Goal: Information Seeking & Learning: Learn about a topic

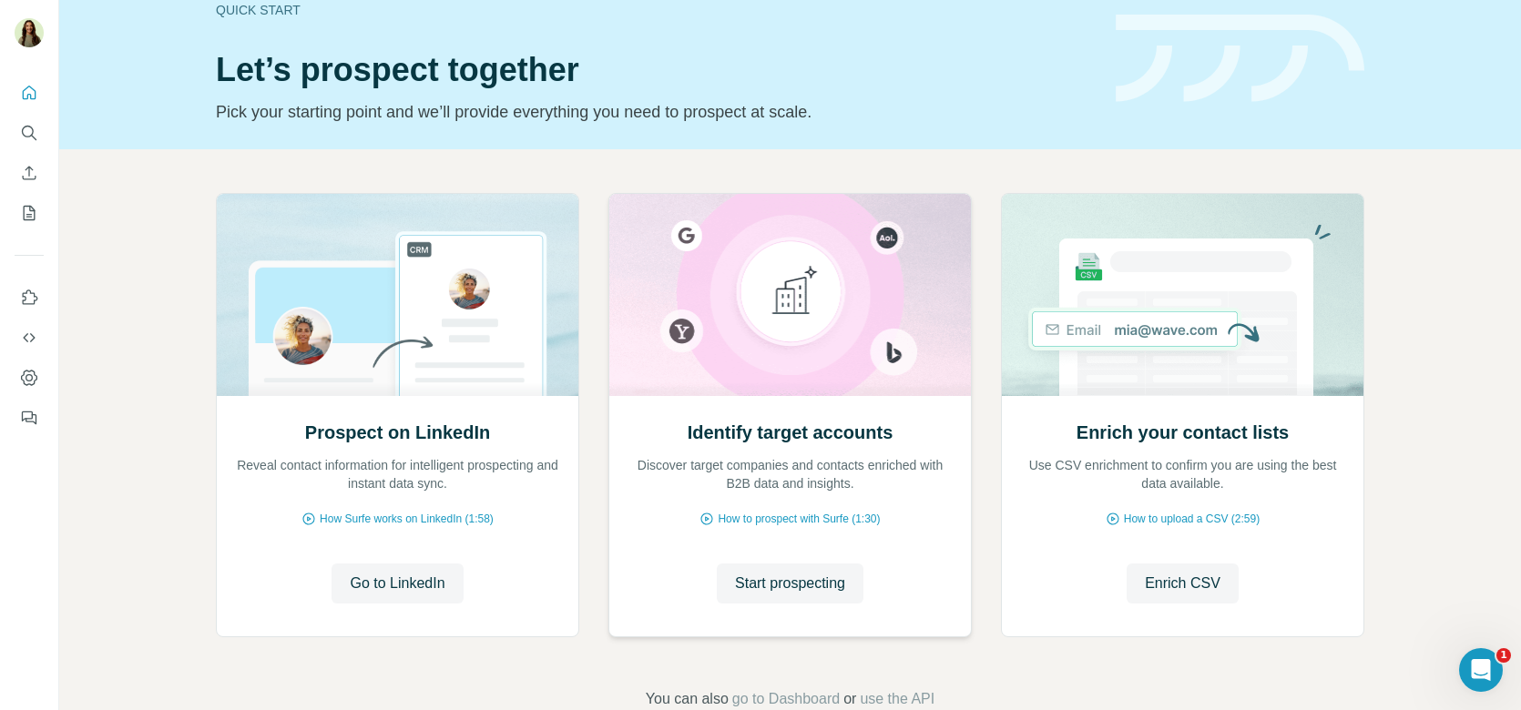
scroll to position [104, 0]
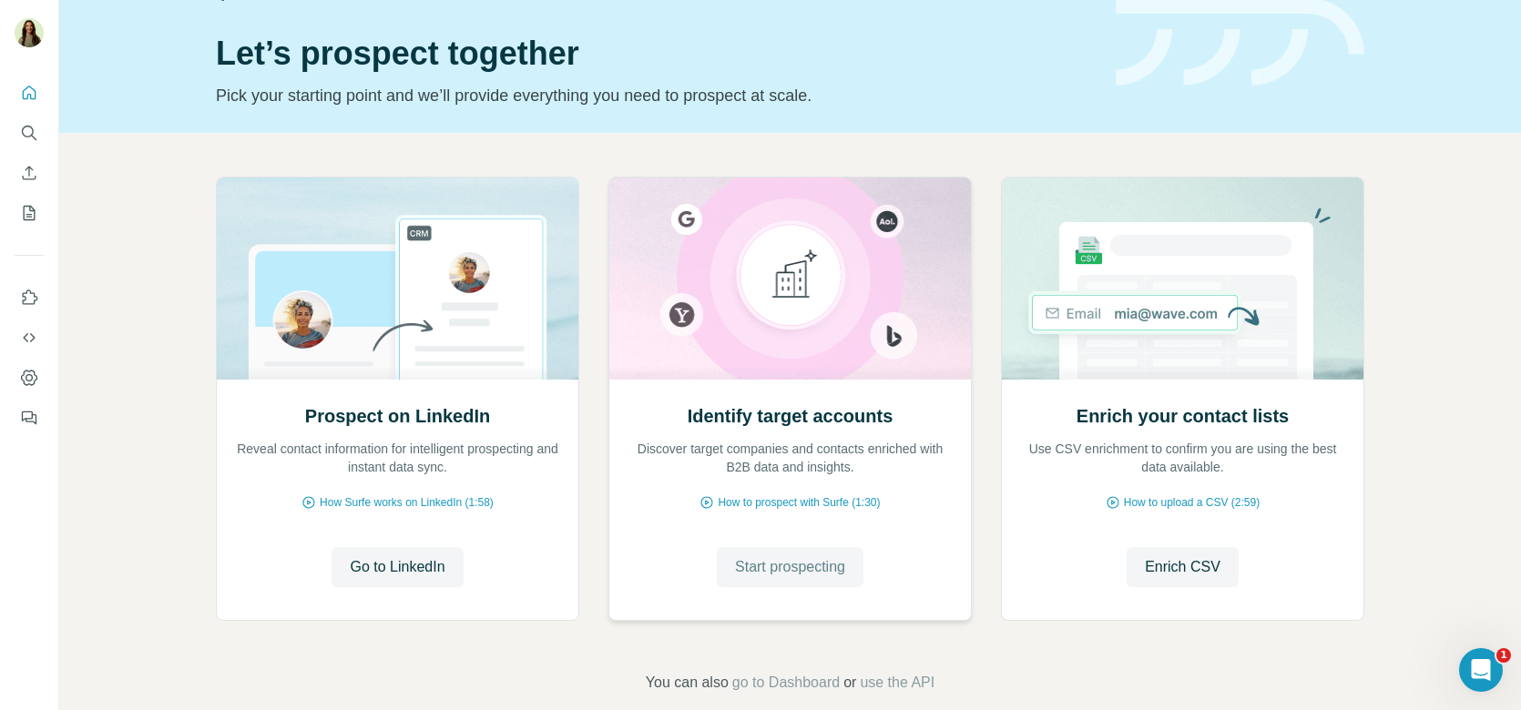
click at [768, 561] on span "Start prospecting" at bounding box center [790, 568] width 110 height 22
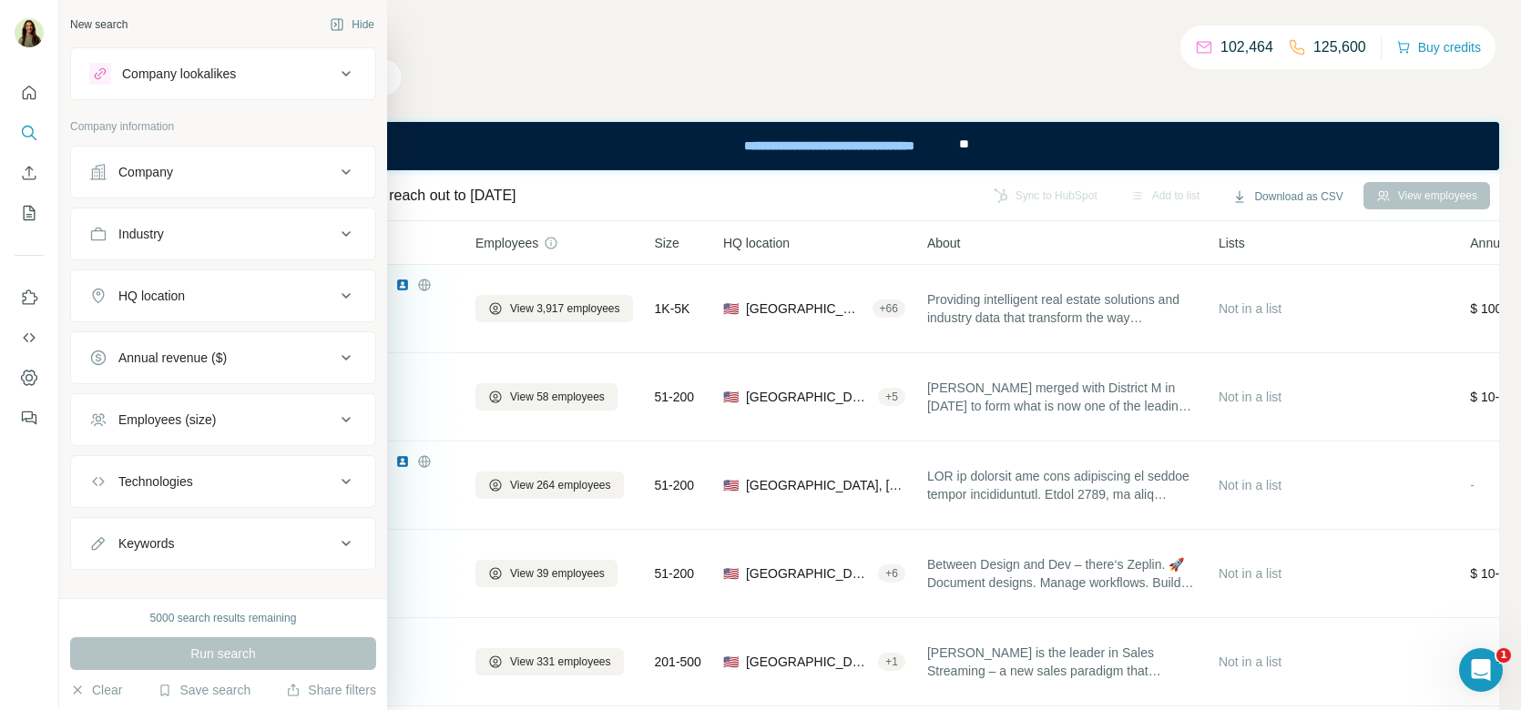
click at [189, 175] on div "Company" at bounding box center [212, 172] width 246 height 18
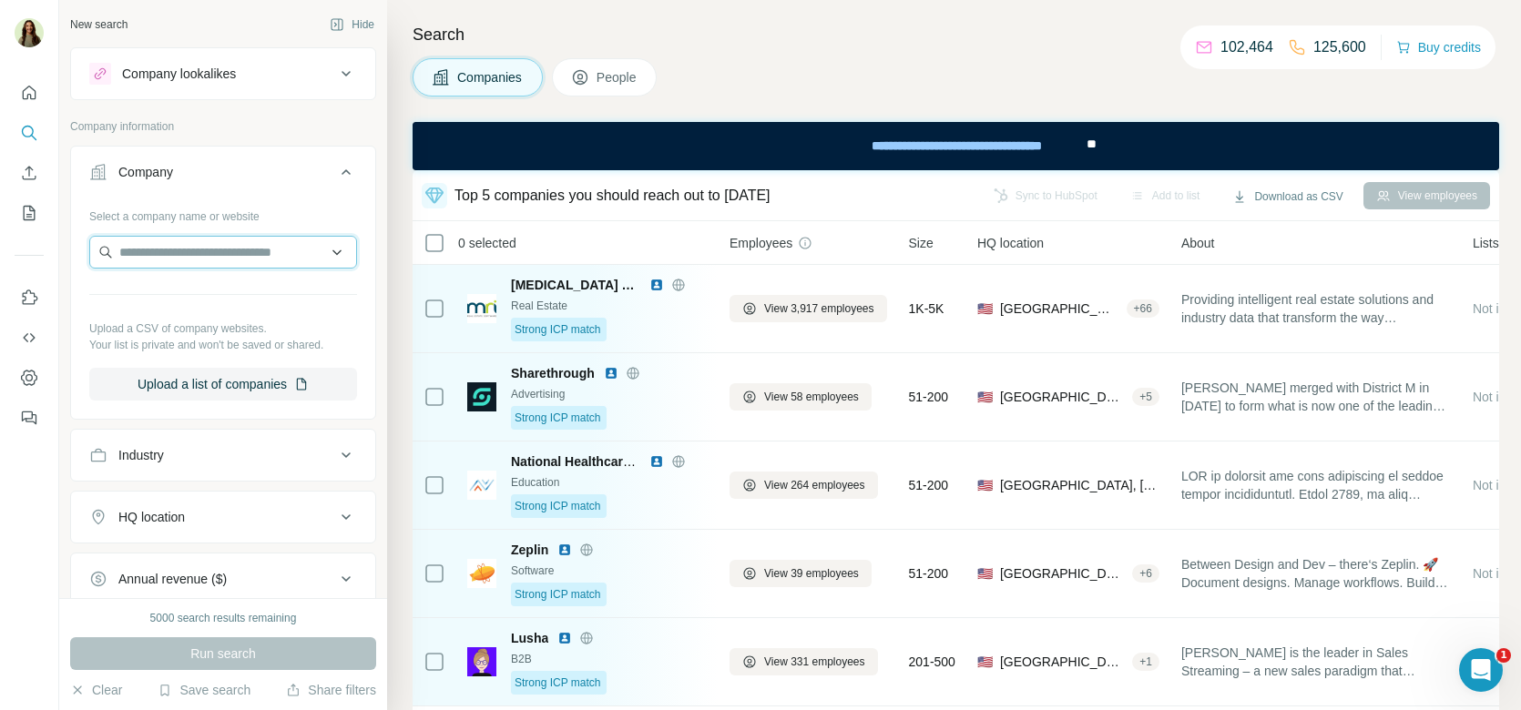
click at [148, 251] on input "text" at bounding box center [223, 252] width 268 height 33
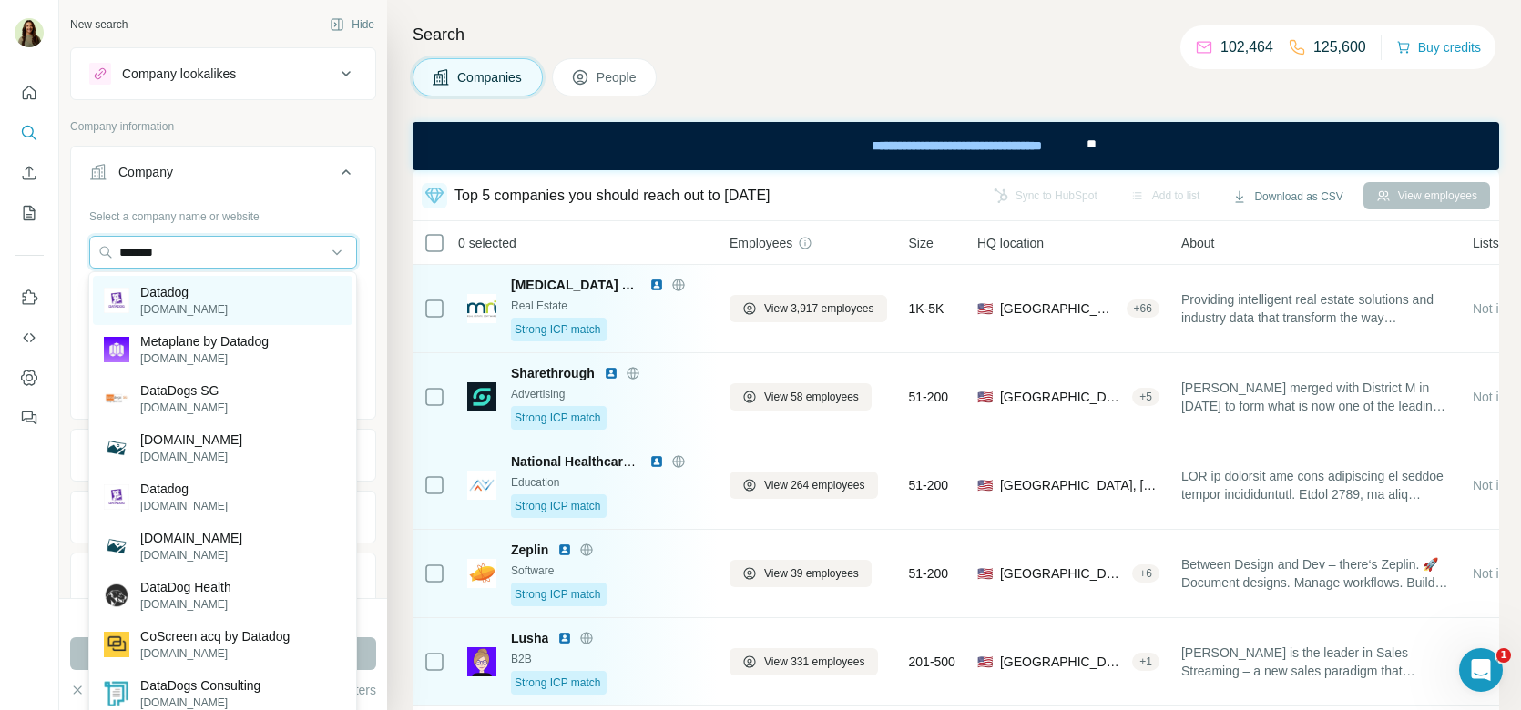
type input "*******"
click at [190, 304] on p "[DOMAIN_NAME]" at bounding box center [183, 309] width 87 height 16
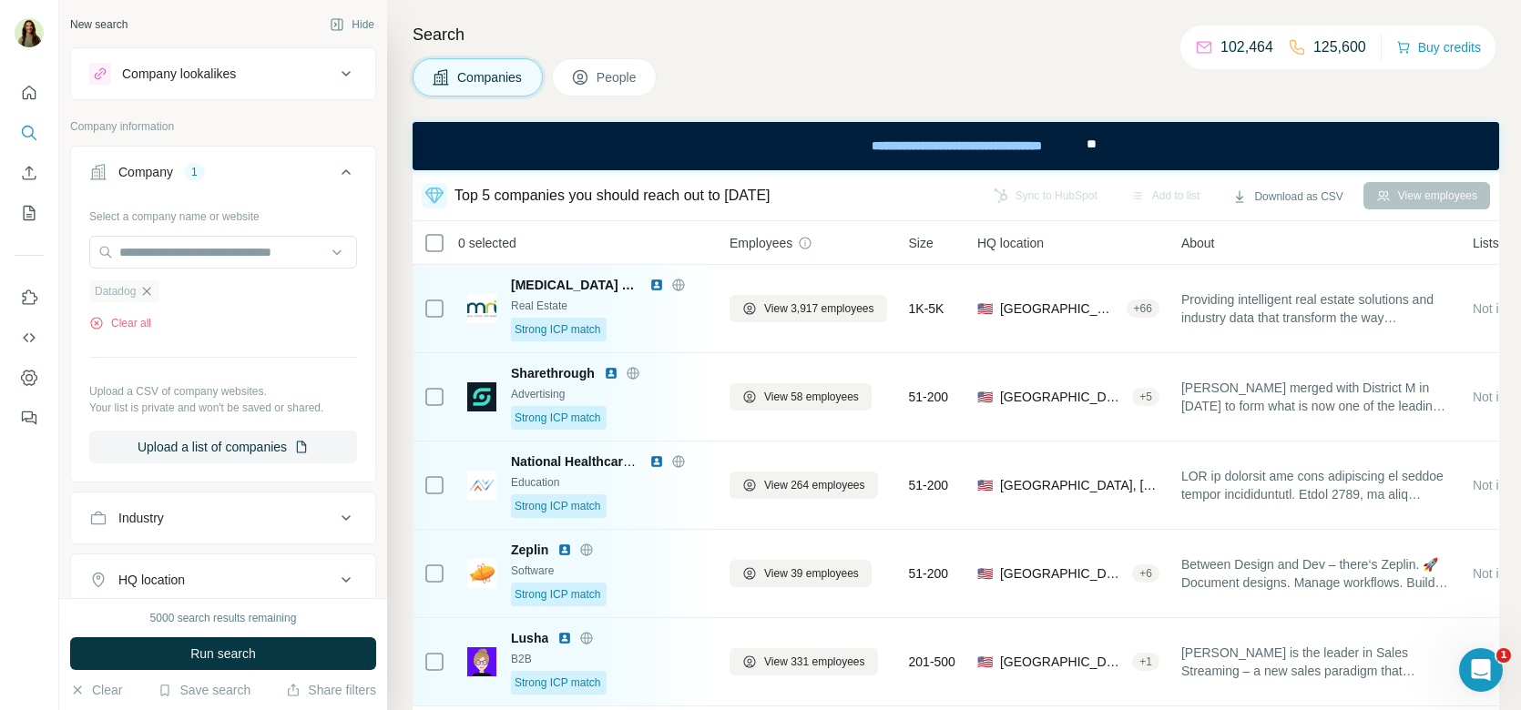
click at [148, 292] on icon "button" at bounding box center [146, 291] width 15 height 15
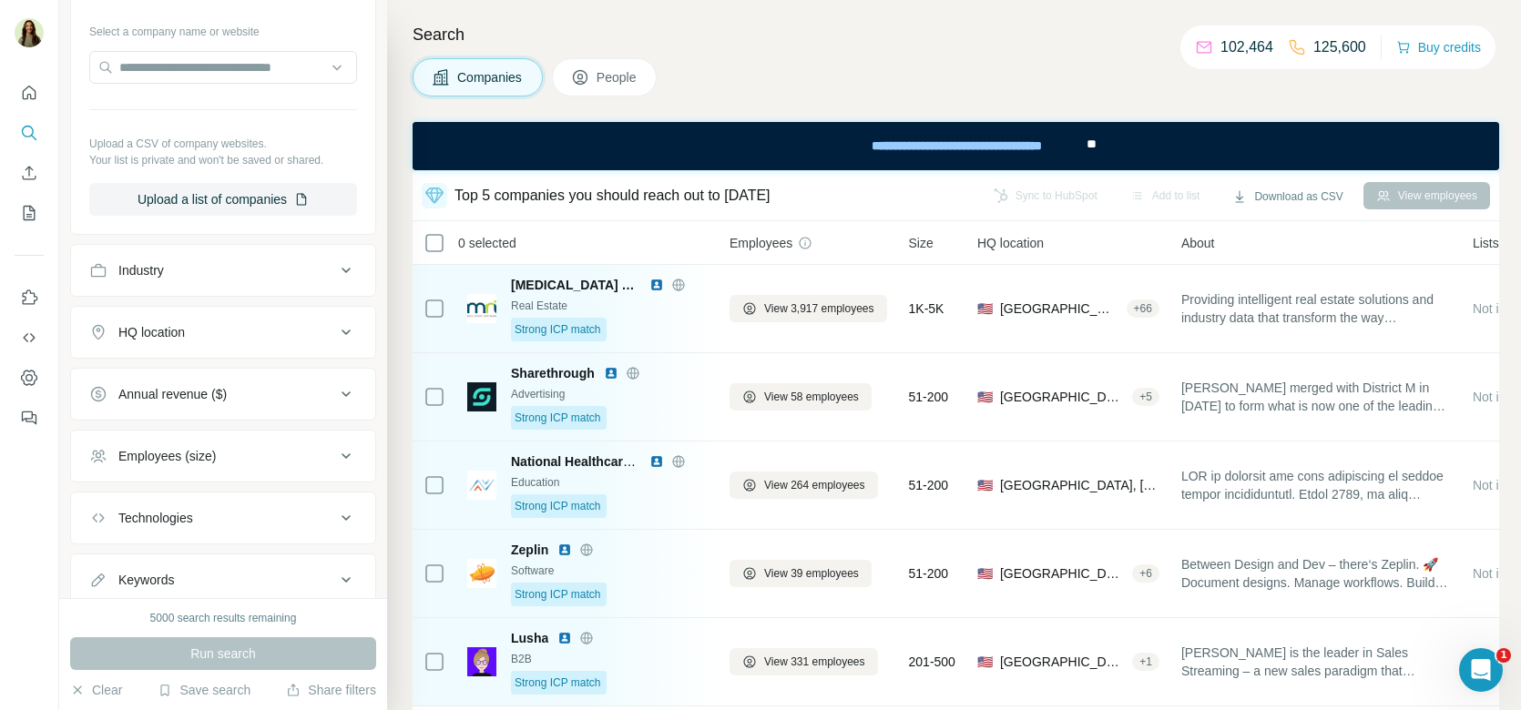
scroll to position [204, 0]
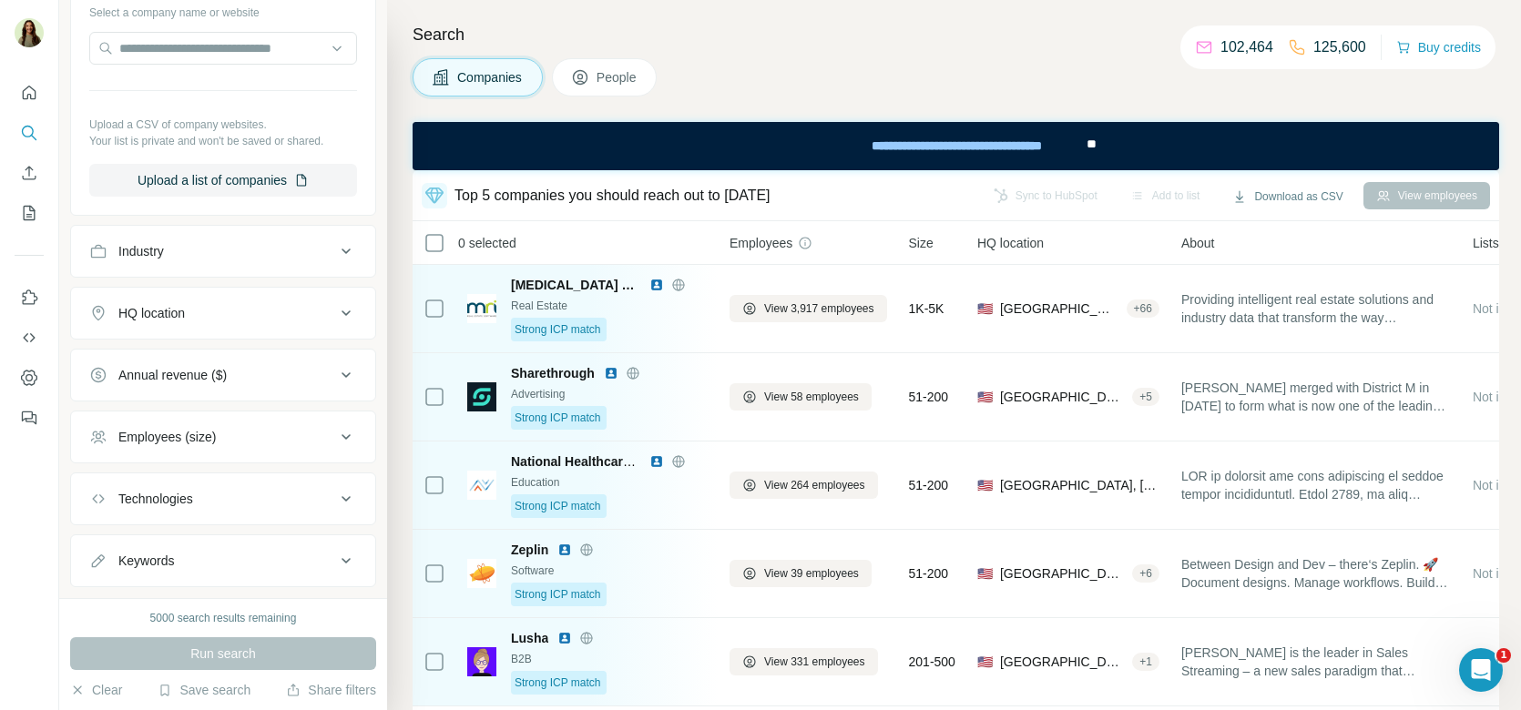
click at [173, 258] on button "Industry" at bounding box center [223, 252] width 304 height 44
click at [185, 363] on div "HQ location" at bounding box center [151, 368] width 66 height 18
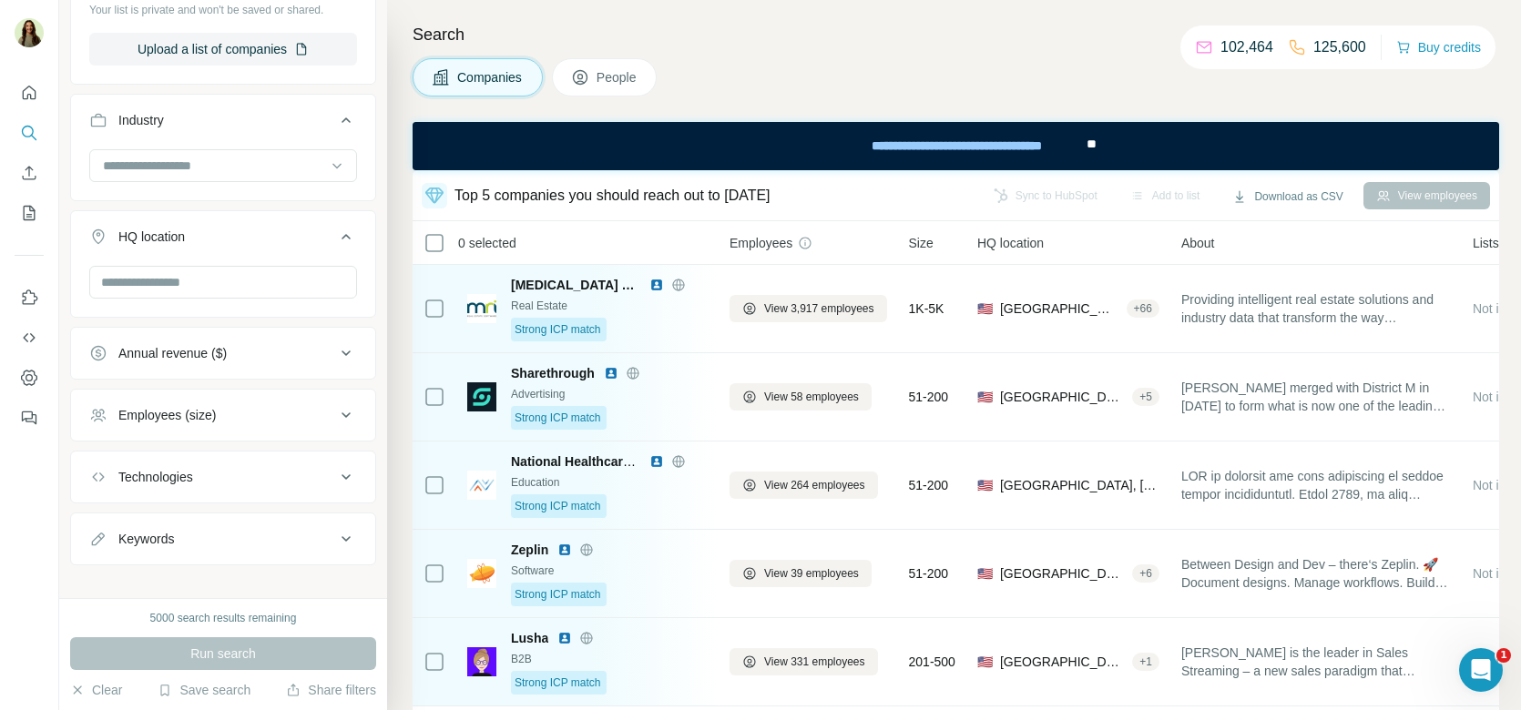
scroll to position [346, 0]
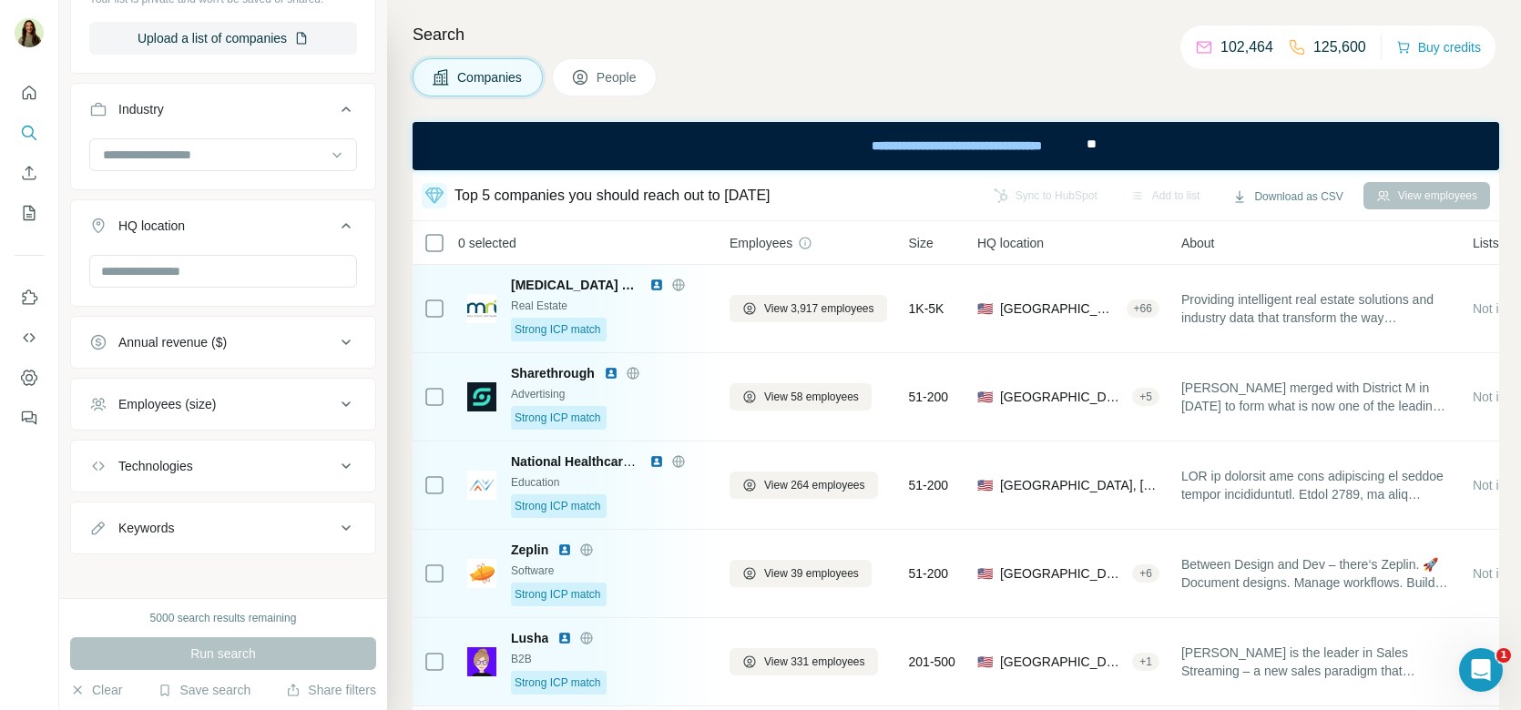
click at [186, 351] on button "Annual revenue ($)" at bounding box center [223, 343] width 304 height 44
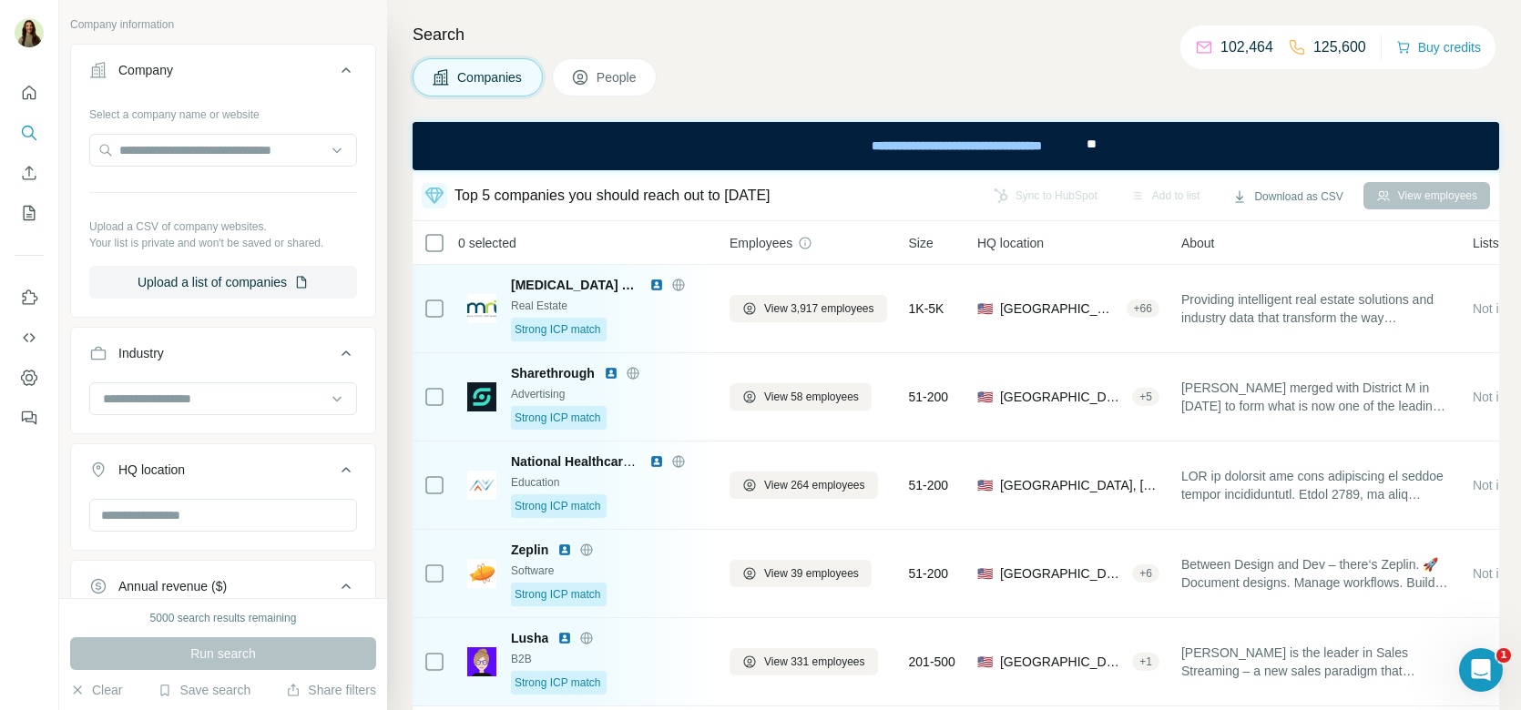
scroll to position [0, 0]
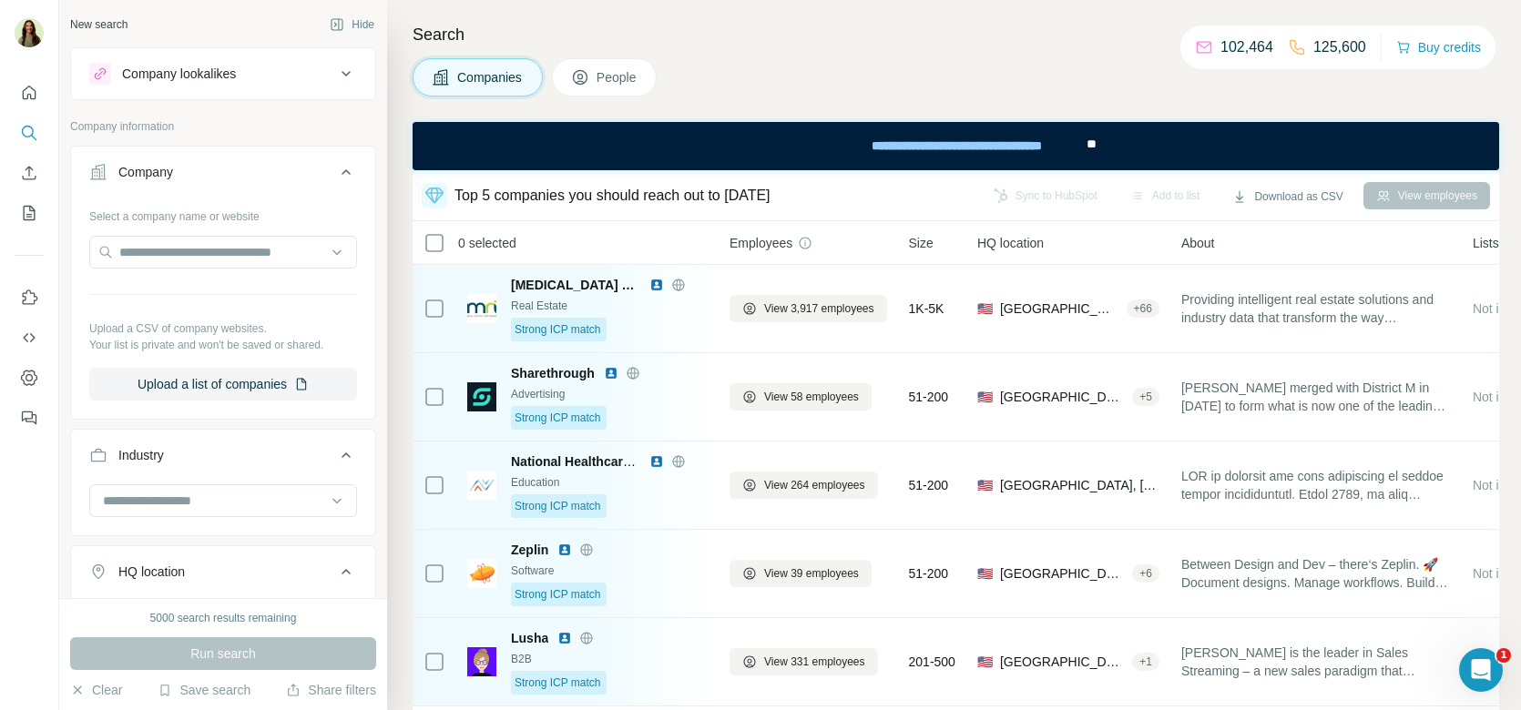
click at [149, 81] on div "Company lookalikes" at bounding box center [179, 74] width 114 height 18
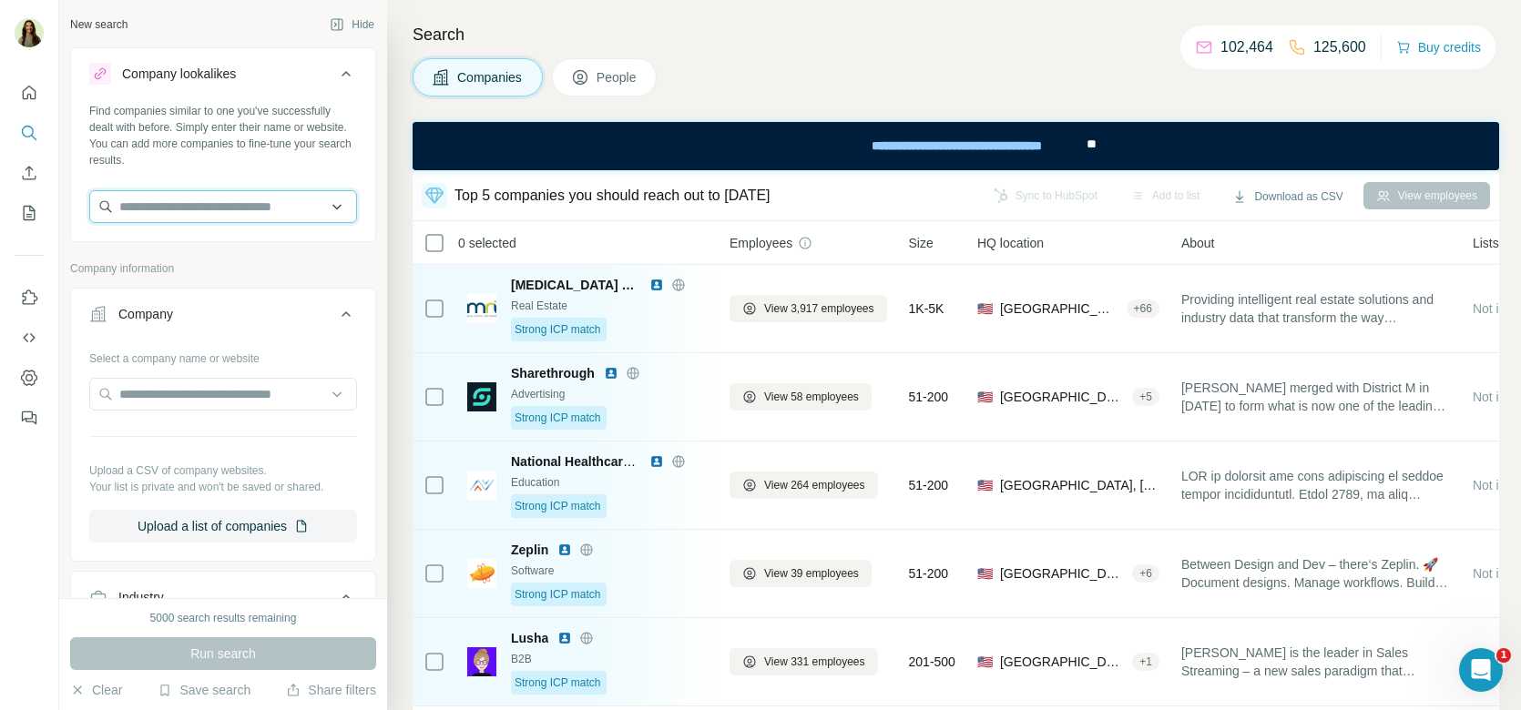
click at [214, 209] on input "text" at bounding box center [223, 206] width 268 height 33
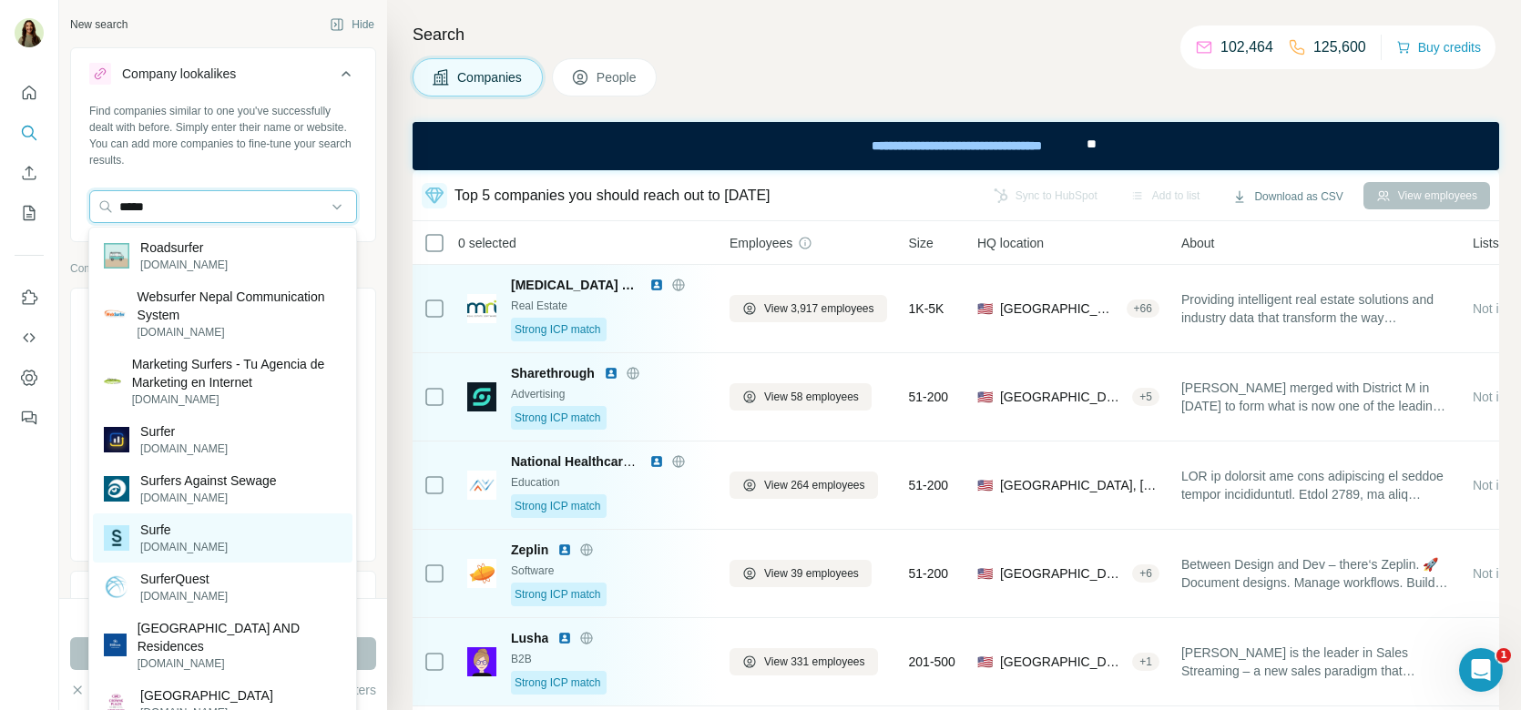
type input "*****"
click at [188, 530] on p "Surfe" at bounding box center [183, 530] width 87 height 18
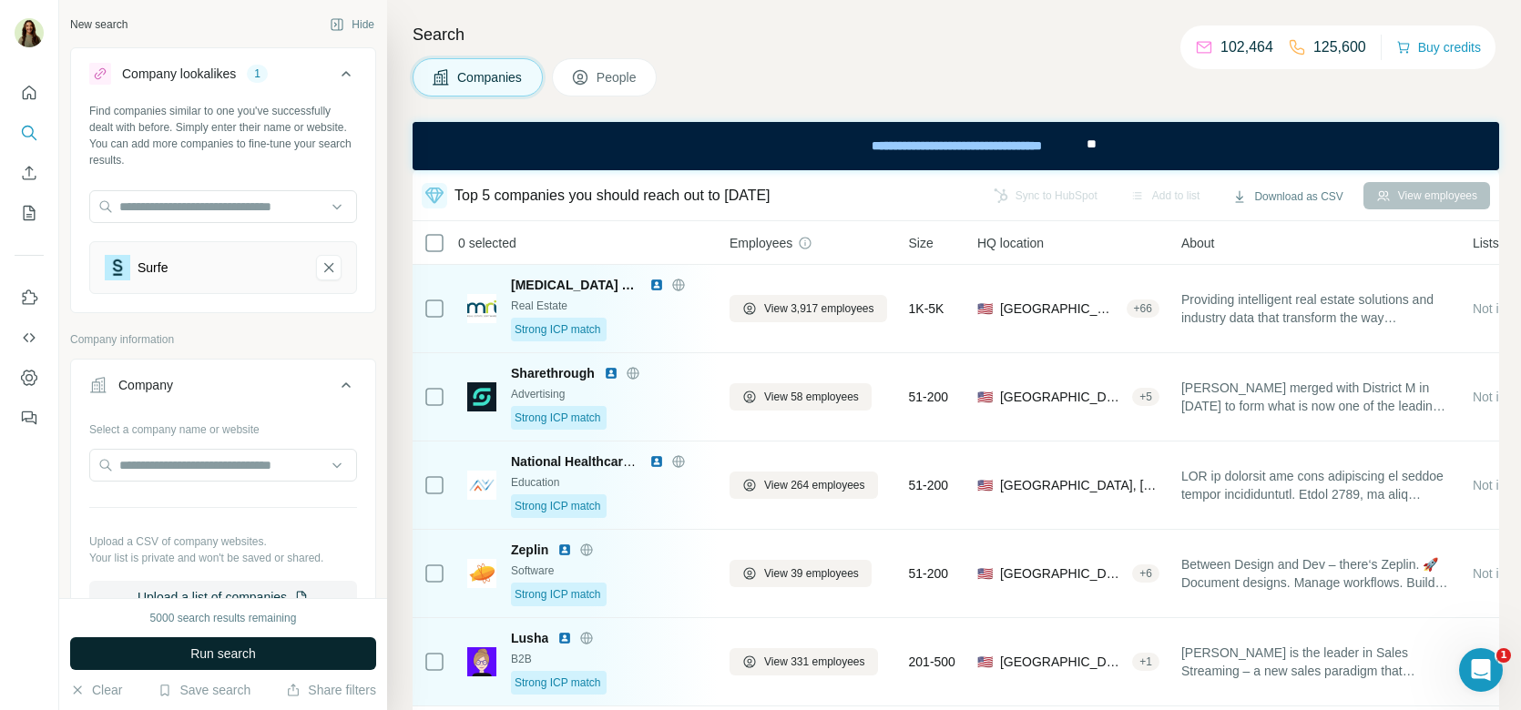
click at [196, 649] on span "Run search" at bounding box center [223, 654] width 66 height 18
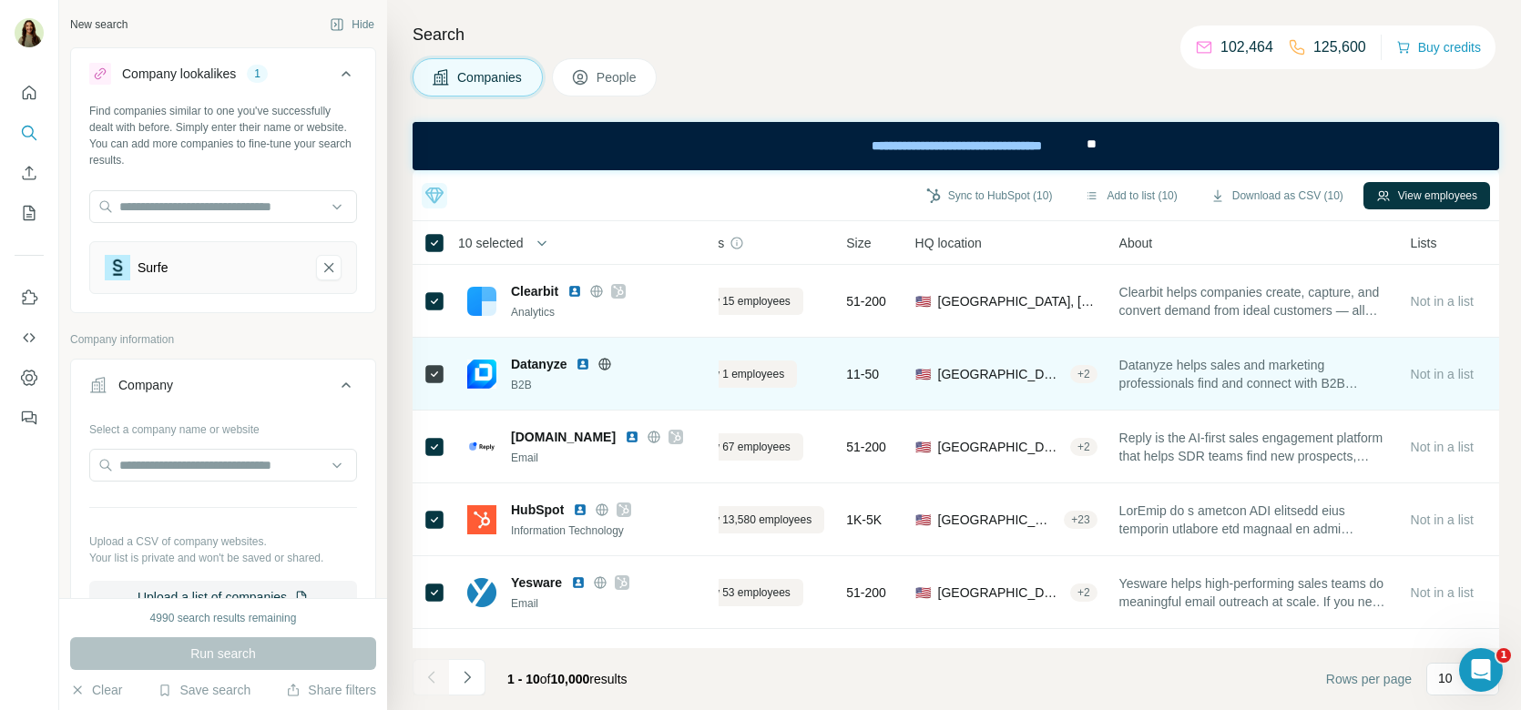
scroll to position [0, 70]
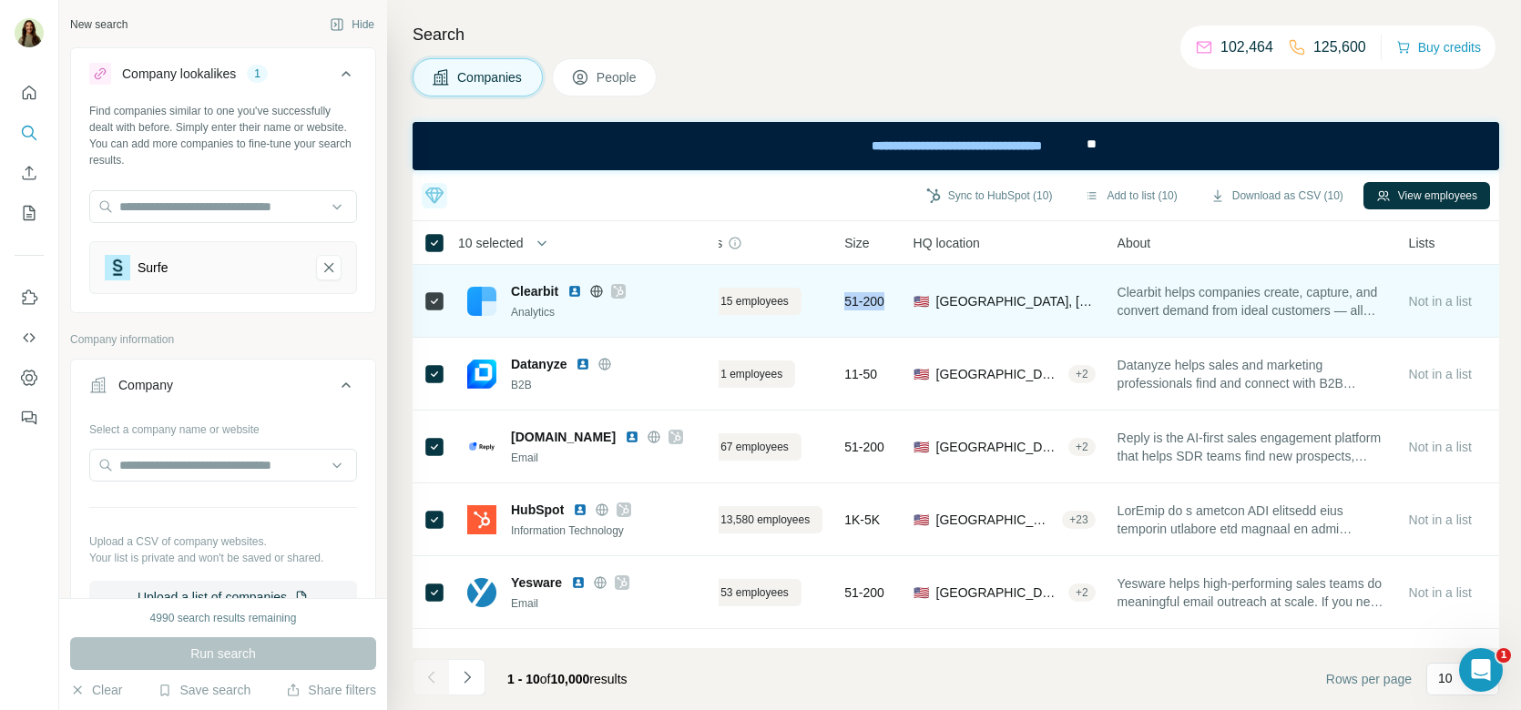
drag, startPoint x: 850, startPoint y: 301, endPoint x: 894, endPoint y: 301, distance: 44.6
click at [891, 301] on div "51-200" at bounding box center [867, 301] width 46 height 50
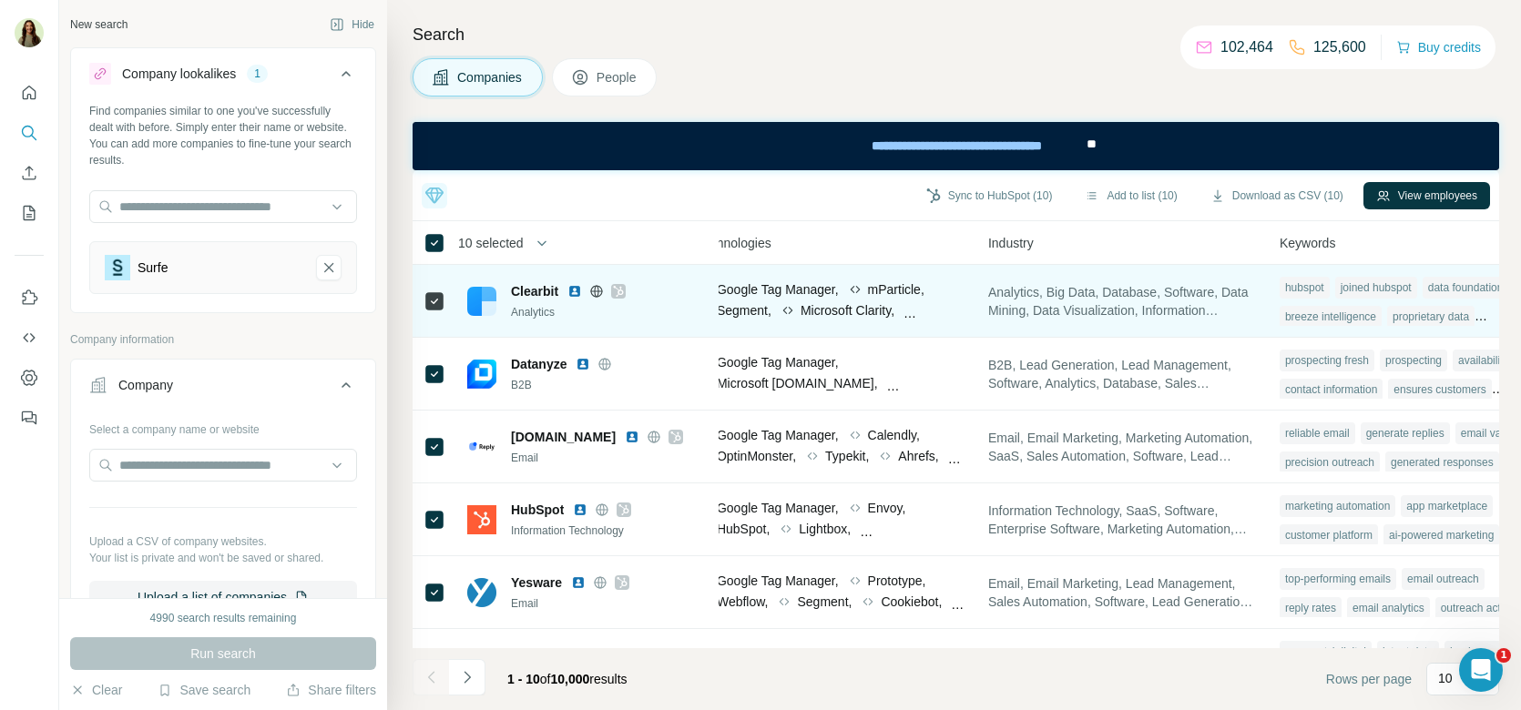
scroll to position [0, 1246]
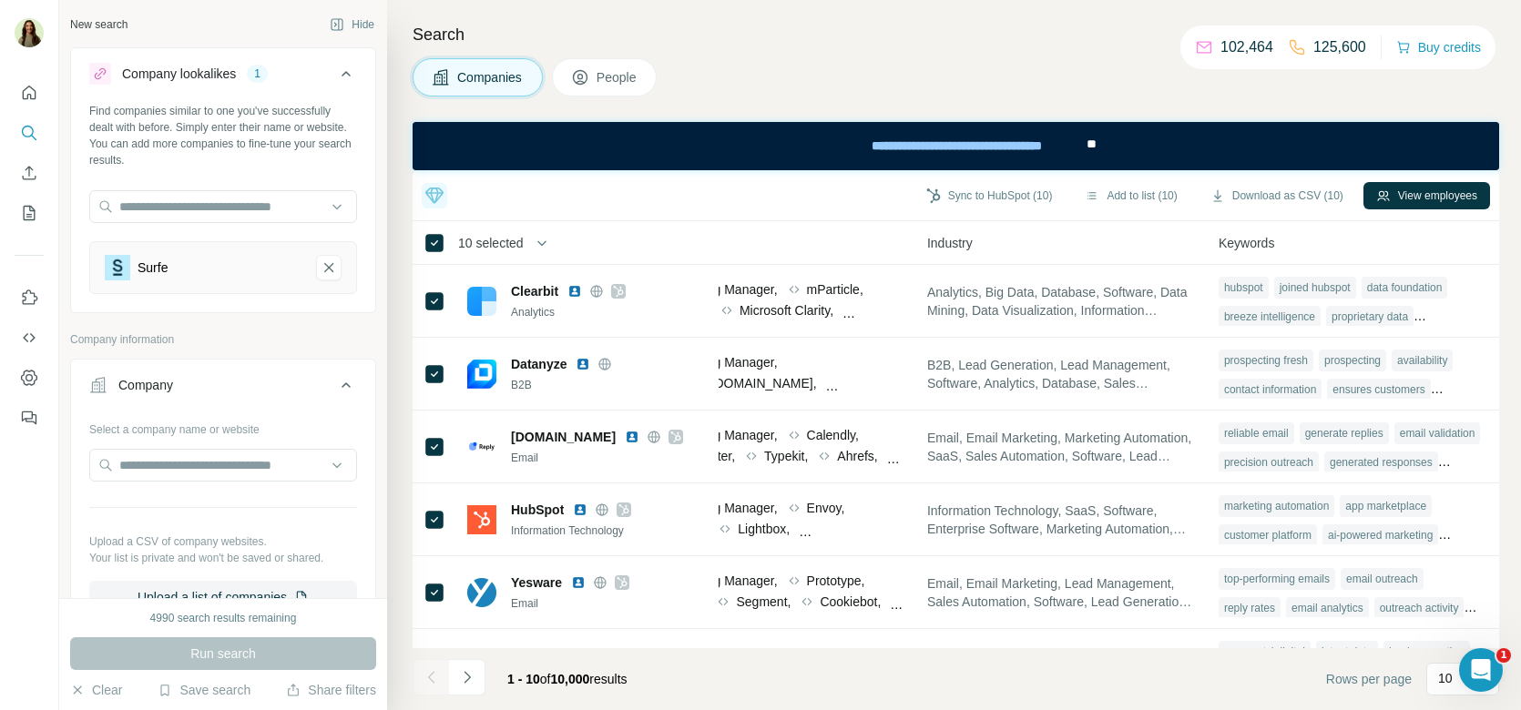
click at [614, 80] on span "People" at bounding box center [618, 77] width 42 height 18
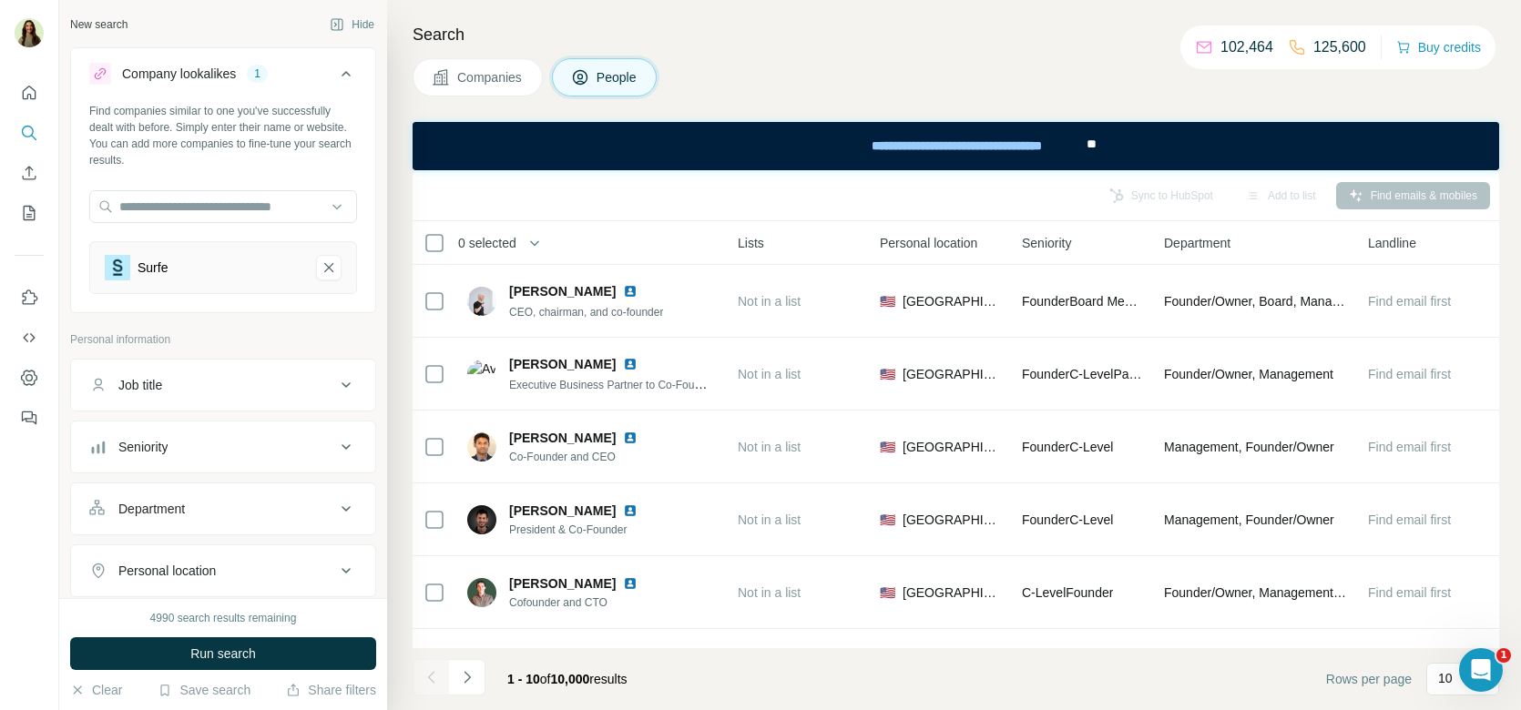
scroll to position [0, 479]
click at [210, 390] on div "Job title" at bounding box center [212, 385] width 246 height 18
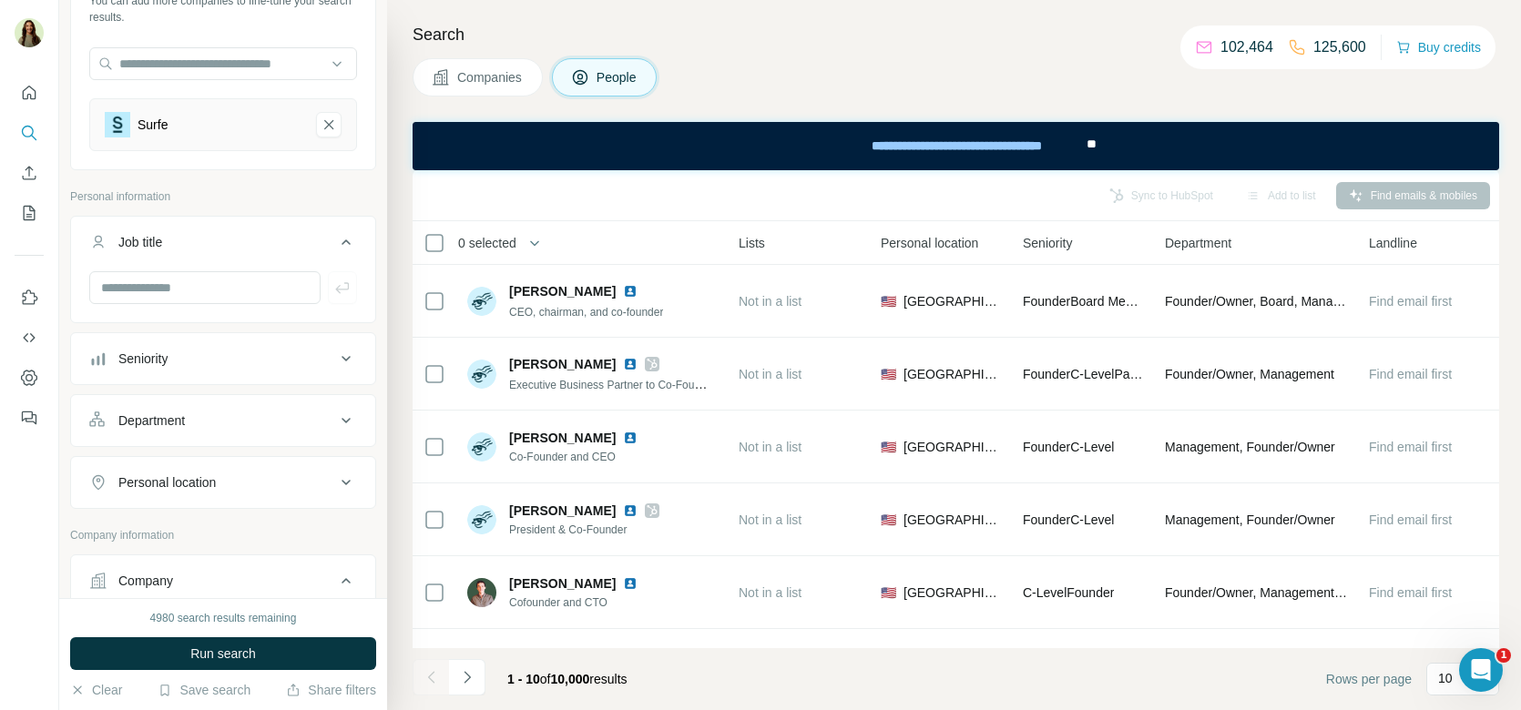
scroll to position [182, 0]
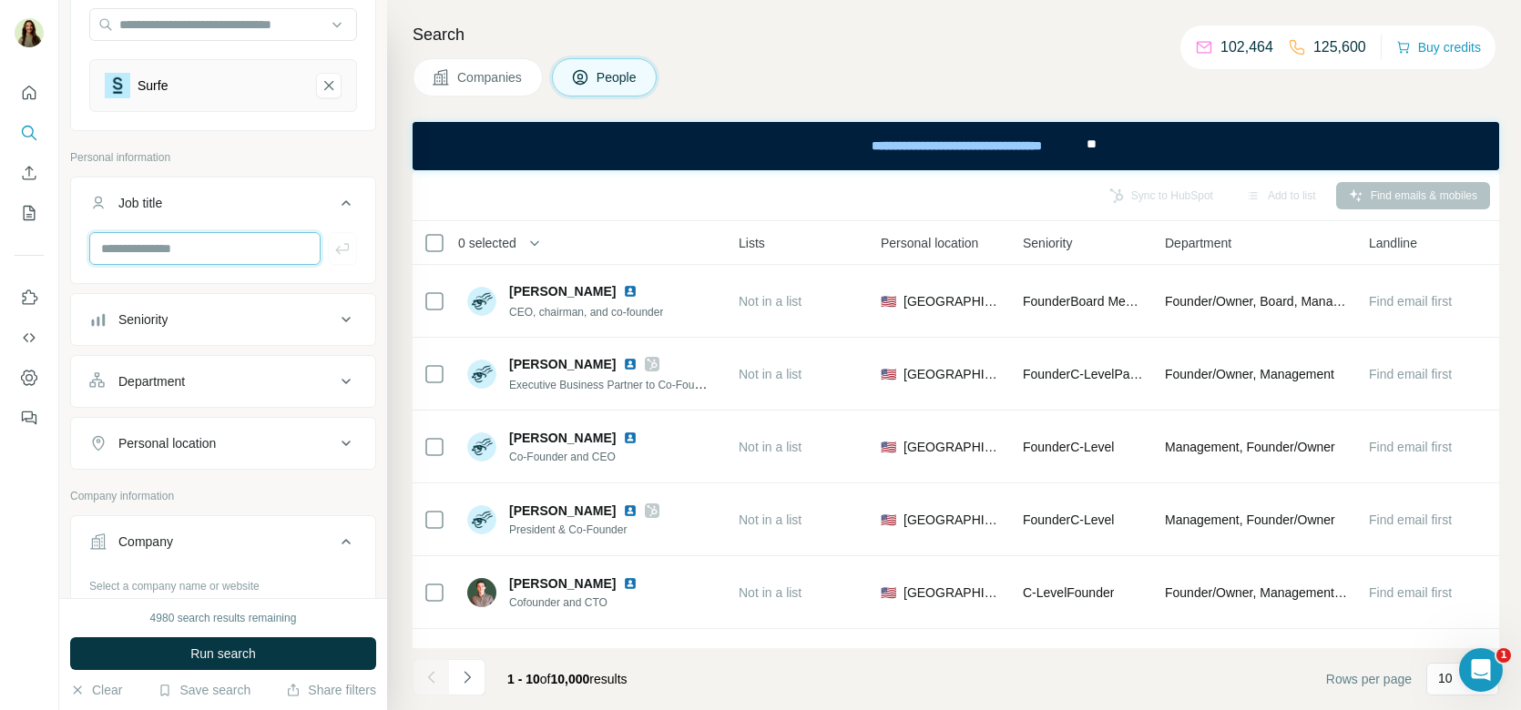
click at [160, 247] on input "text" at bounding box center [204, 248] width 231 height 33
type input "********"
click at [339, 259] on button "button" at bounding box center [342, 248] width 29 height 33
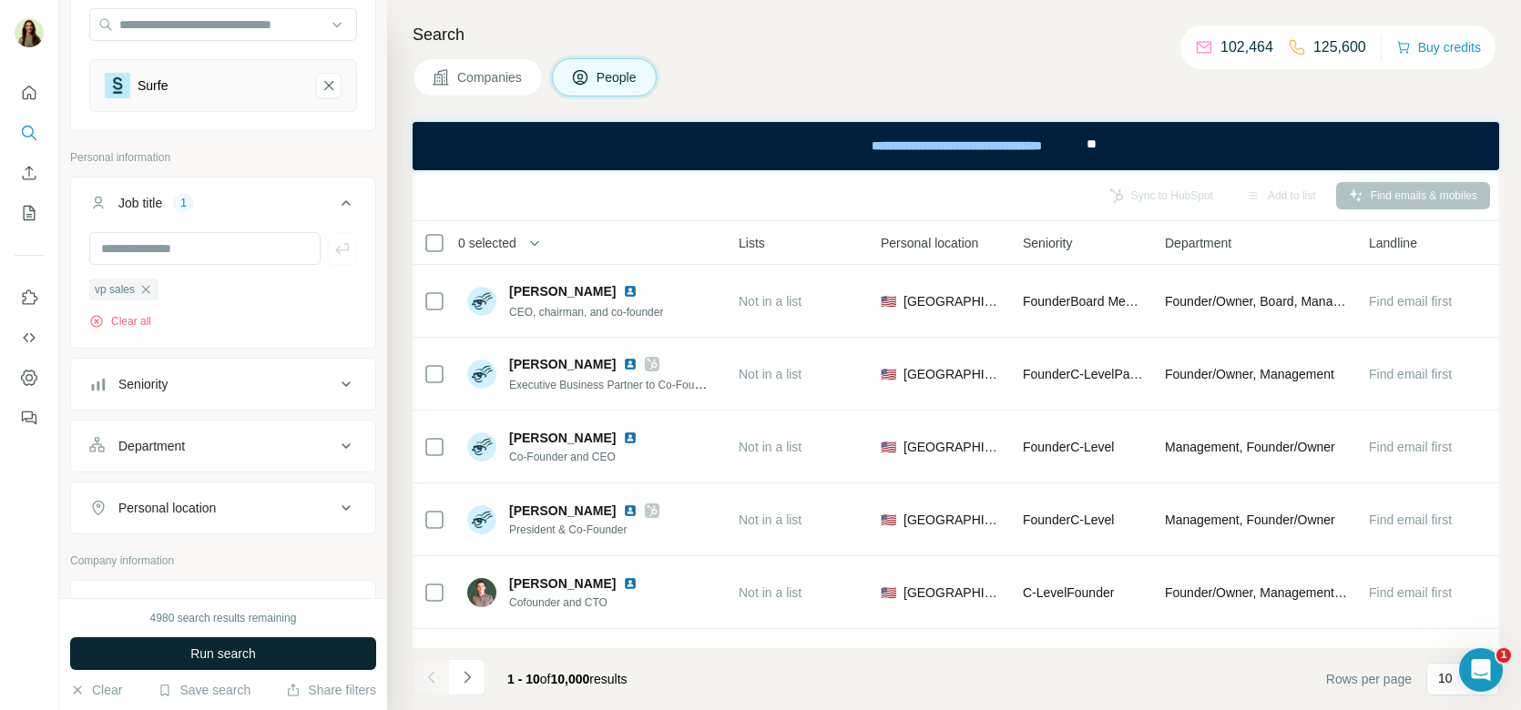
click at [229, 642] on button "Run search" at bounding box center [223, 654] width 306 height 33
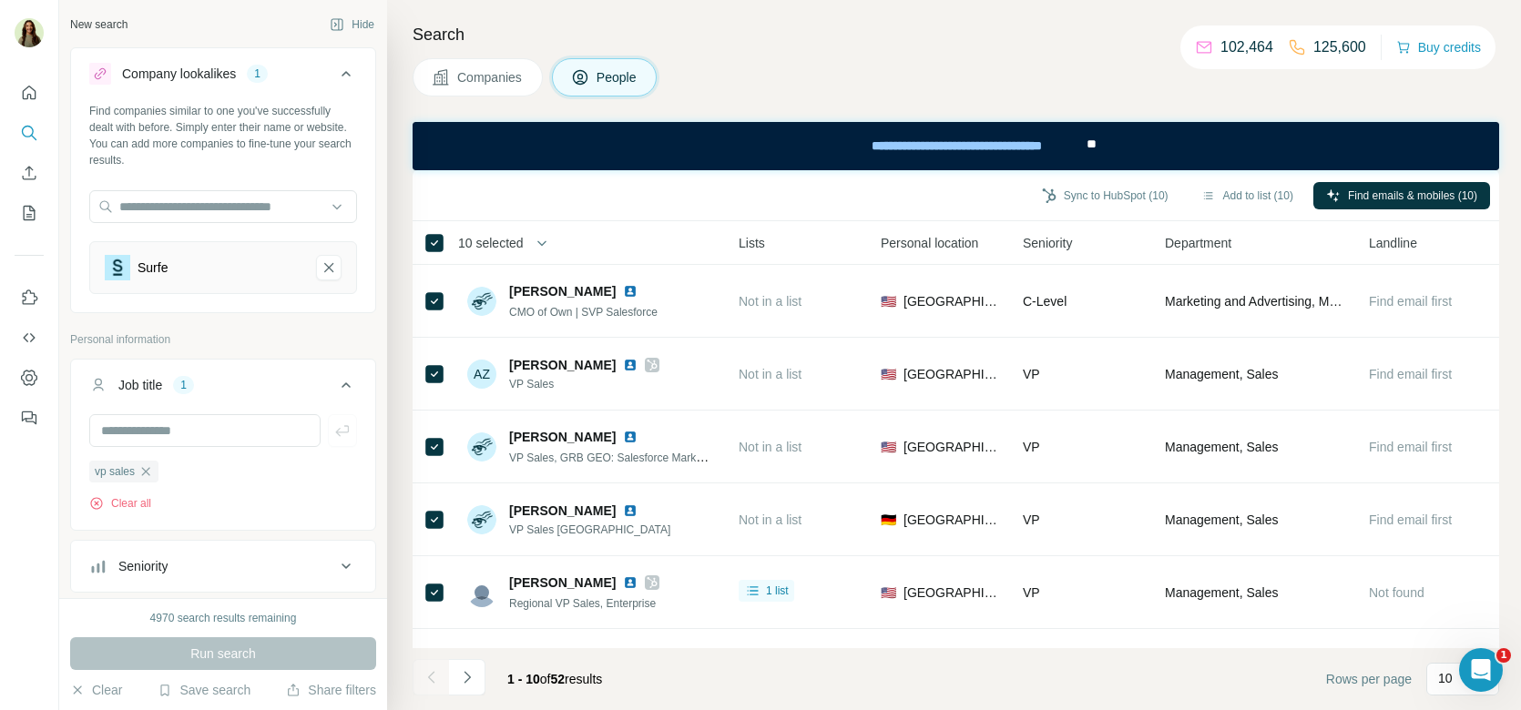
drag, startPoint x: 124, startPoint y: 75, endPoint x: 208, endPoint y: 73, distance: 83.8
click at [209, 74] on div "Company lookalikes" at bounding box center [179, 74] width 114 height 18
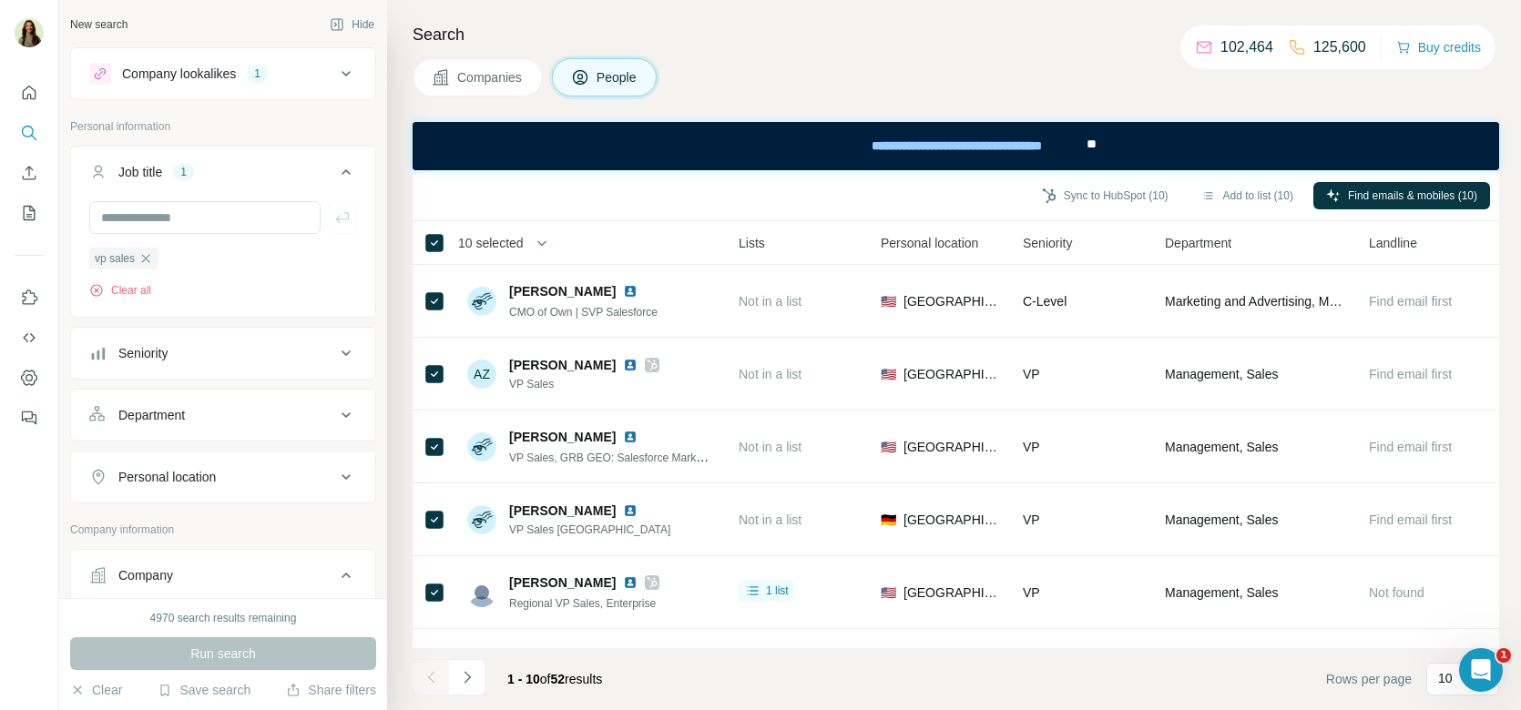
click at [209, 73] on div "Company lookalikes" at bounding box center [179, 74] width 114 height 18
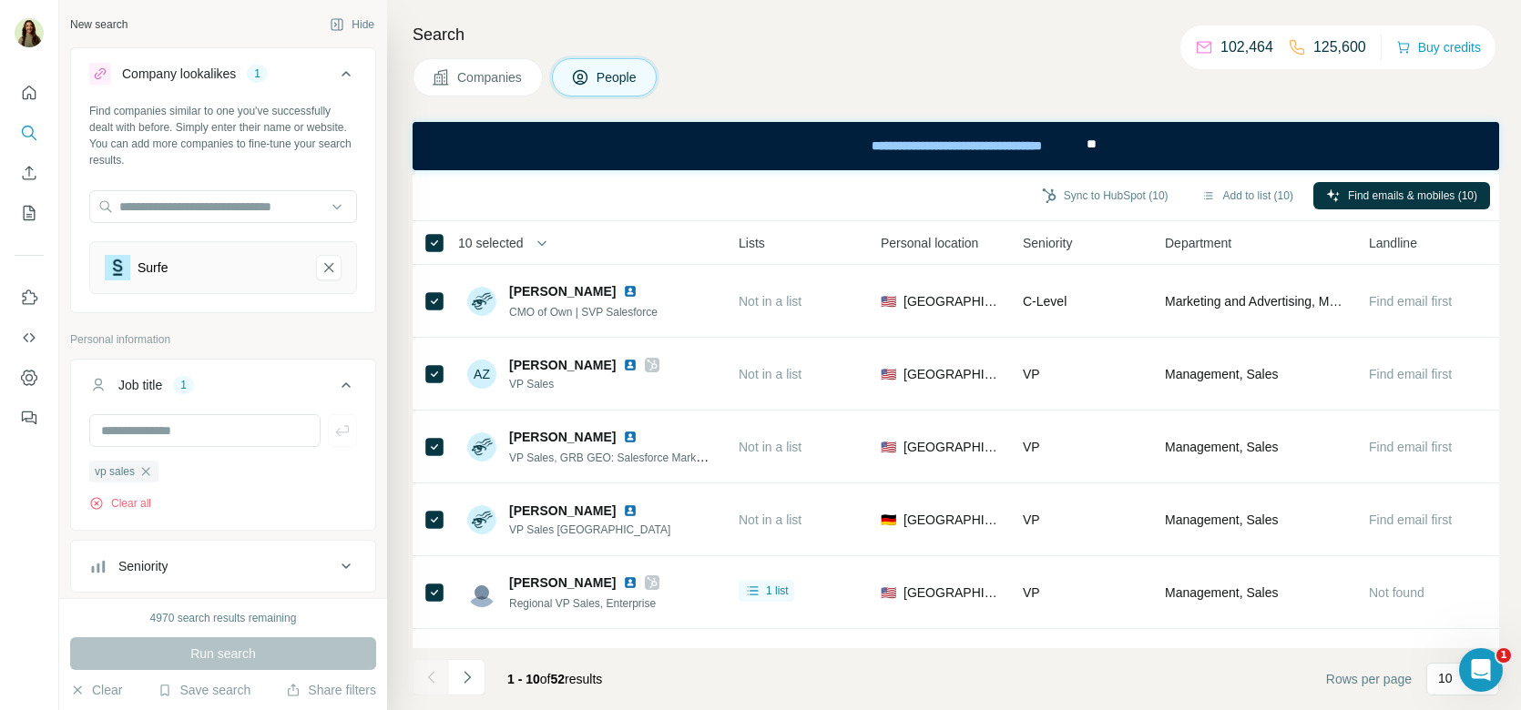
click at [488, 66] on button "Companies" at bounding box center [478, 77] width 130 height 38
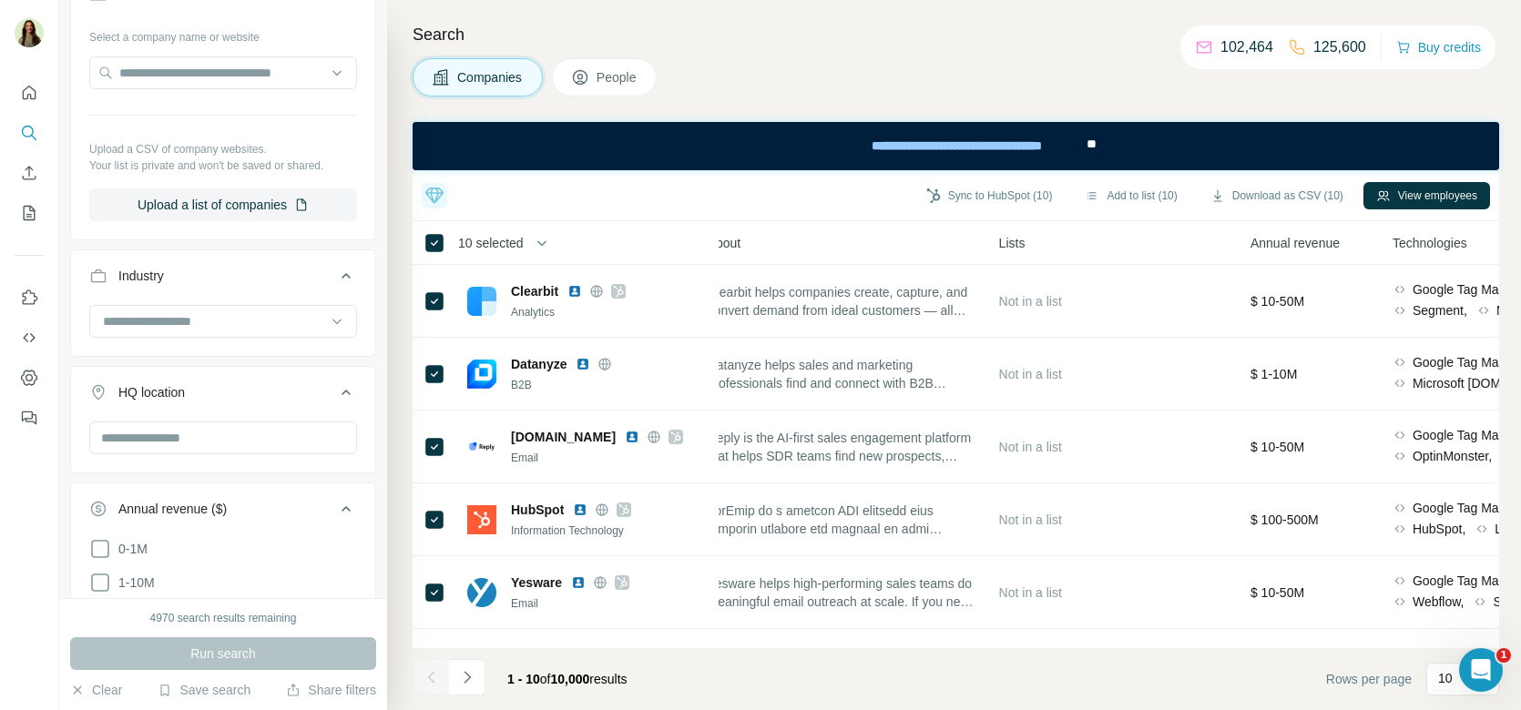
scroll to position [599, 0]
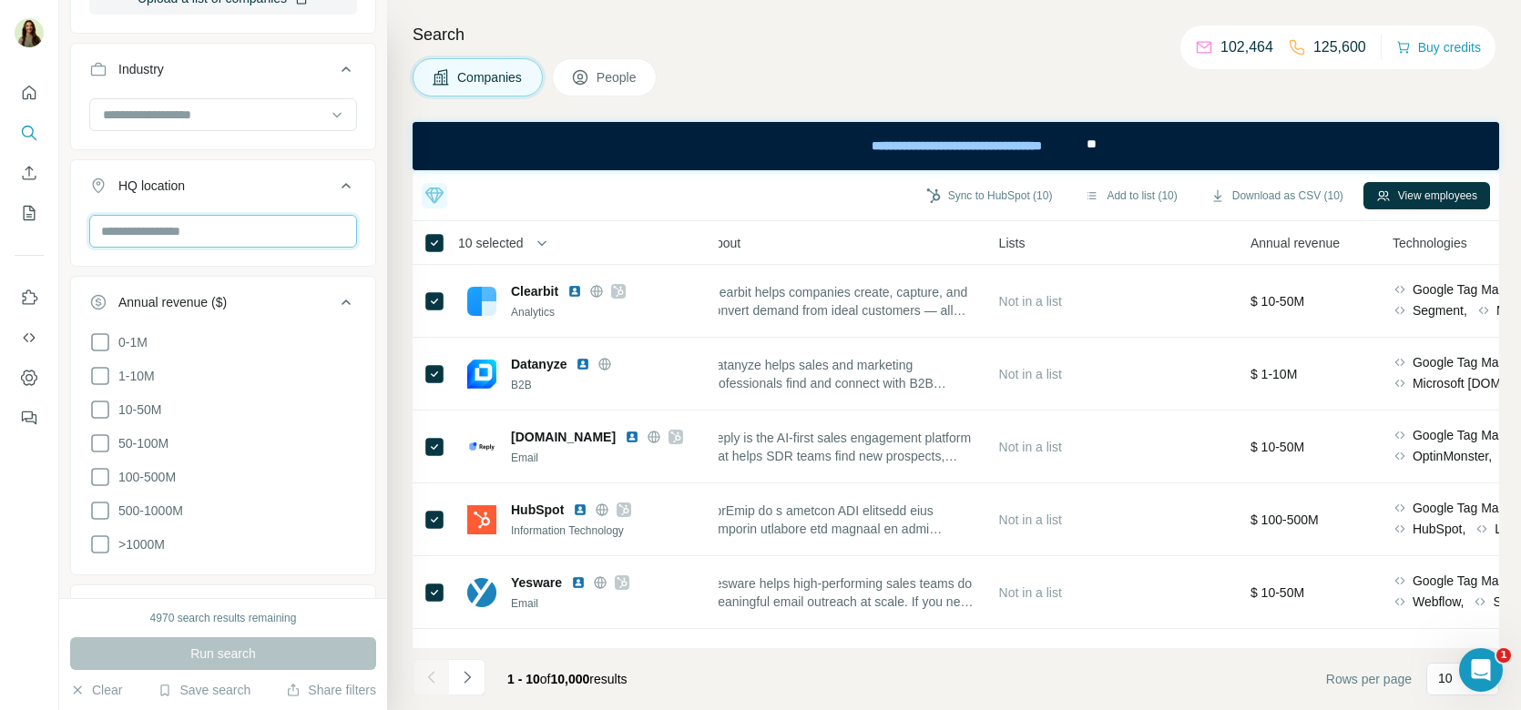
click at [174, 231] on input "text" at bounding box center [223, 231] width 268 height 33
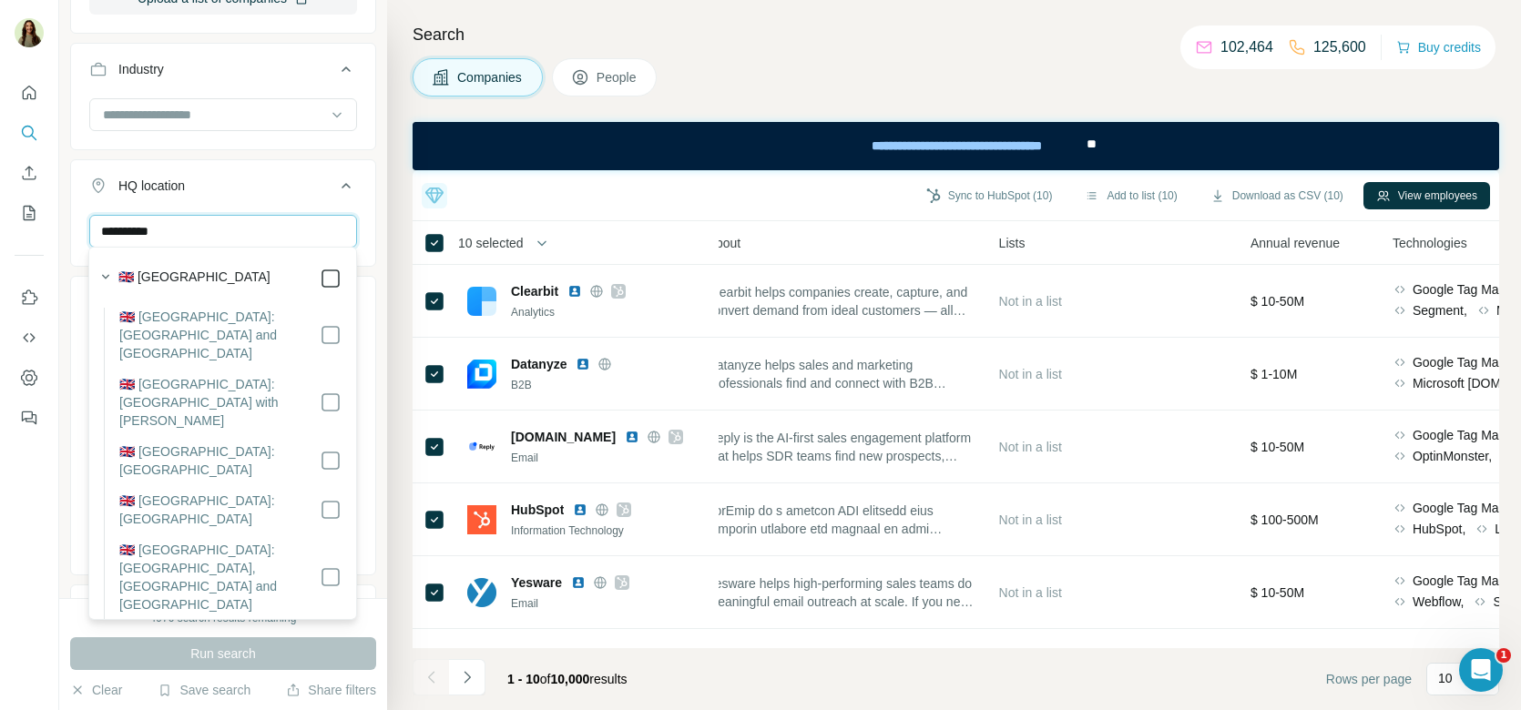
type input "**********"
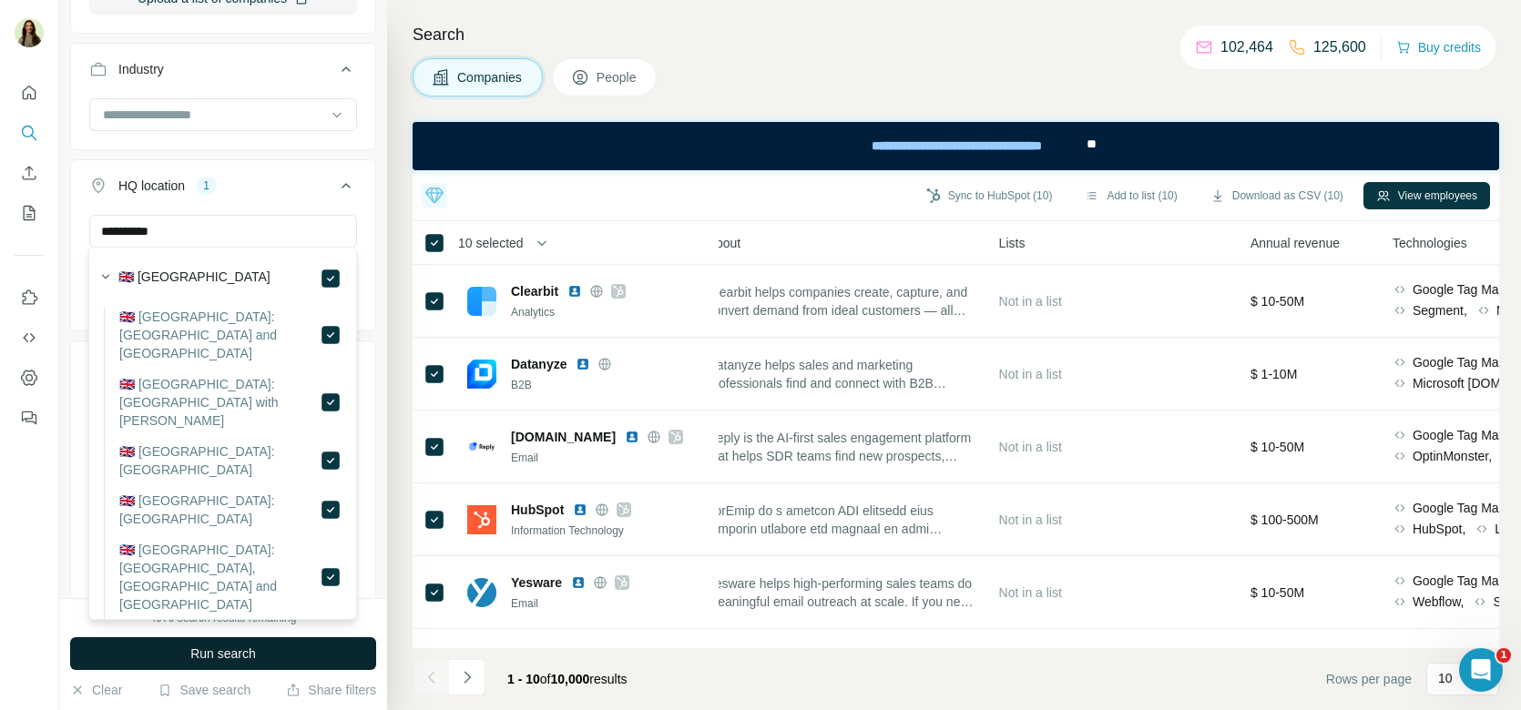
click at [194, 661] on span "Run search" at bounding box center [223, 654] width 66 height 18
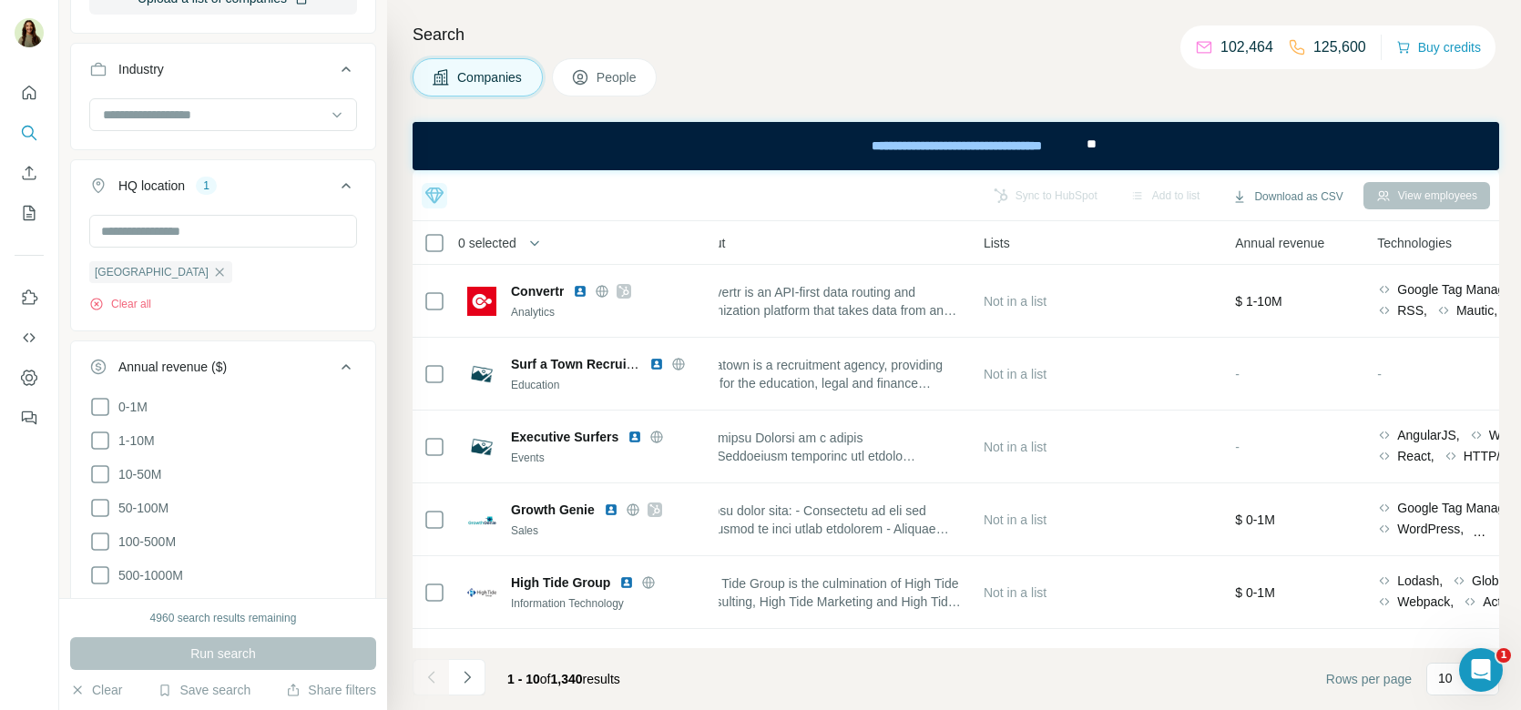
click at [617, 69] on span "People" at bounding box center [618, 77] width 42 height 18
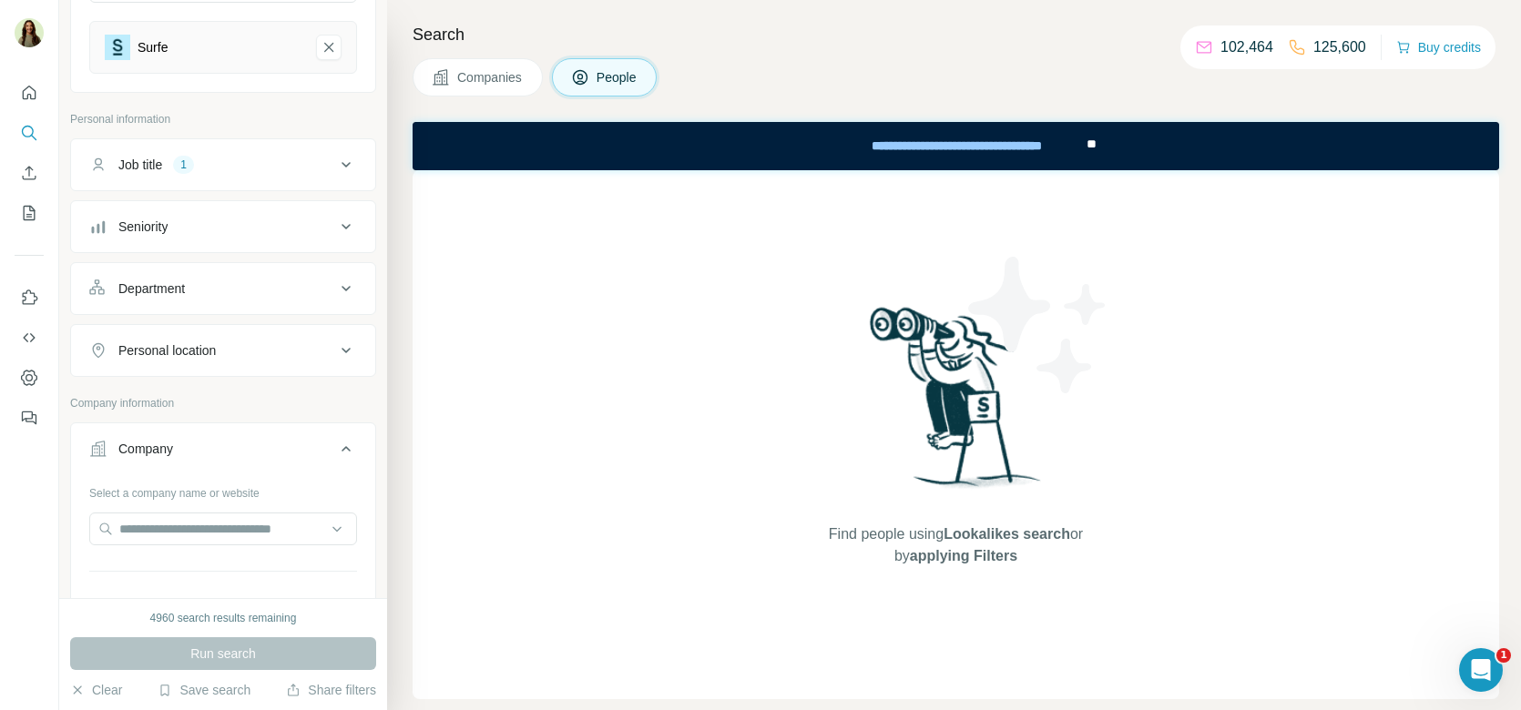
scroll to position [221, 0]
click at [228, 224] on div "Seniority" at bounding box center [212, 226] width 246 height 18
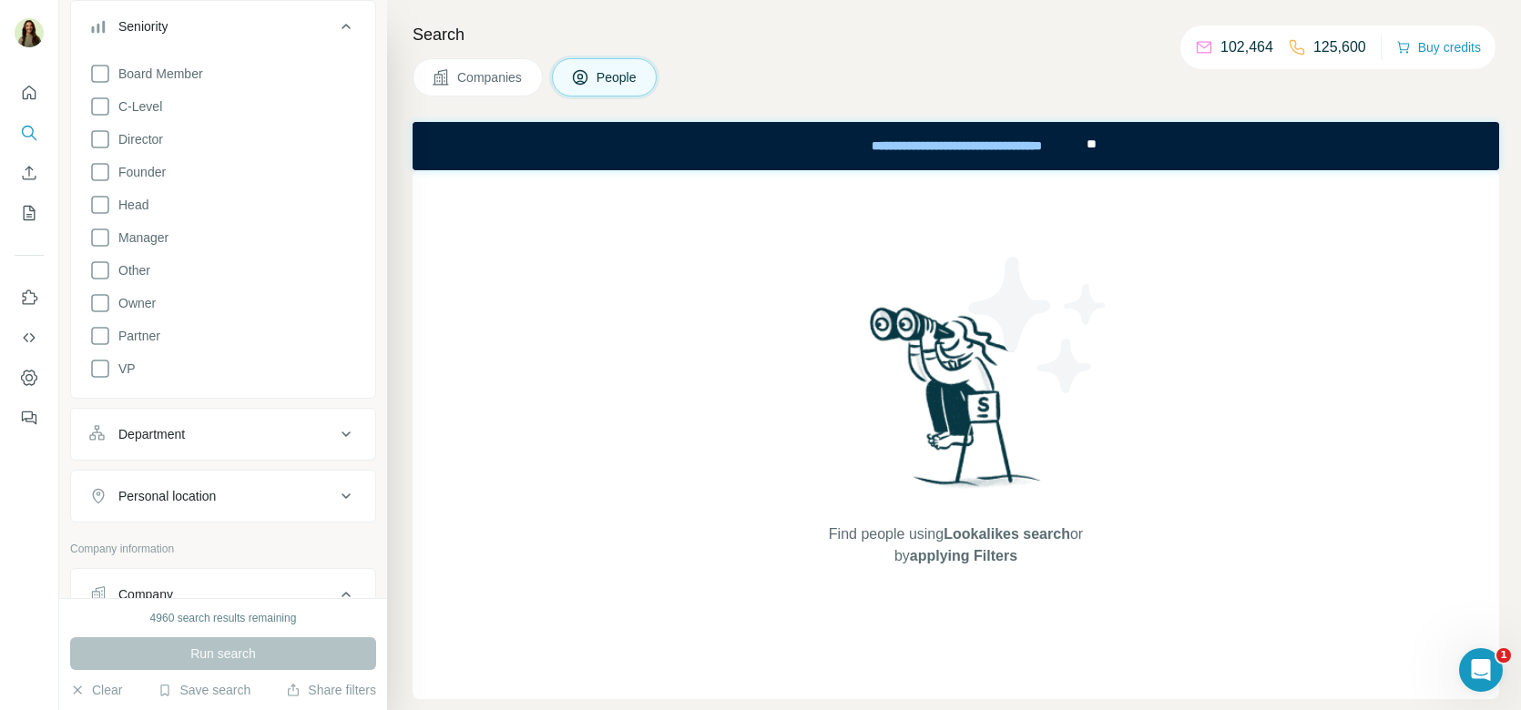
scroll to position [433, 0]
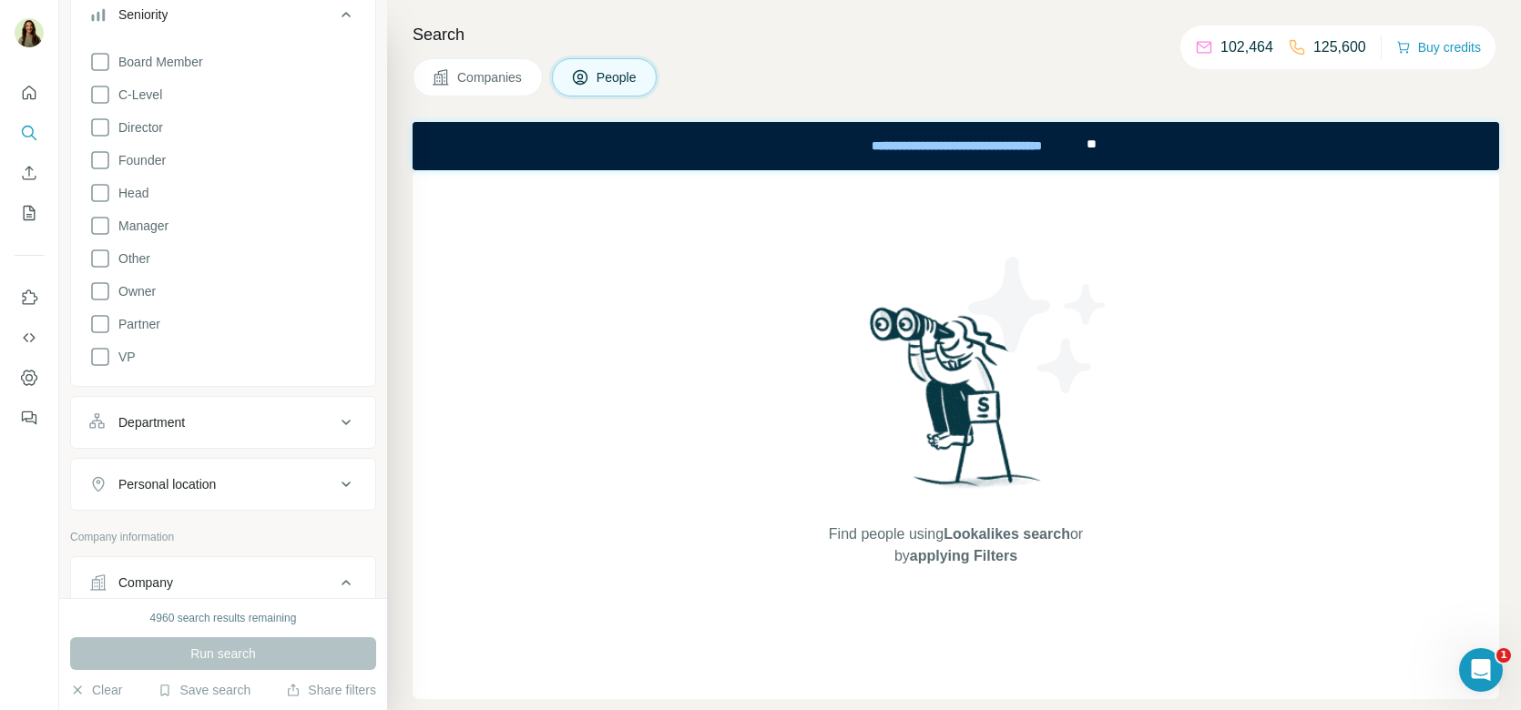
click at [199, 428] on button "Department" at bounding box center [223, 423] width 304 height 44
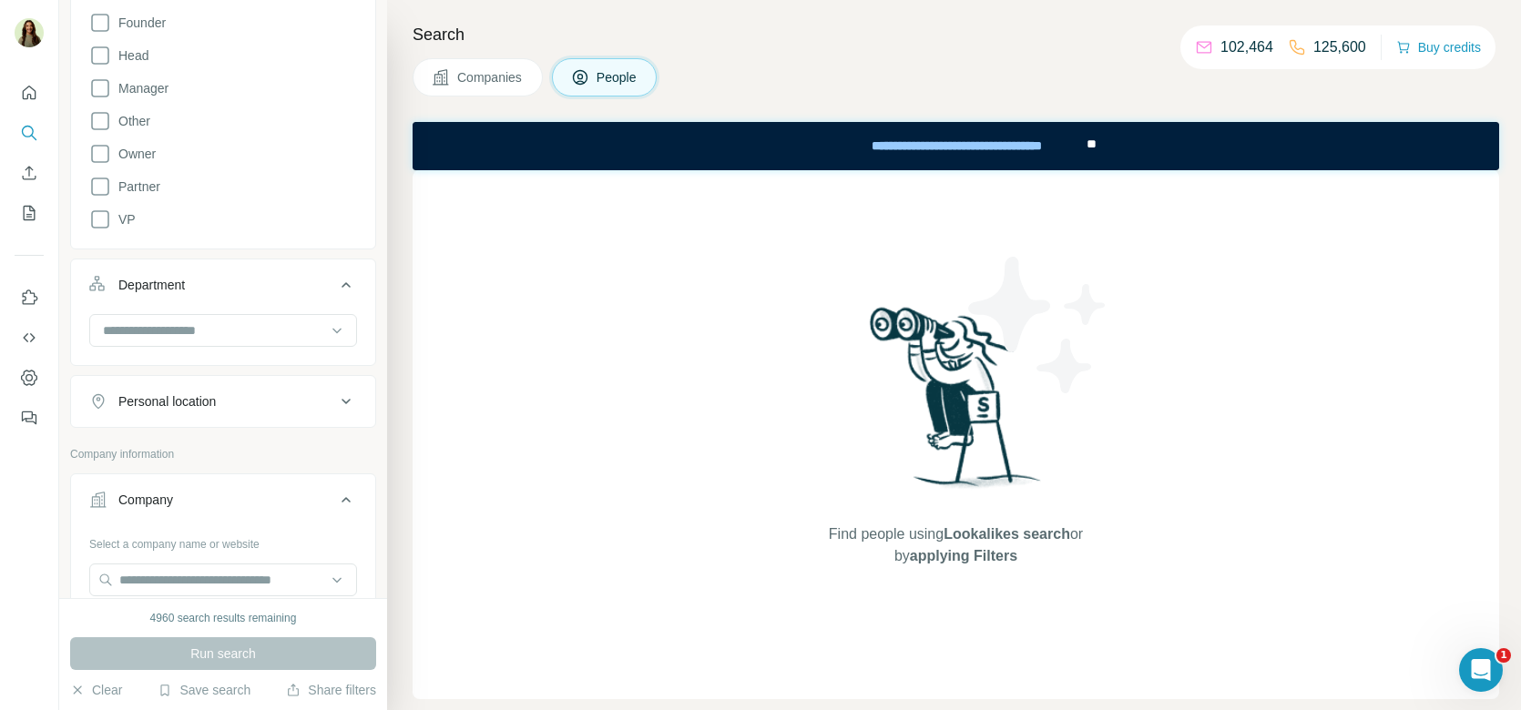
scroll to position [625, 0]
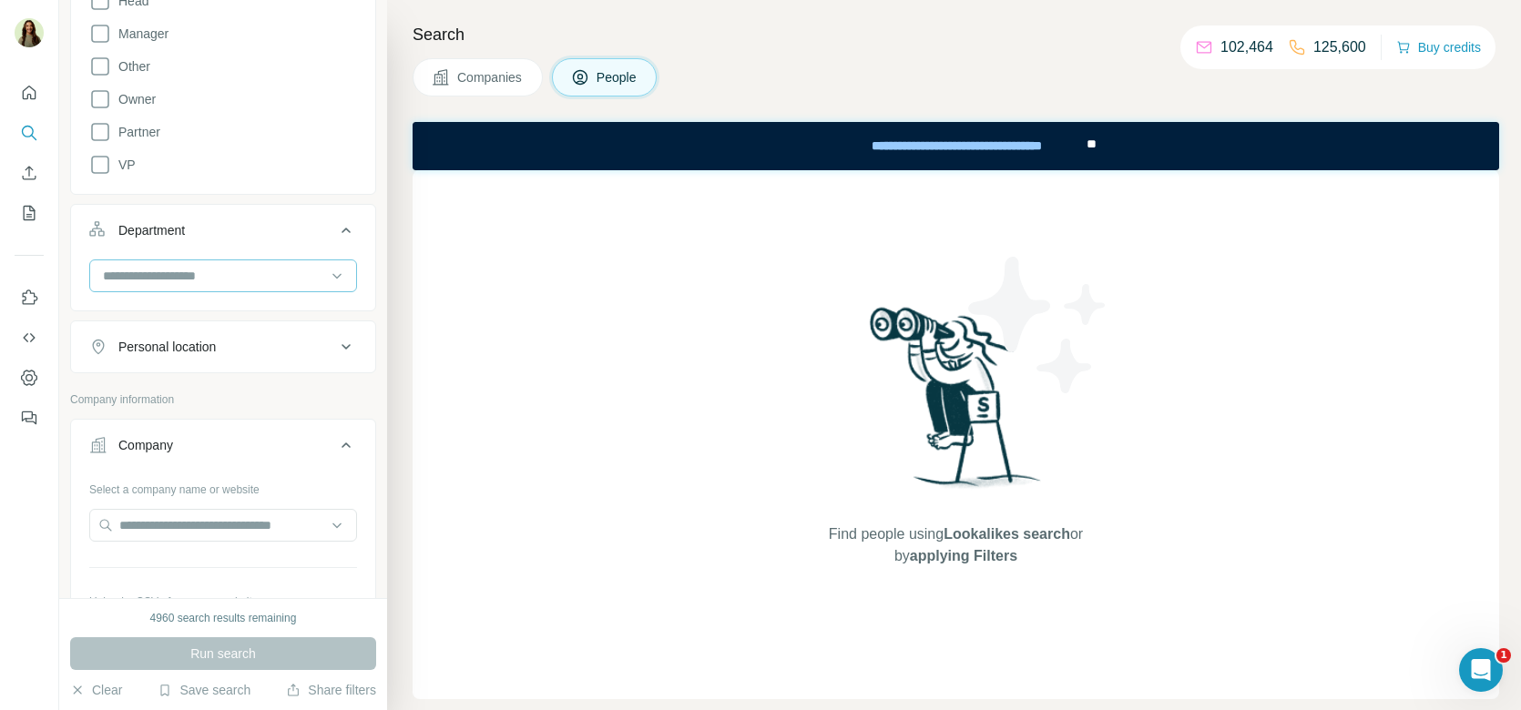
click at [178, 270] on input at bounding box center [213, 276] width 225 height 20
type input "*****"
click at [188, 297] on div "Sales" at bounding box center [223, 312] width 260 height 33
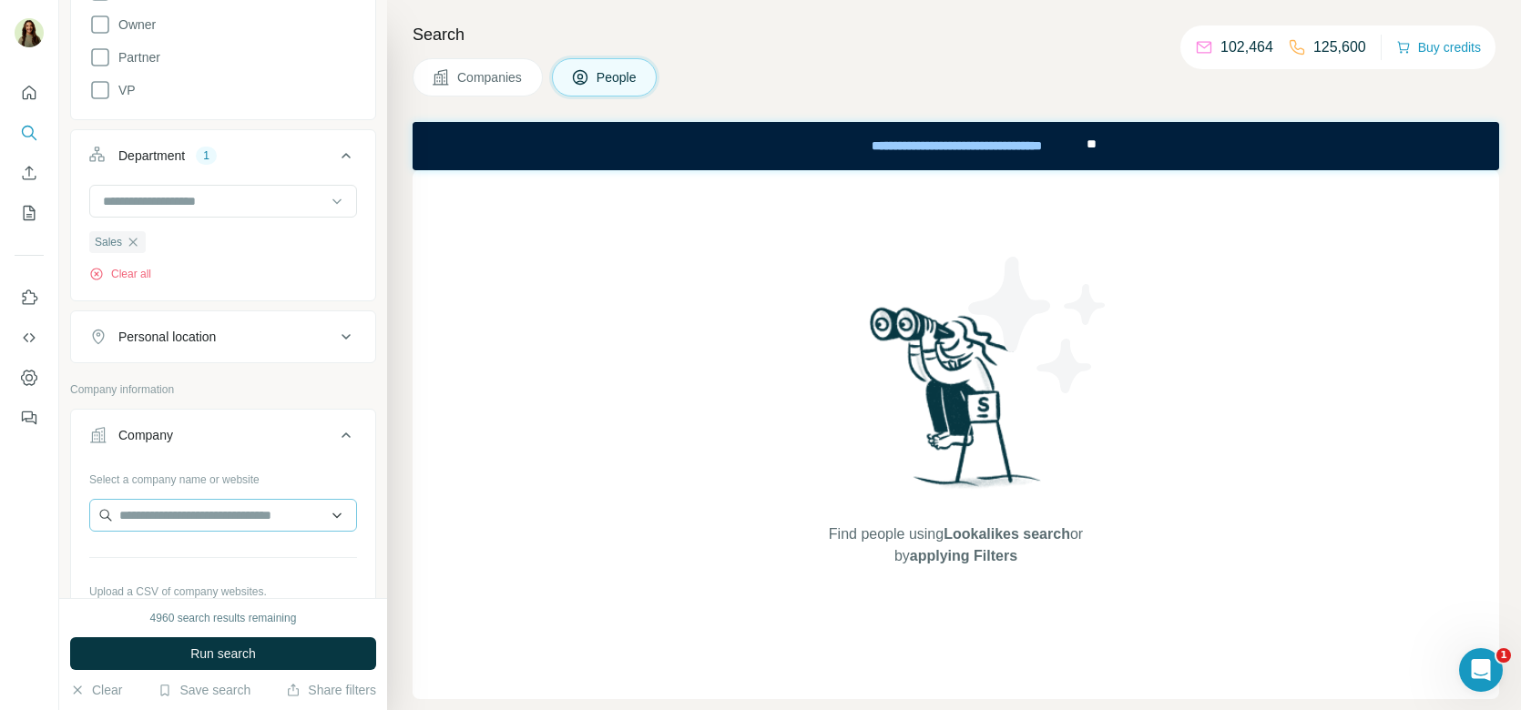
scroll to position [1009, 0]
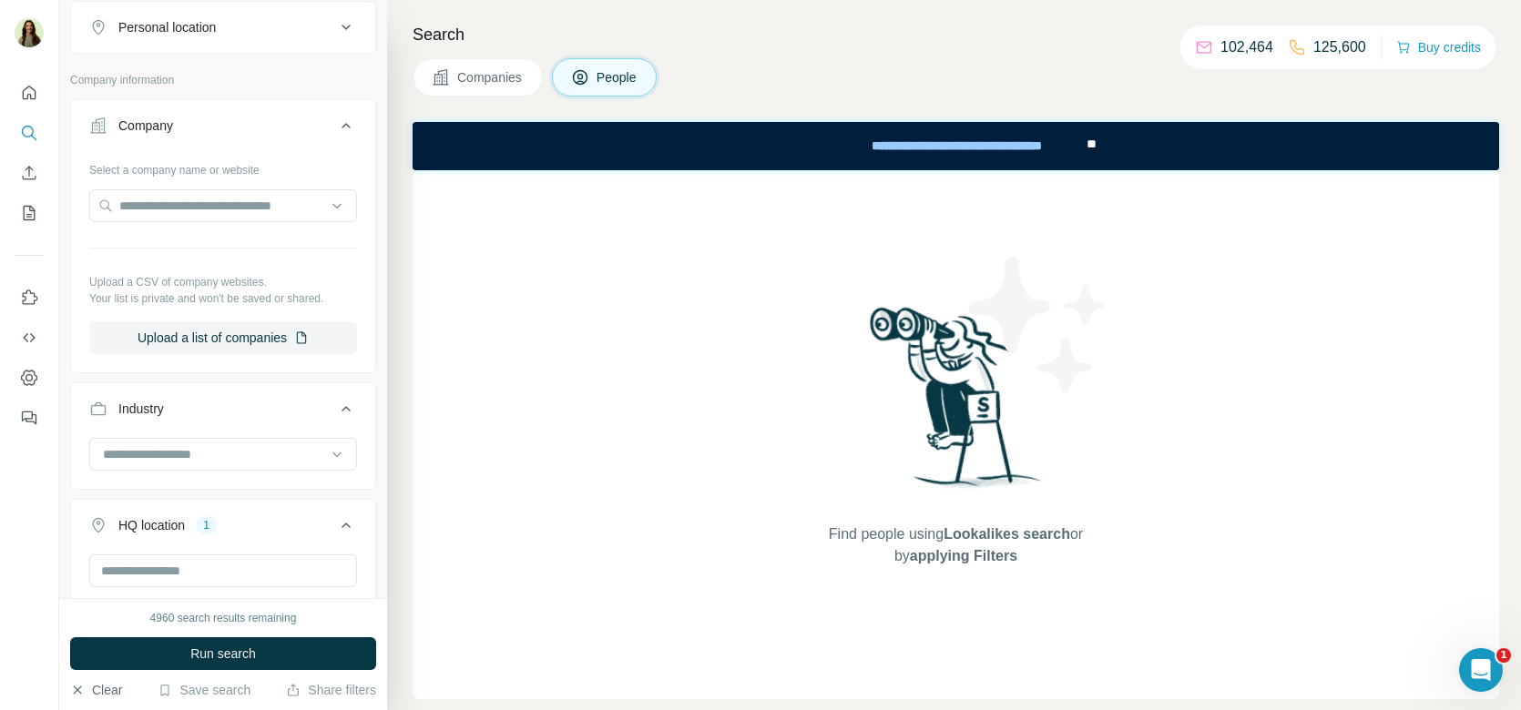
click at [99, 697] on button "Clear" at bounding box center [96, 690] width 52 height 18
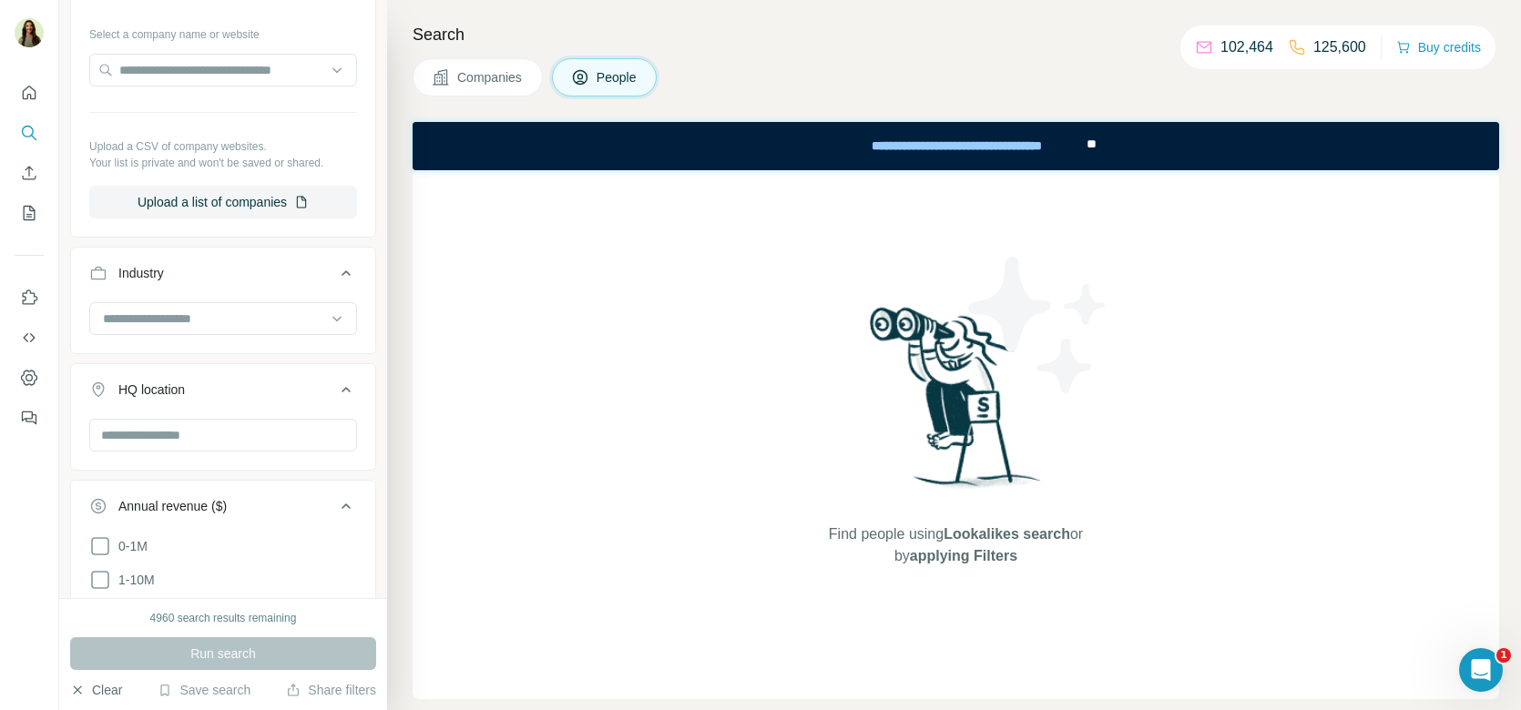
scroll to position [874, 0]
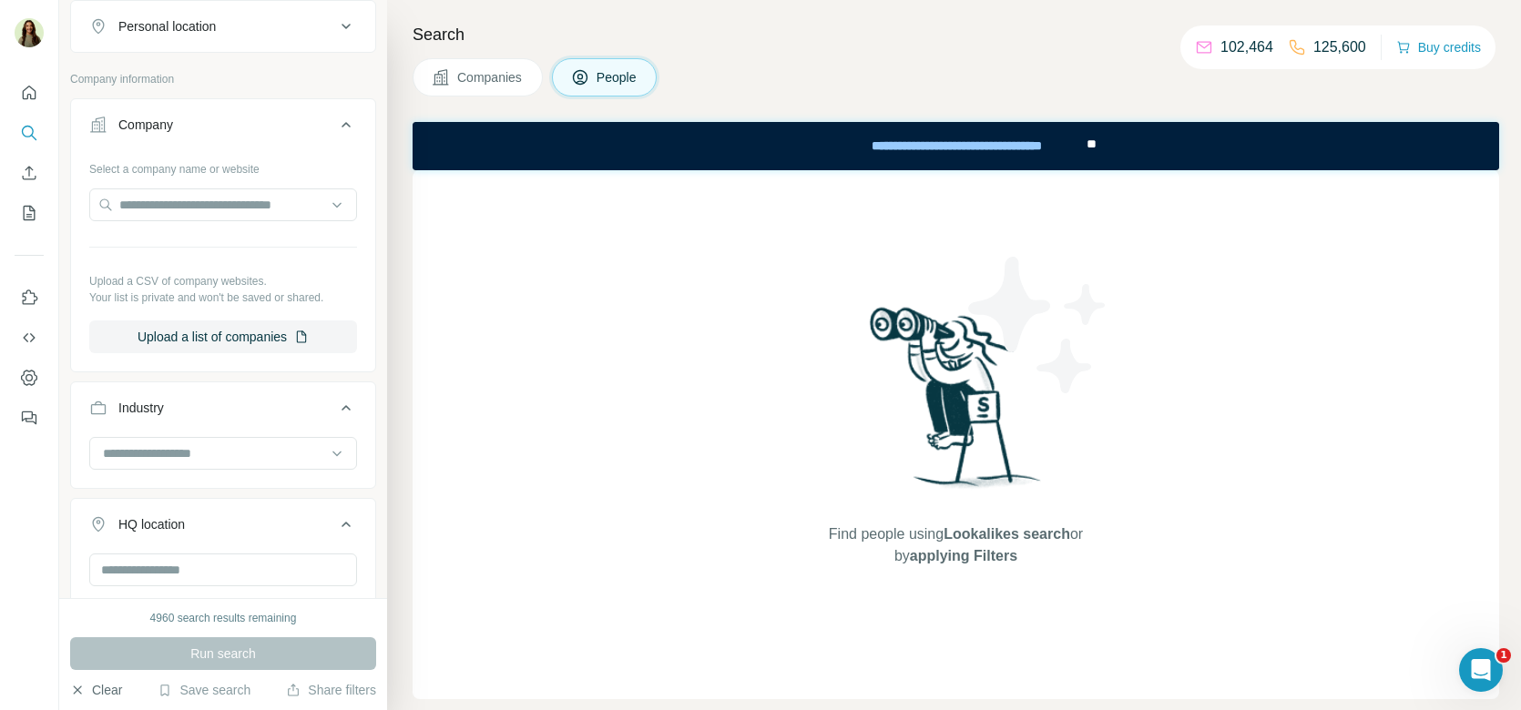
click at [98, 687] on button "Clear" at bounding box center [96, 690] width 52 height 18
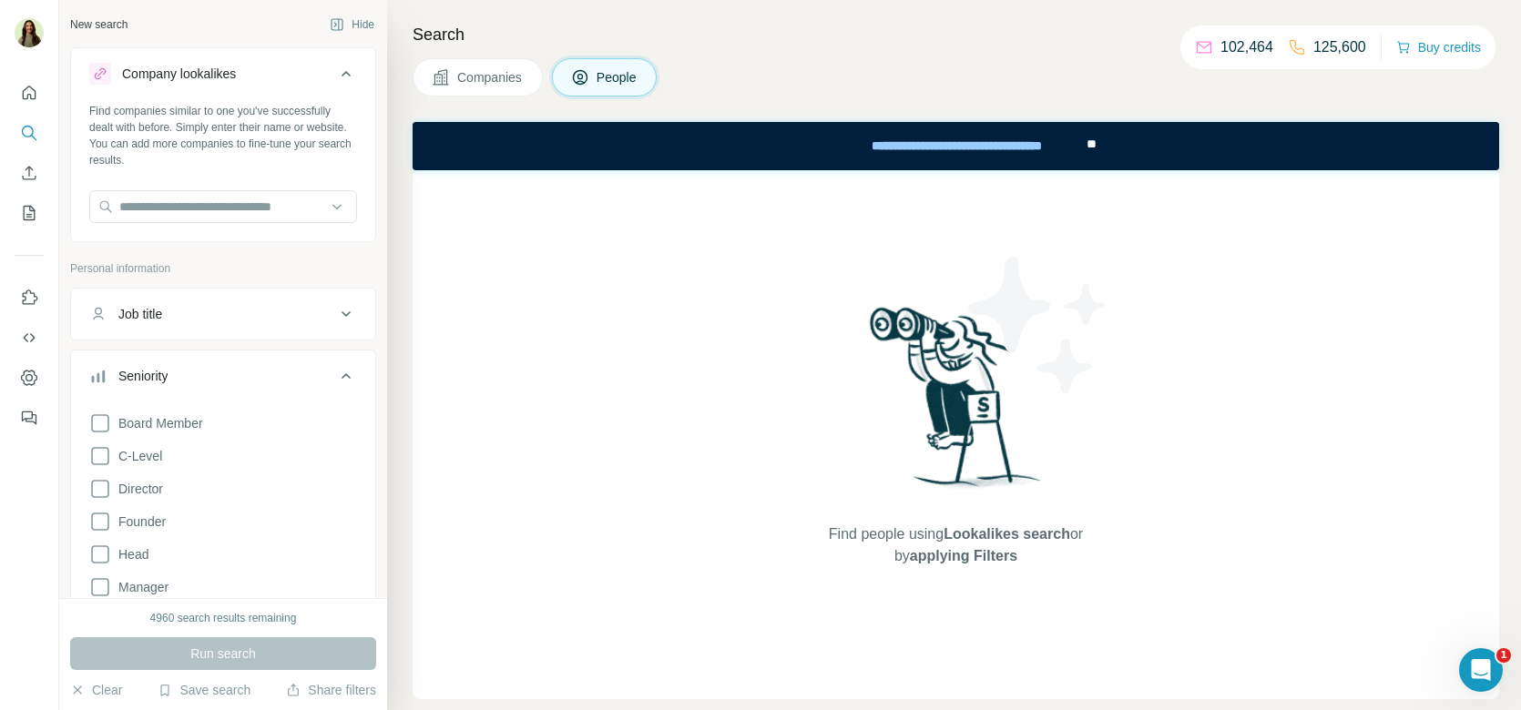
click at [501, 62] on button "Companies" at bounding box center [478, 77] width 130 height 38
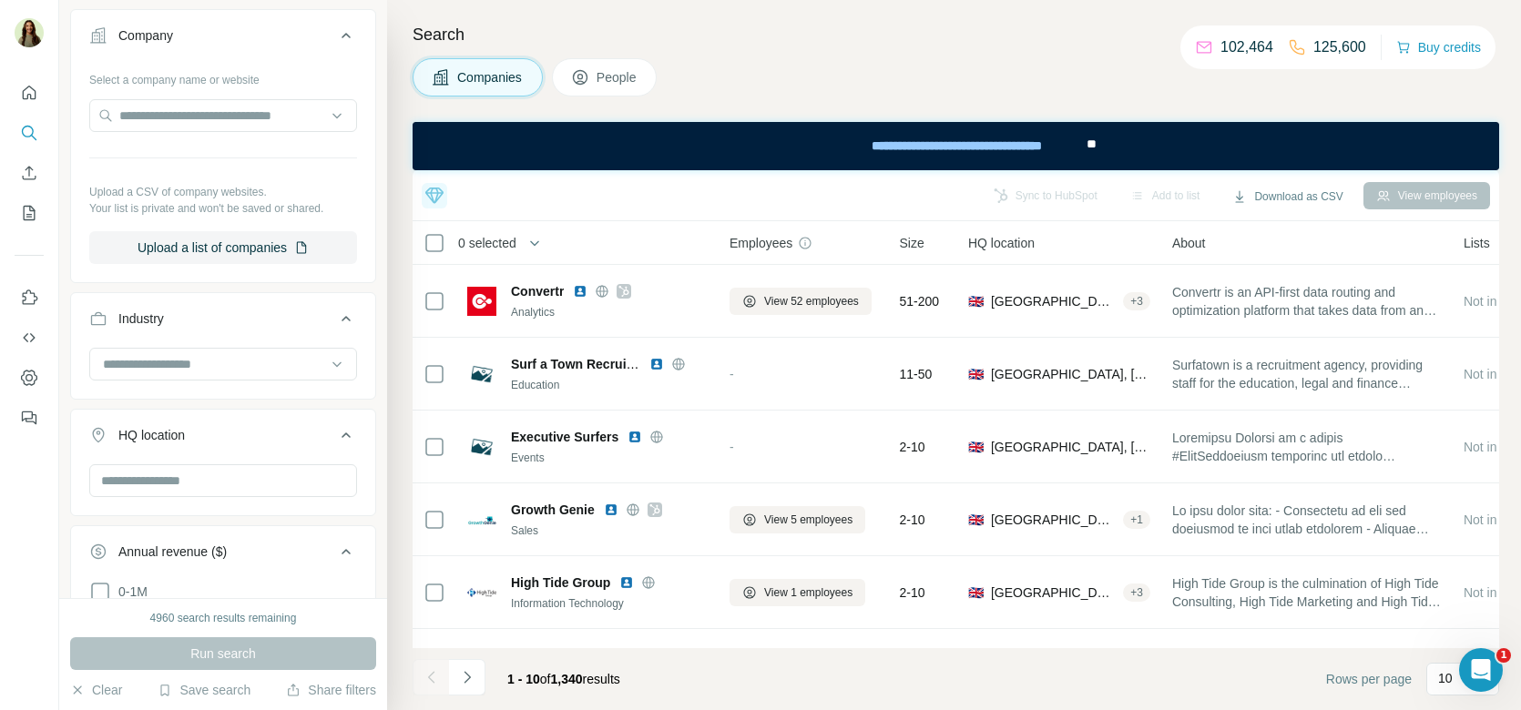
scroll to position [322, 0]
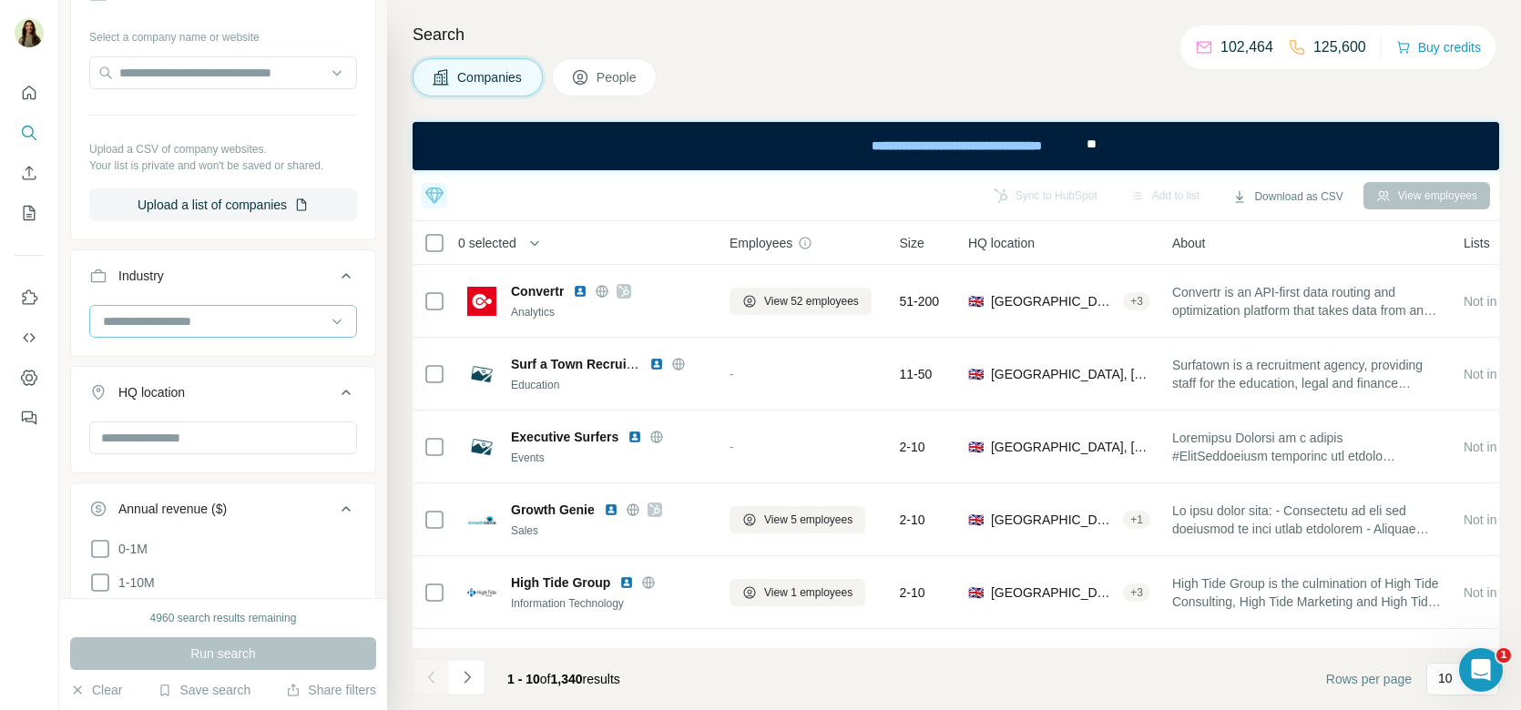
click at [162, 323] on input at bounding box center [213, 322] width 225 height 20
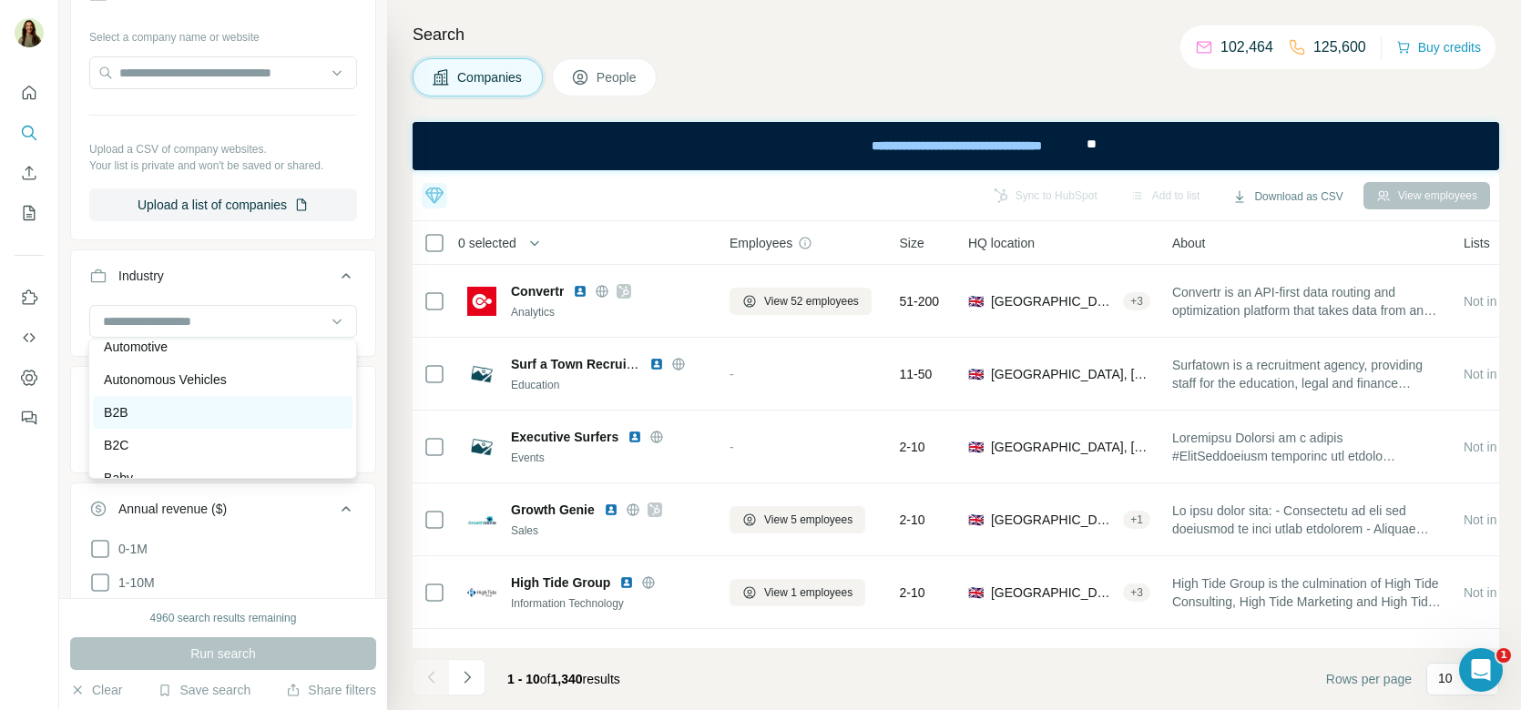
click at [200, 412] on div "B2B" at bounding box center [223, 413] width 238 height 18
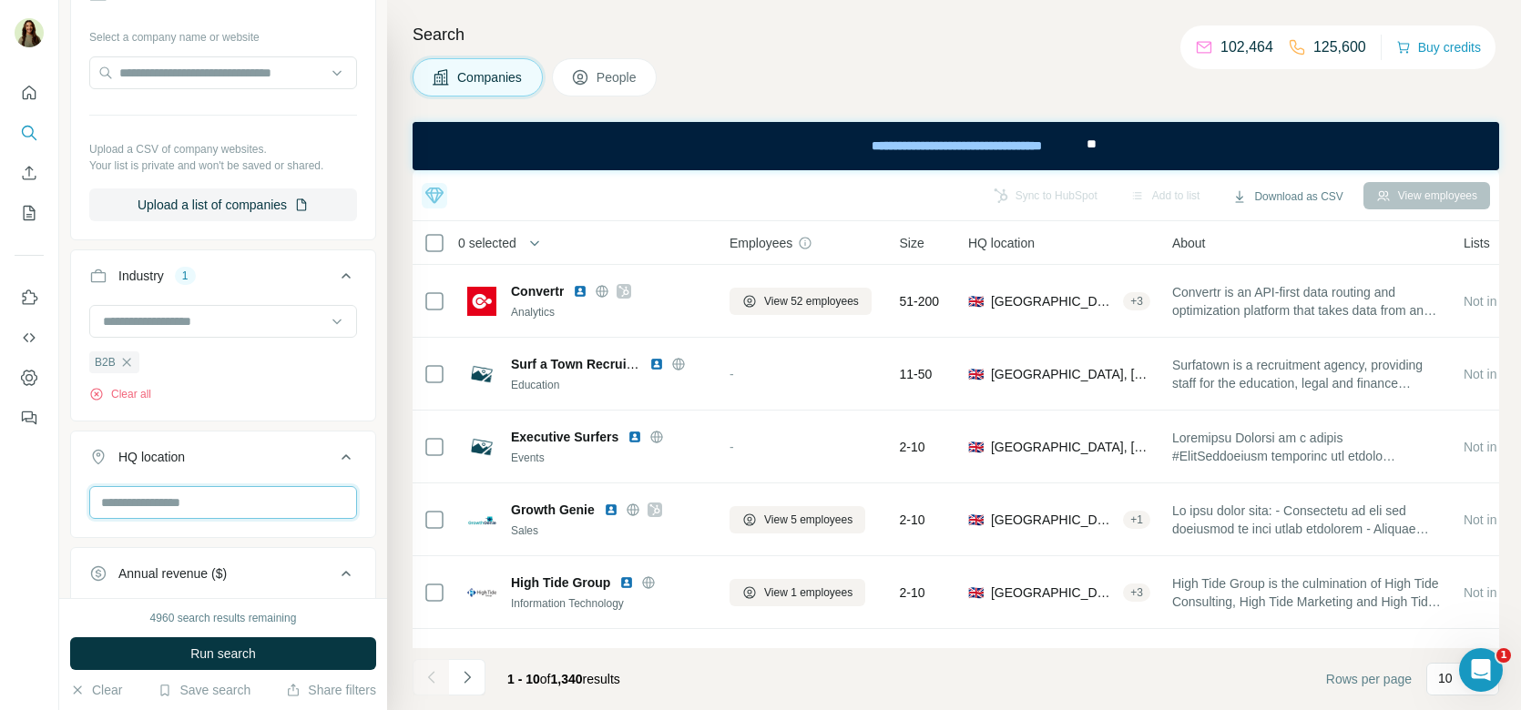
click at [184, 500] on input "text" at bounding box center [223, 502] width 268 height 33
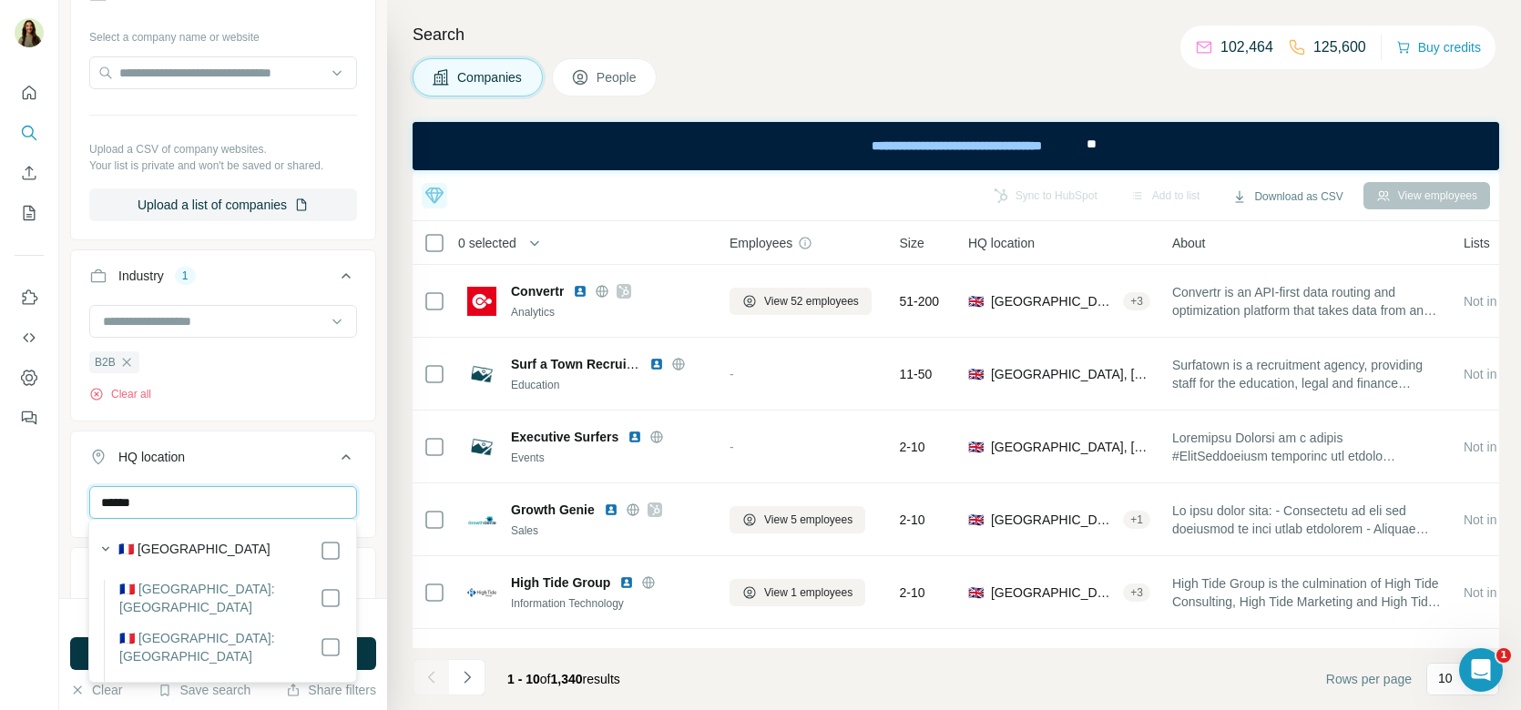
type input "******"
click at [380, 586] on div "New search Hide Company lookalikes Find companies similar to one you've success…" at bounding box center [223, 299] width 328 height 598
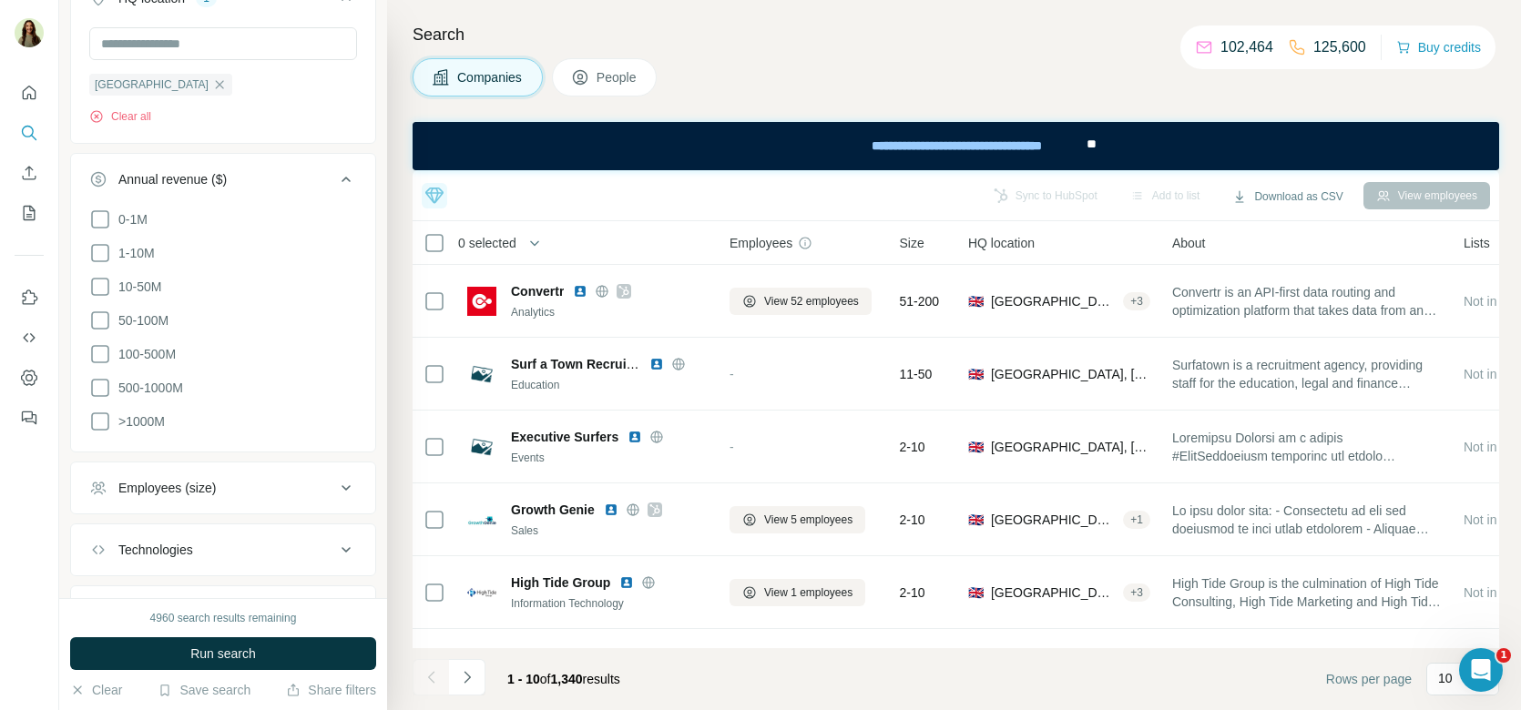
scroll to position [803, 0]
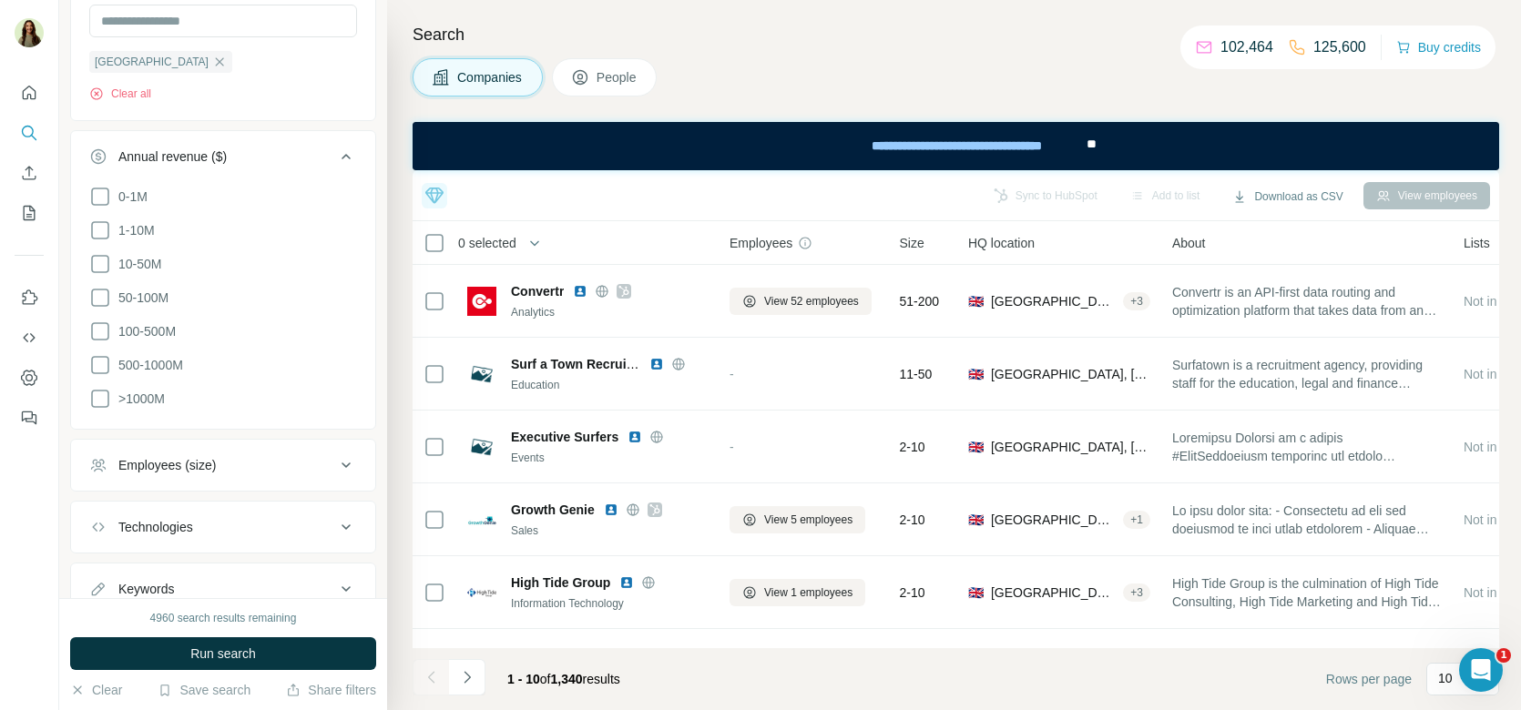
click at [213, 456] on div "Employees (size)" at bounding box center [166, 465] width 97 height 18
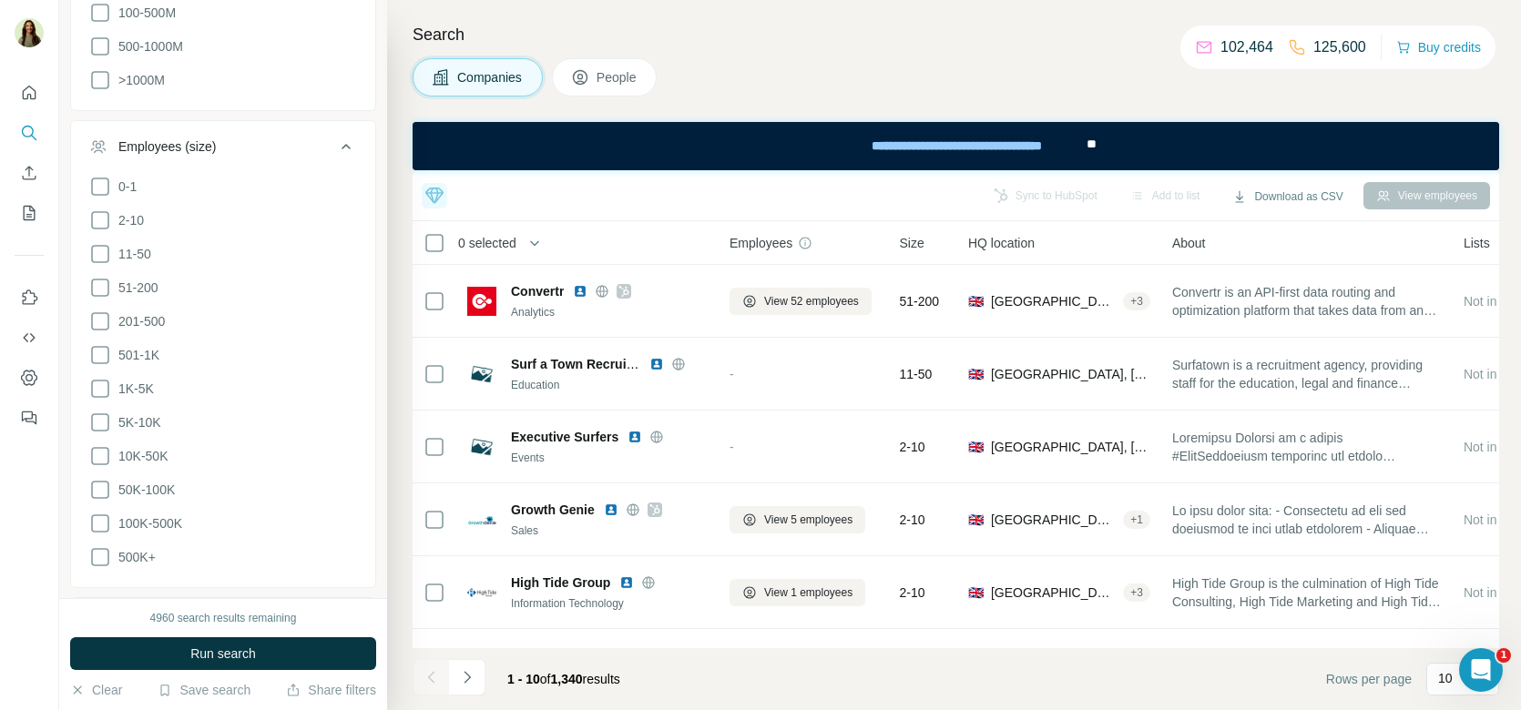
scroll to position [1124, 0]
click at [97, 342] on icon at bounding box center [100, 353] width 22 height 22
click at [94, 314] on icon at bounding box center [100, 320] width 22 height 22
click at [98, 376] on icon at bounding box center [100, 387] width 22 height 22
click at [98, 410] on icon at bounding box center [100, 421] width 22 height 22
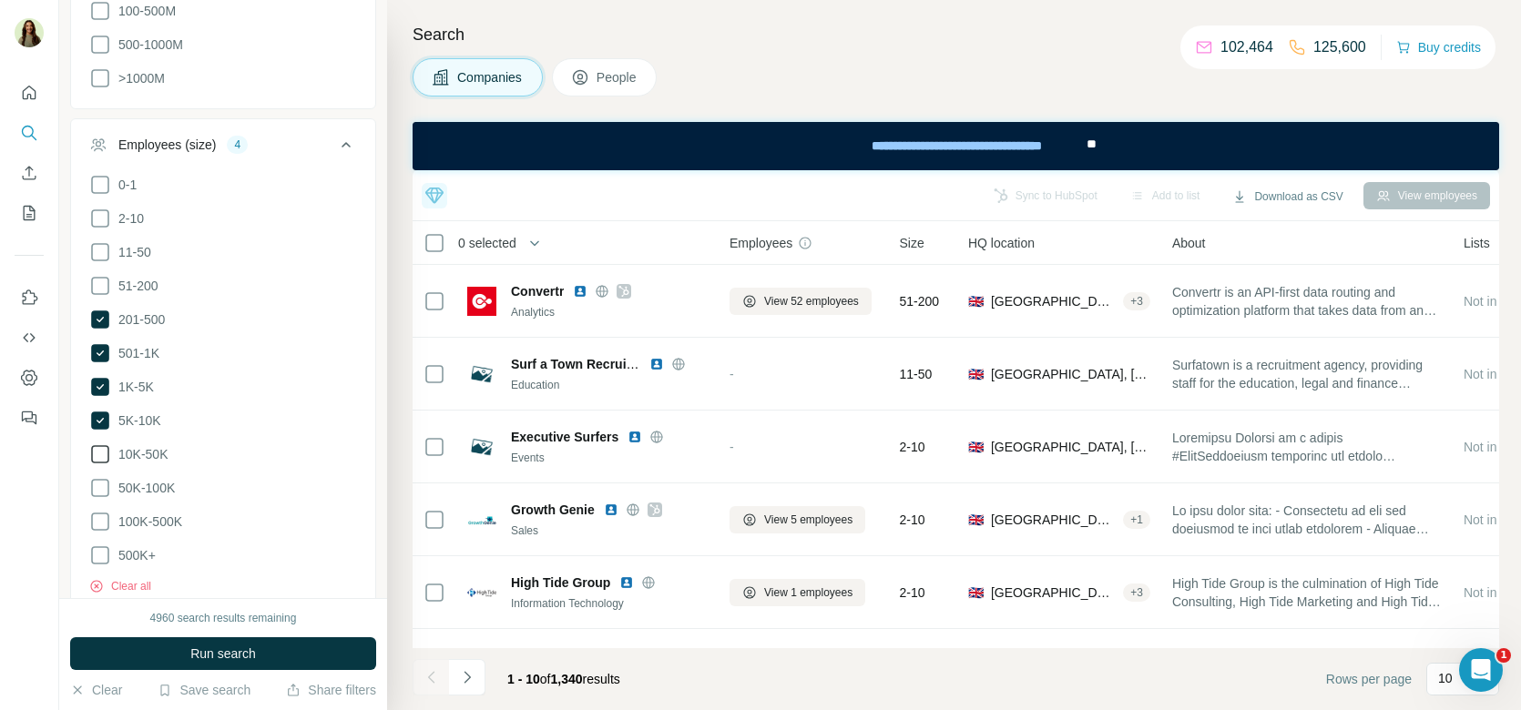
click at [98, 444] on icon at bounding box center [100, 455] width 22 height 22
click at [104, 477] on icon at bounding box center [100, 488] width 22 height 22
click at [103, 517] on li "100K-500K" at bounding box center [223, 522] width 268 height 23
click at [102, 511] on icon at bounding box center [100, 522] width 22 height 22
click at [102, 545] on icon at bounding box center [100, 556] width 22 height 22
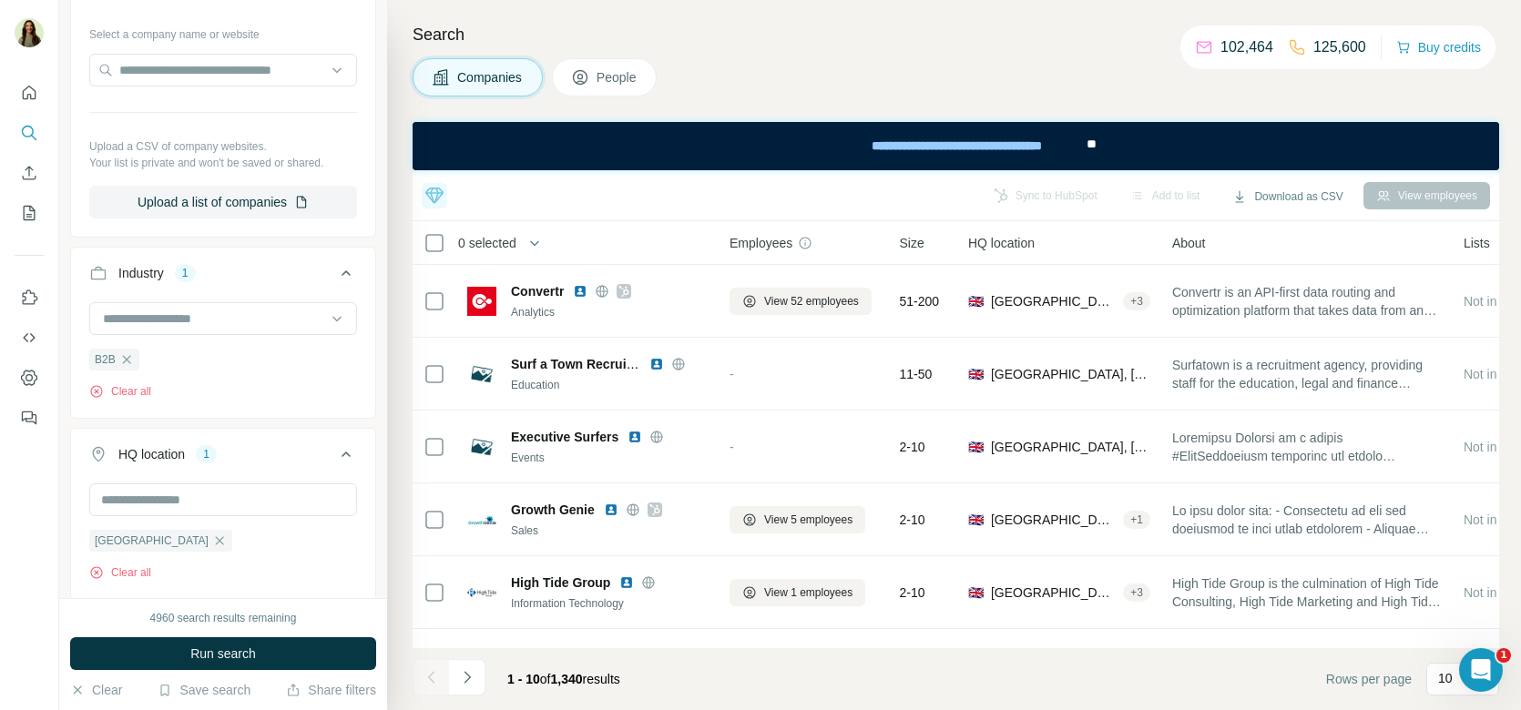
scroll to position [558, 0]
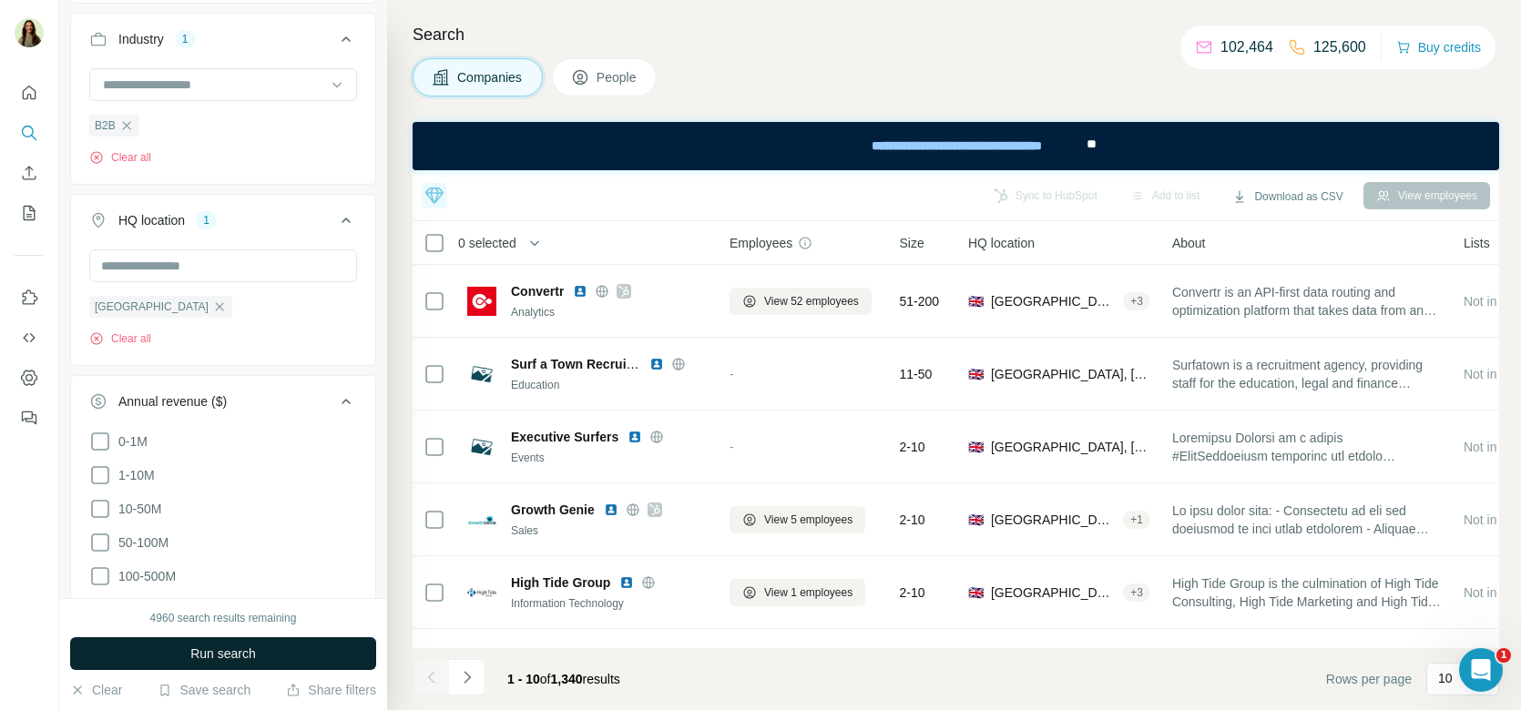
click at [206, 660] on span "Run search" at bounding box center [223, 654] width 66 height 18
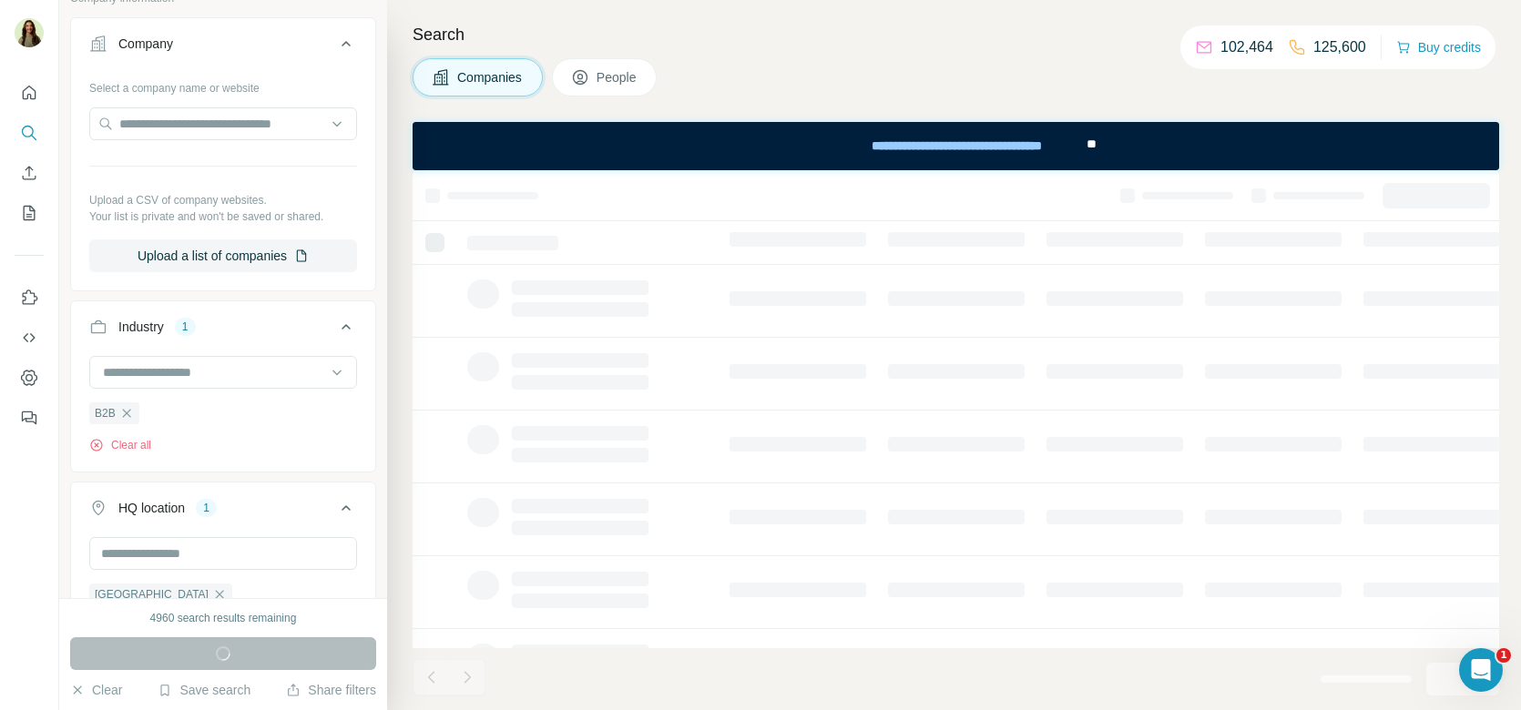
scroll to position [270, 0]
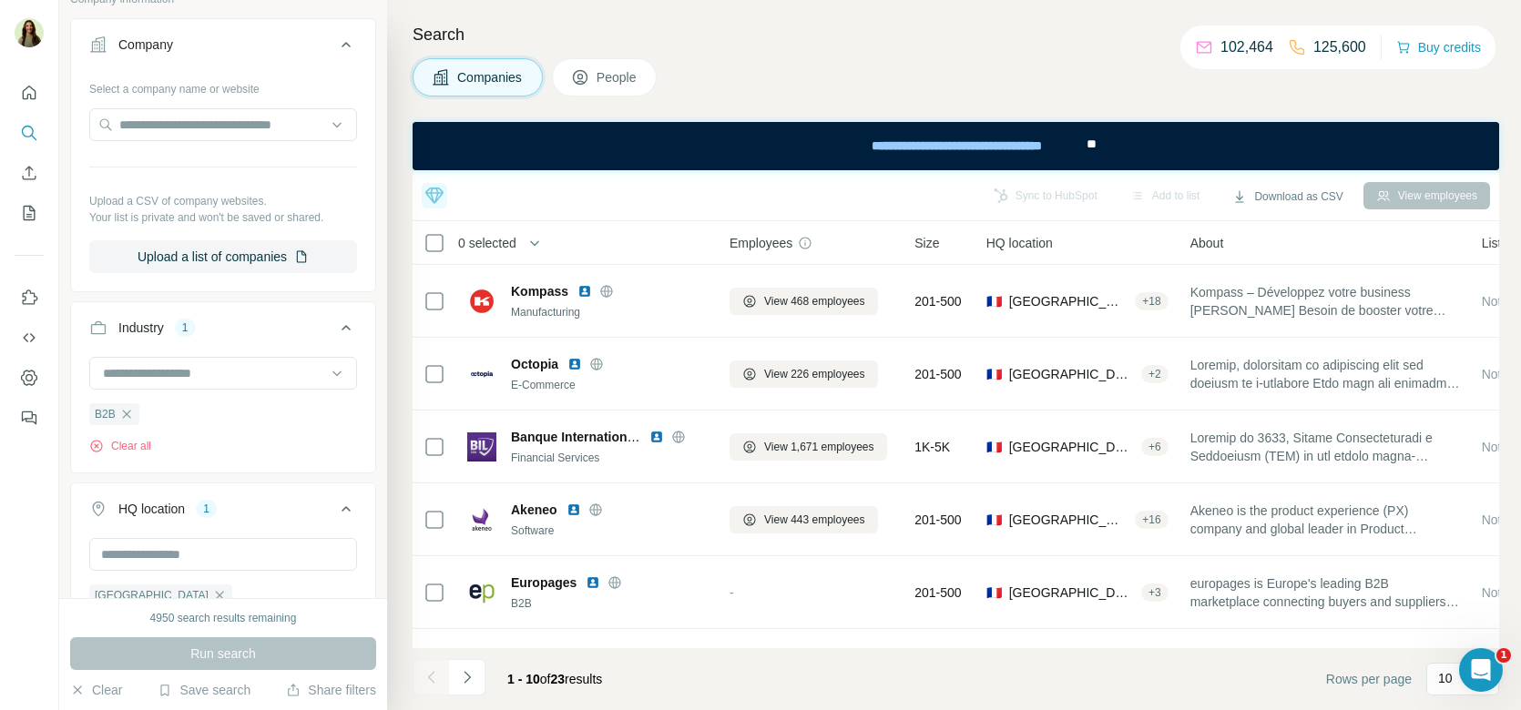
click at [584, 88] on button "People" at bounding box center [605, 77] width 106 height 38
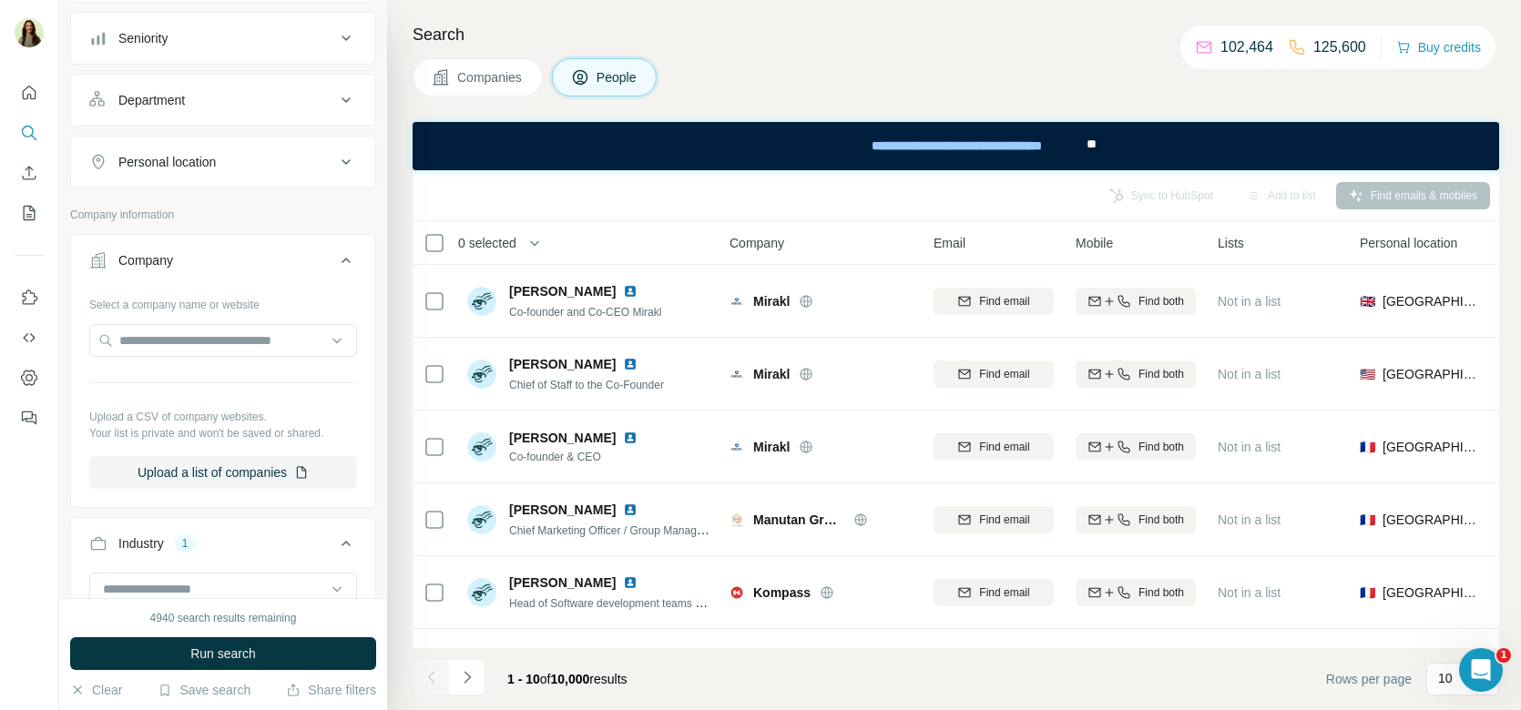
scroll to position [342, 0]
click at [197, 94] on div "Department" at bounding box center [212, 96] width 246 height 18
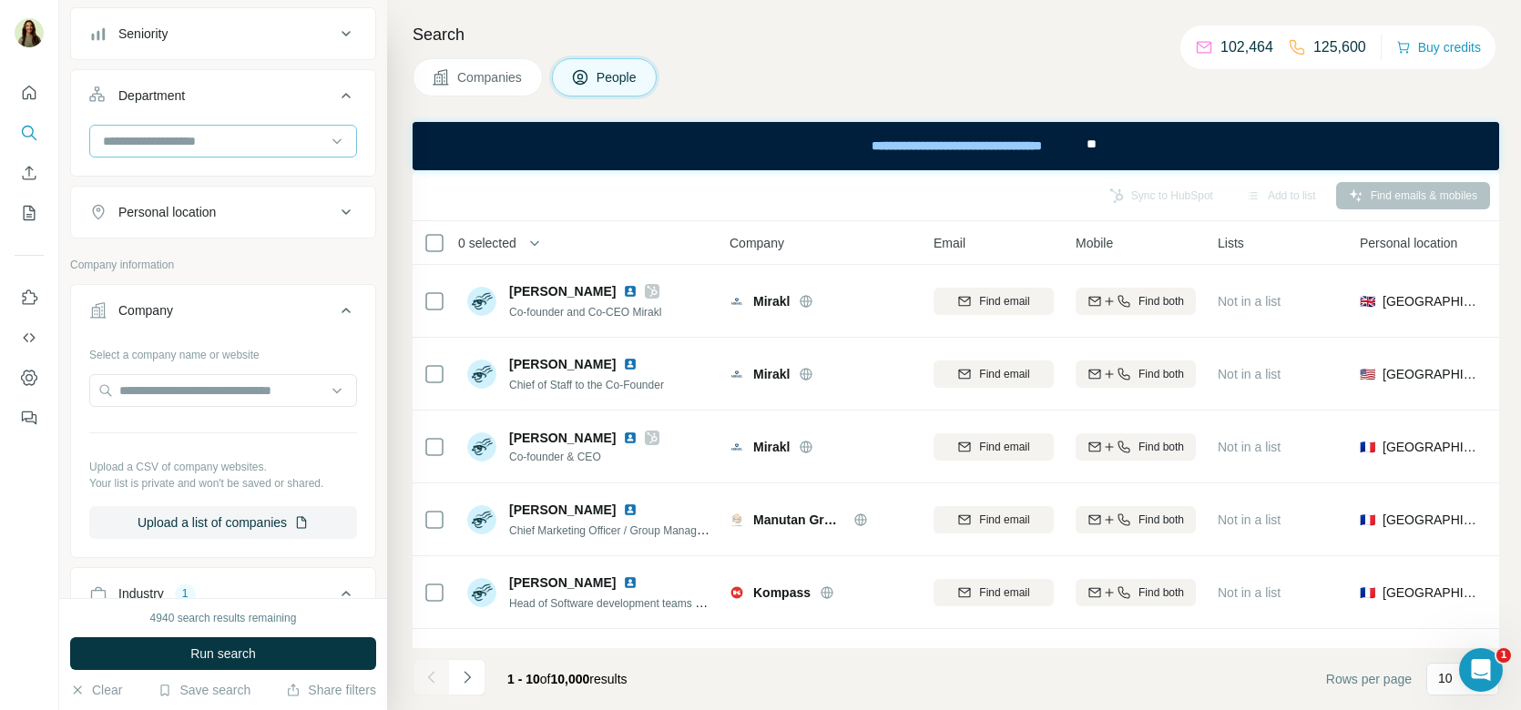
click at [158, 140] on input at bounding box center [213, 141] width 225 height 20
type input "*****"
click at [122, 179] on p "Sales" at bounding box center [120, 179] width 32 height 18
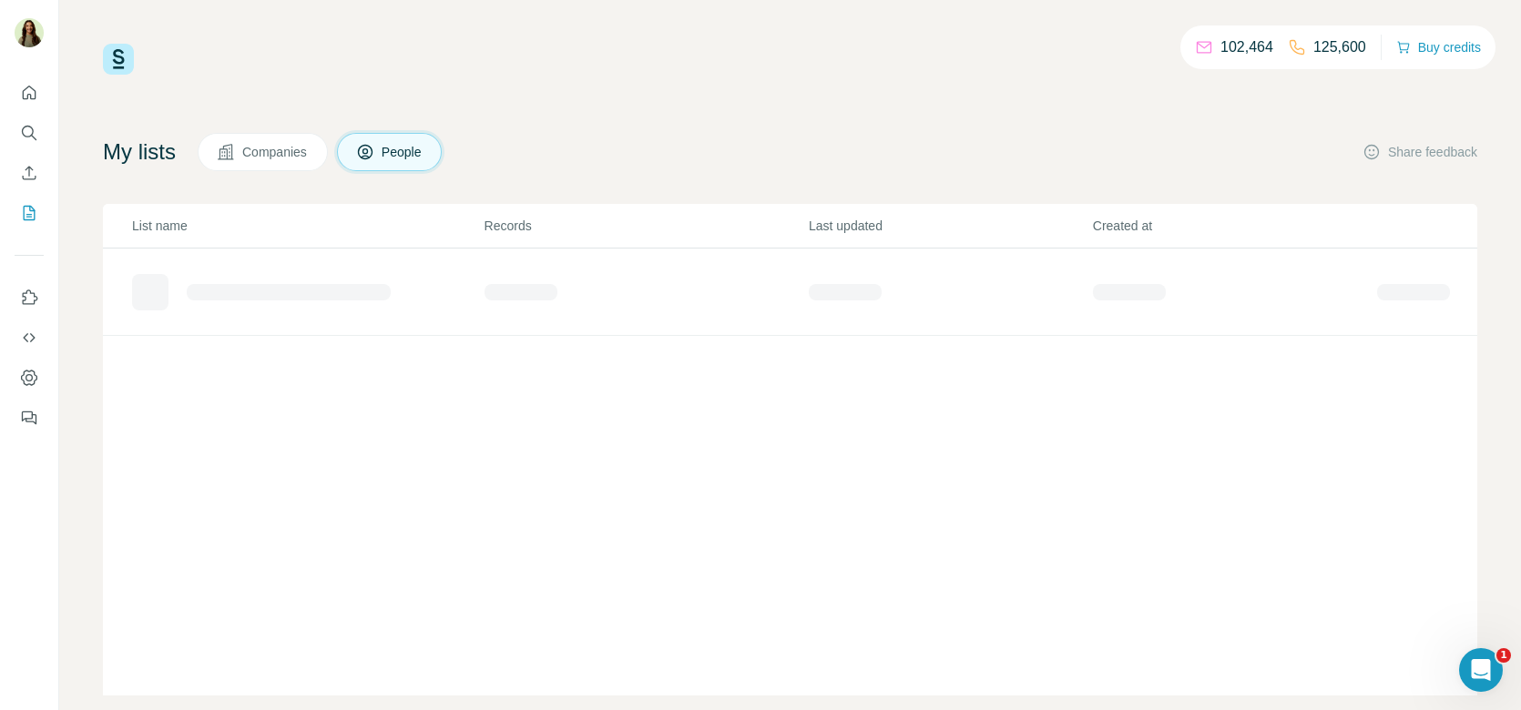
click at [261, 166] on button "Companies" at bounding box center [263, 152] width 130 height 38
click at [409, 160] on span "People" at bounding box center [403, 152] width 42 height 18
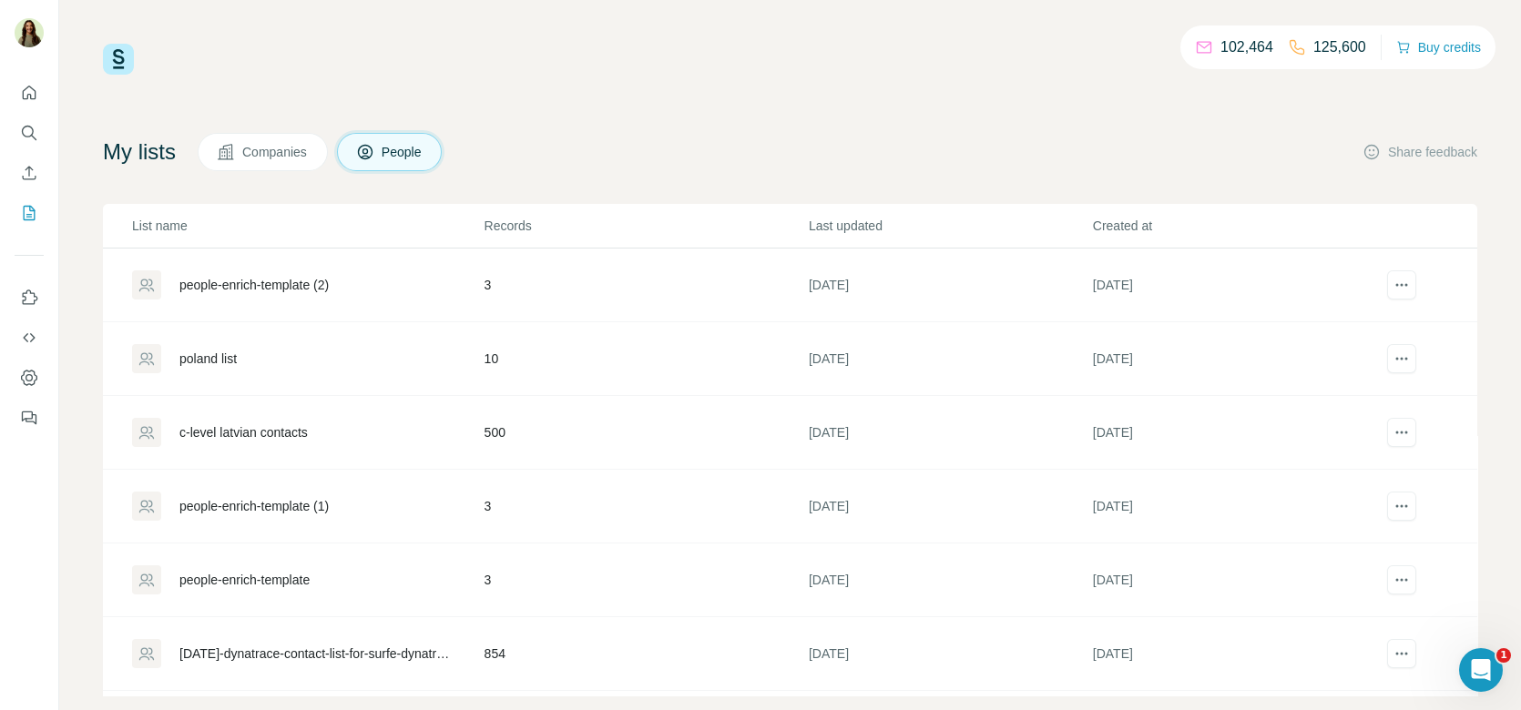
click at [250, 650] on div "[DATE]-dynatrace-contact-list-for-surfe-dynatrace - contact-list-for-surfe-dyna…" at bounding box center [316, 654] width 274 height 18
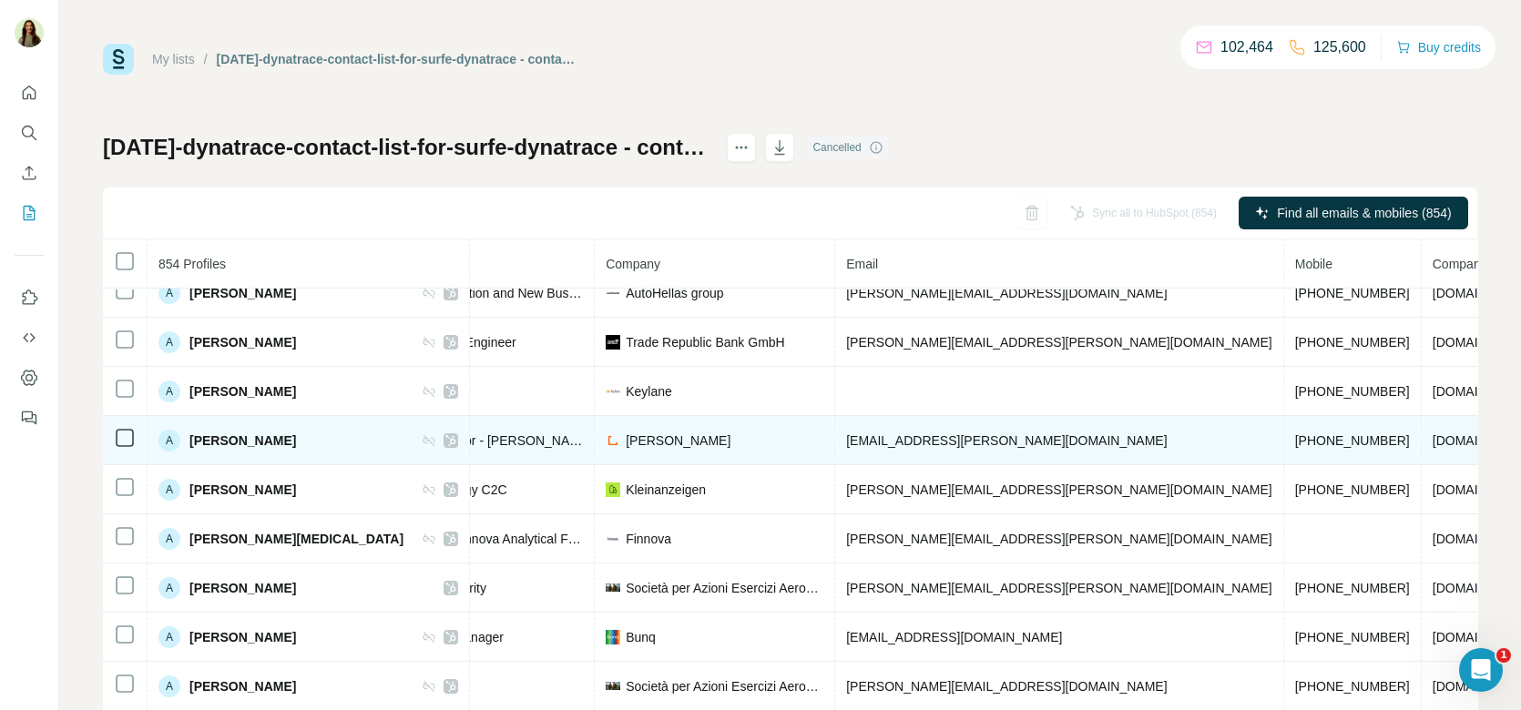
scroll to position [342, 331]
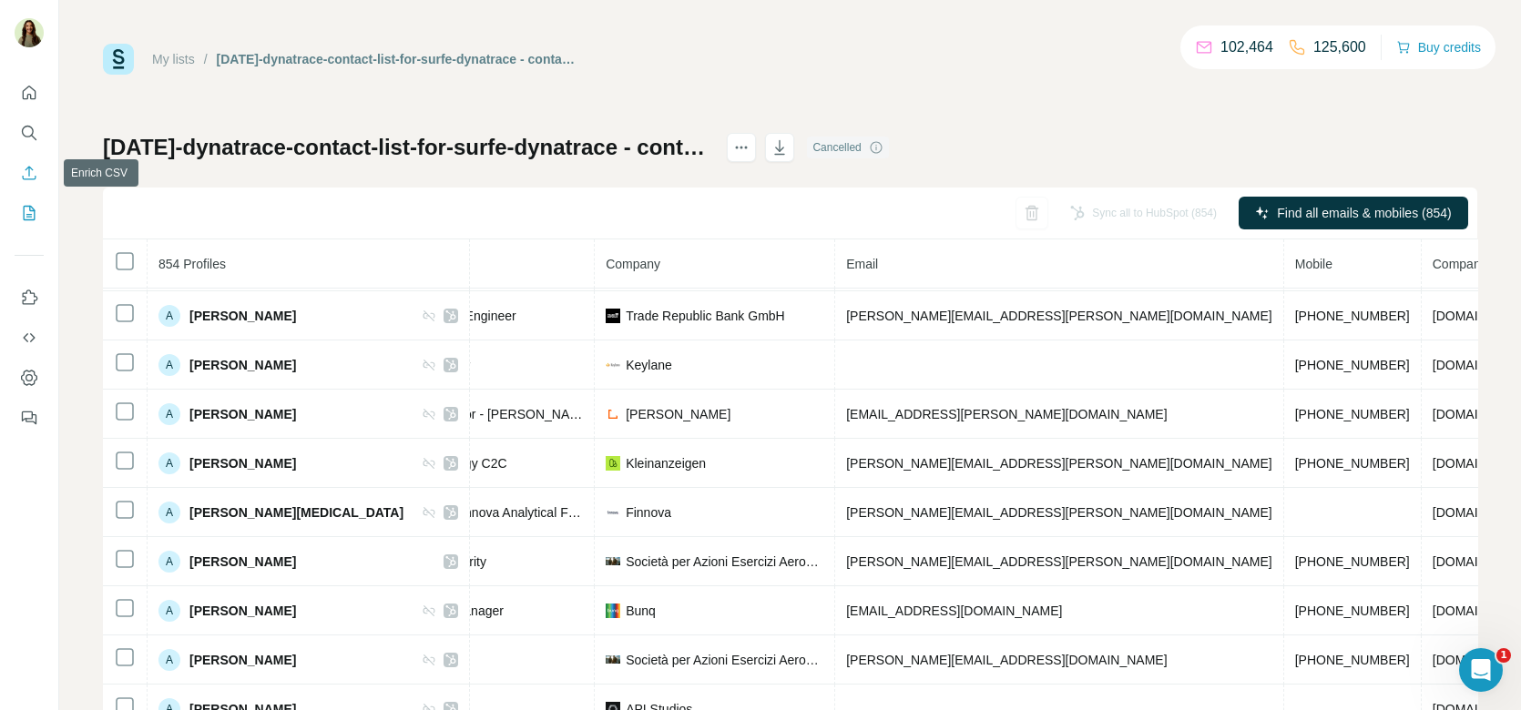
click at [34, 174] on icon "Enrich CSV" at bounding box center [29, 173] width 18 height 18
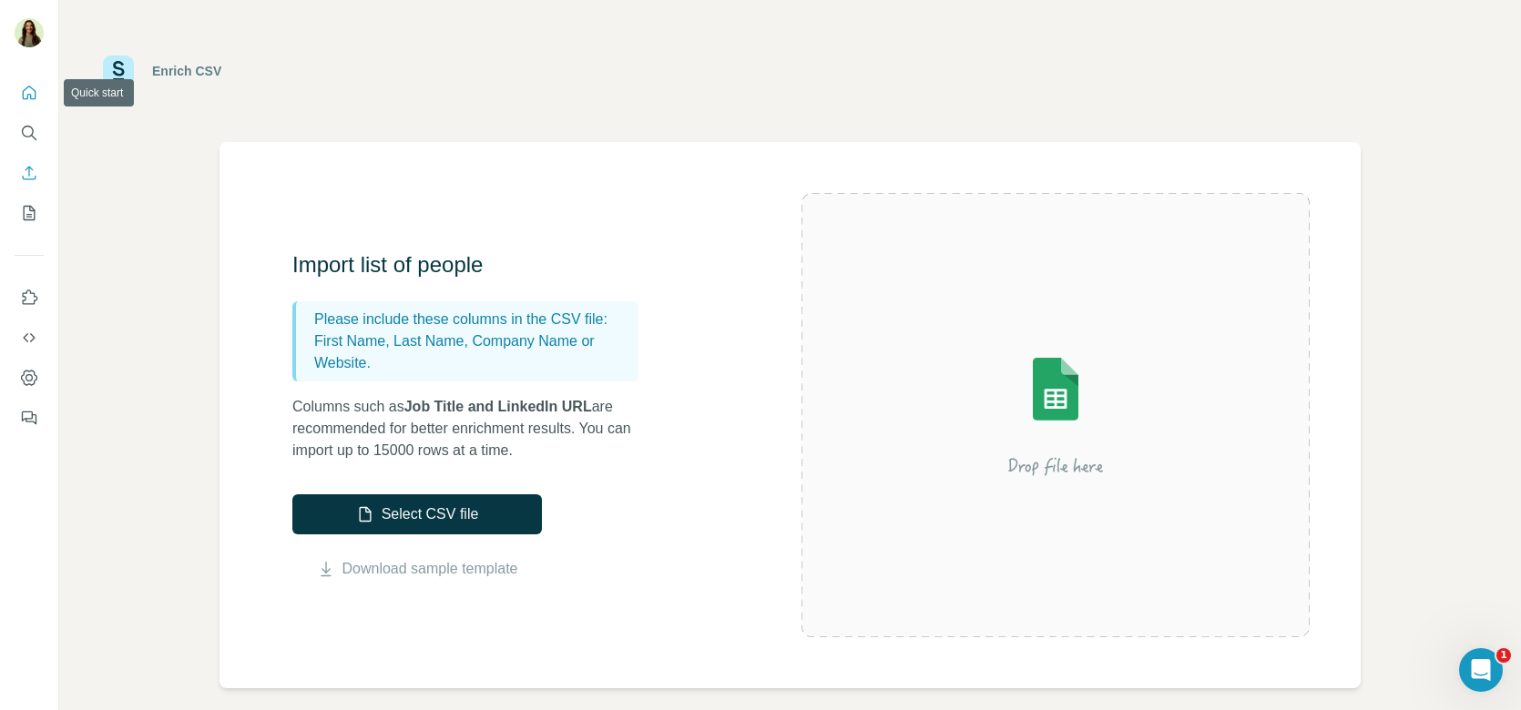
click at [36, 87] on icon "Quick start" at bounding box center [29, 93] width 18 height 18
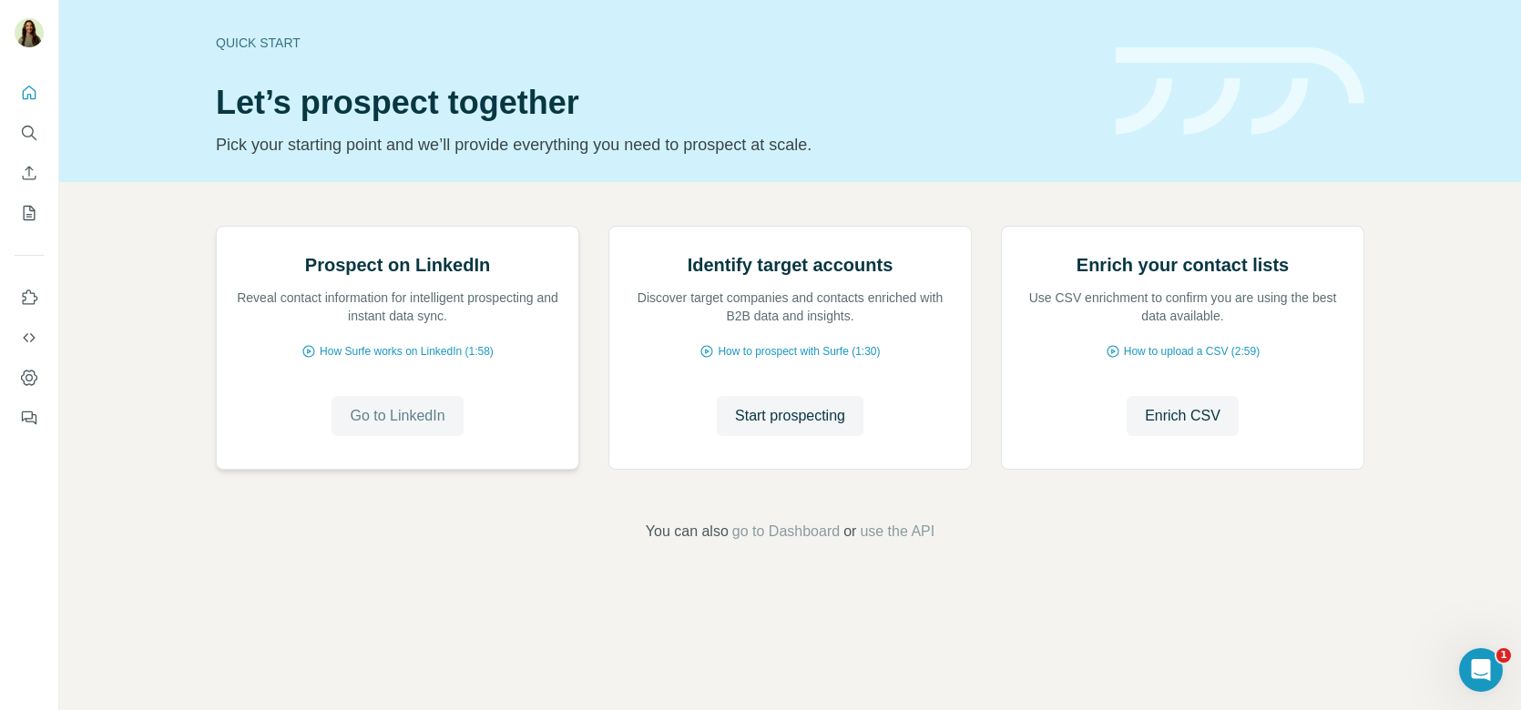
click at [388, 436] on button "Go to LinkedIn" at bounding box center [397, 416] width 131 height 40
click at [784, 436] on button "Start prospecting" at bounding box center [790, 416] width 147 height 40
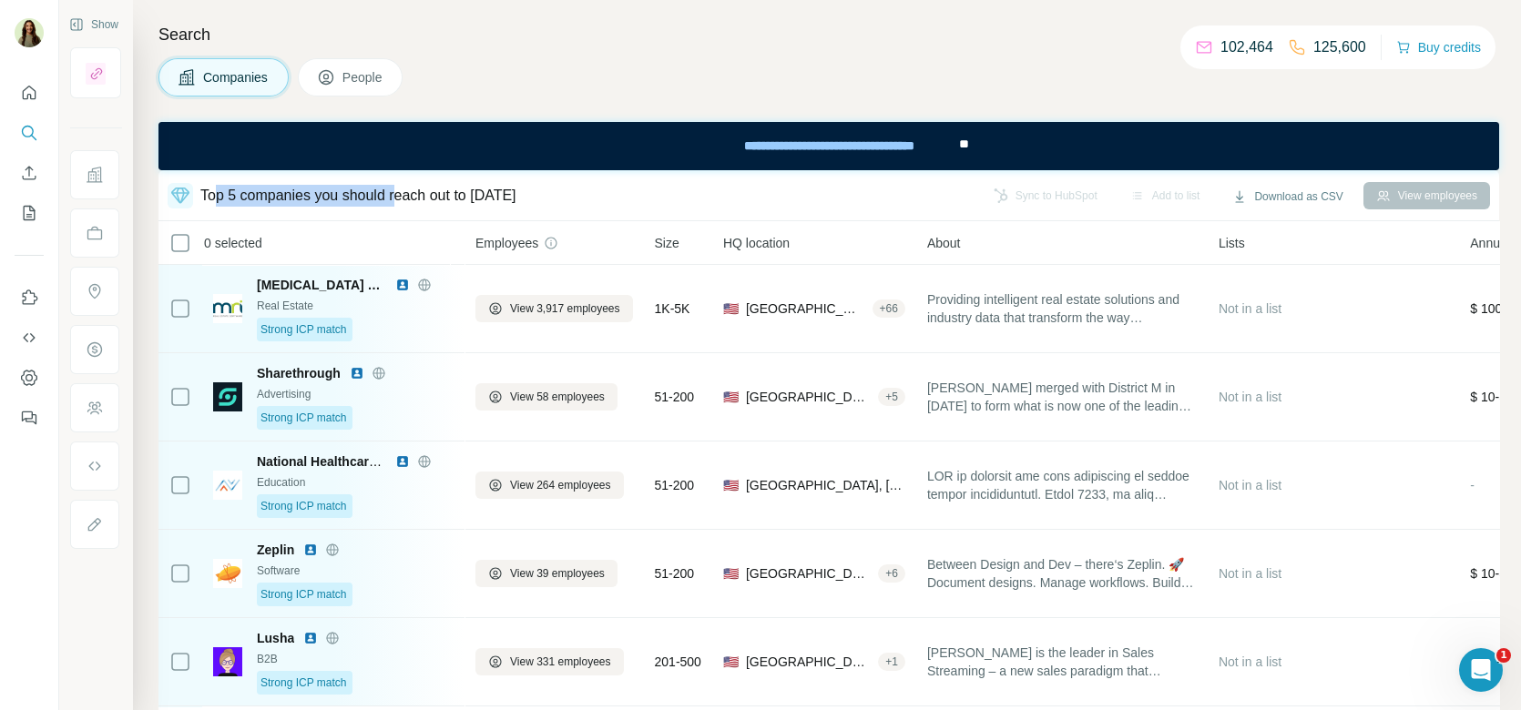
drag, startPoint x: 219, startPoint y: 199, endPoint x: 408, endPoint y: 199, distance: 189.5
click at [408, 199] on div "Top 5 companies you should reach out to [DATE]" at bounding box center [358, 196] width 316 height 22
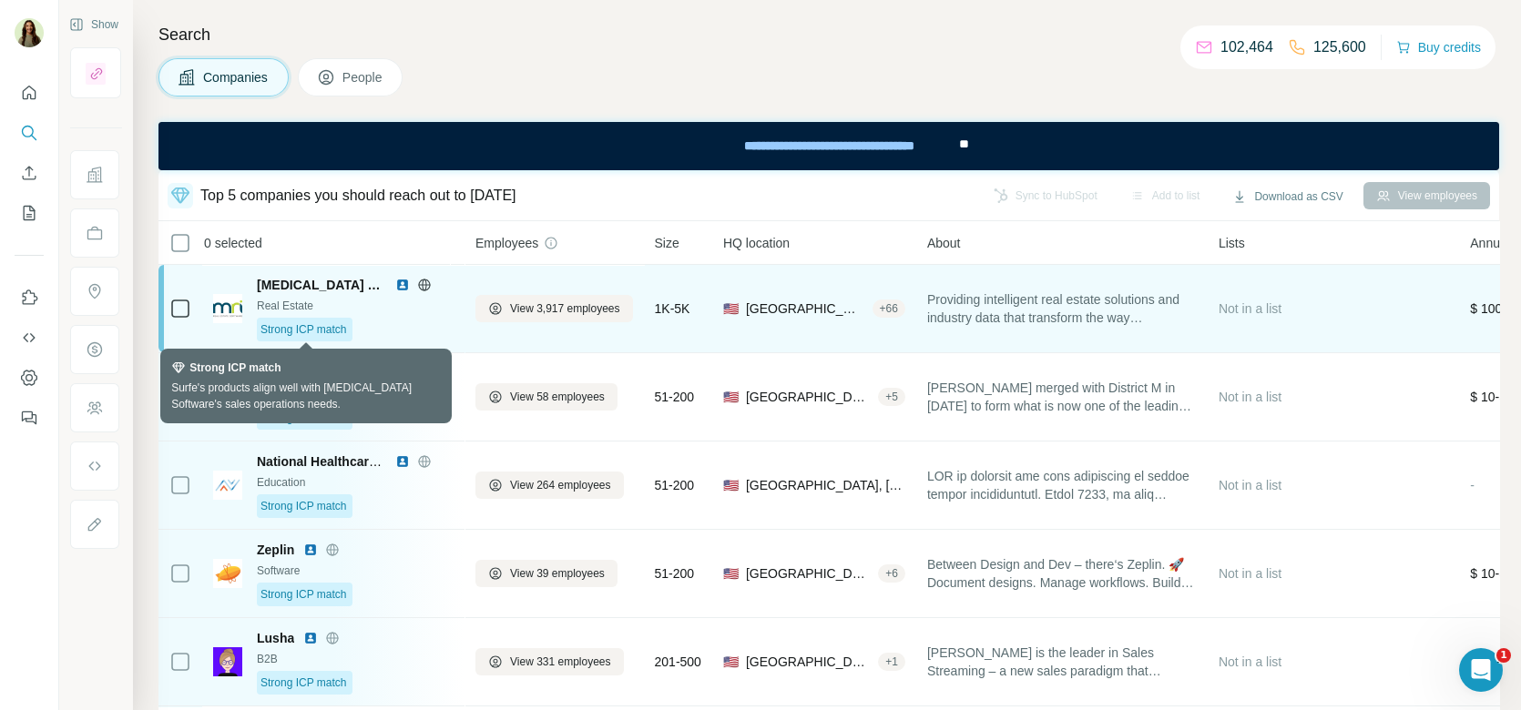
click at [314, 335] on span "Strong ICP match" at bounding box center [304, 330] width 87 height 16
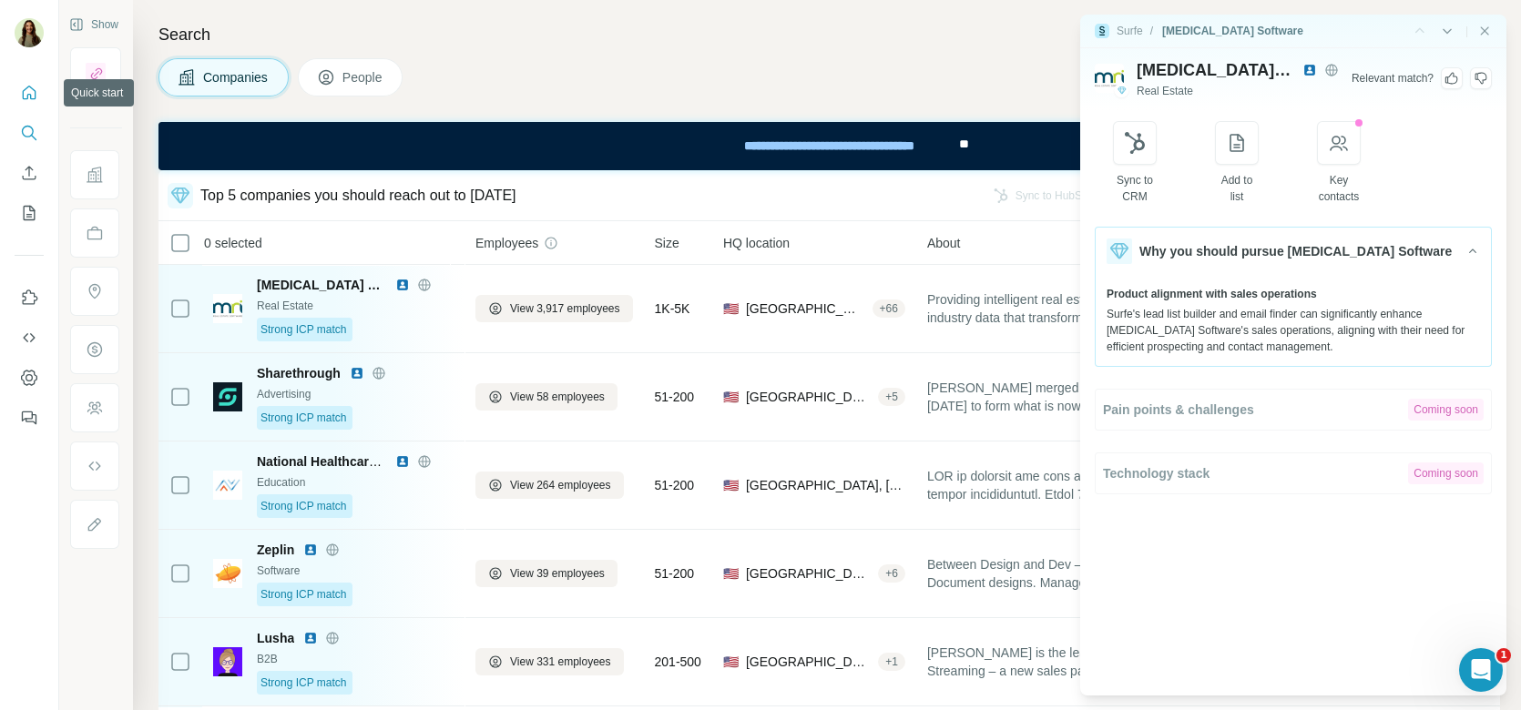
click at [31, 97] on icon "Quick start" at bounding box center [30, 93] width 14 height 14
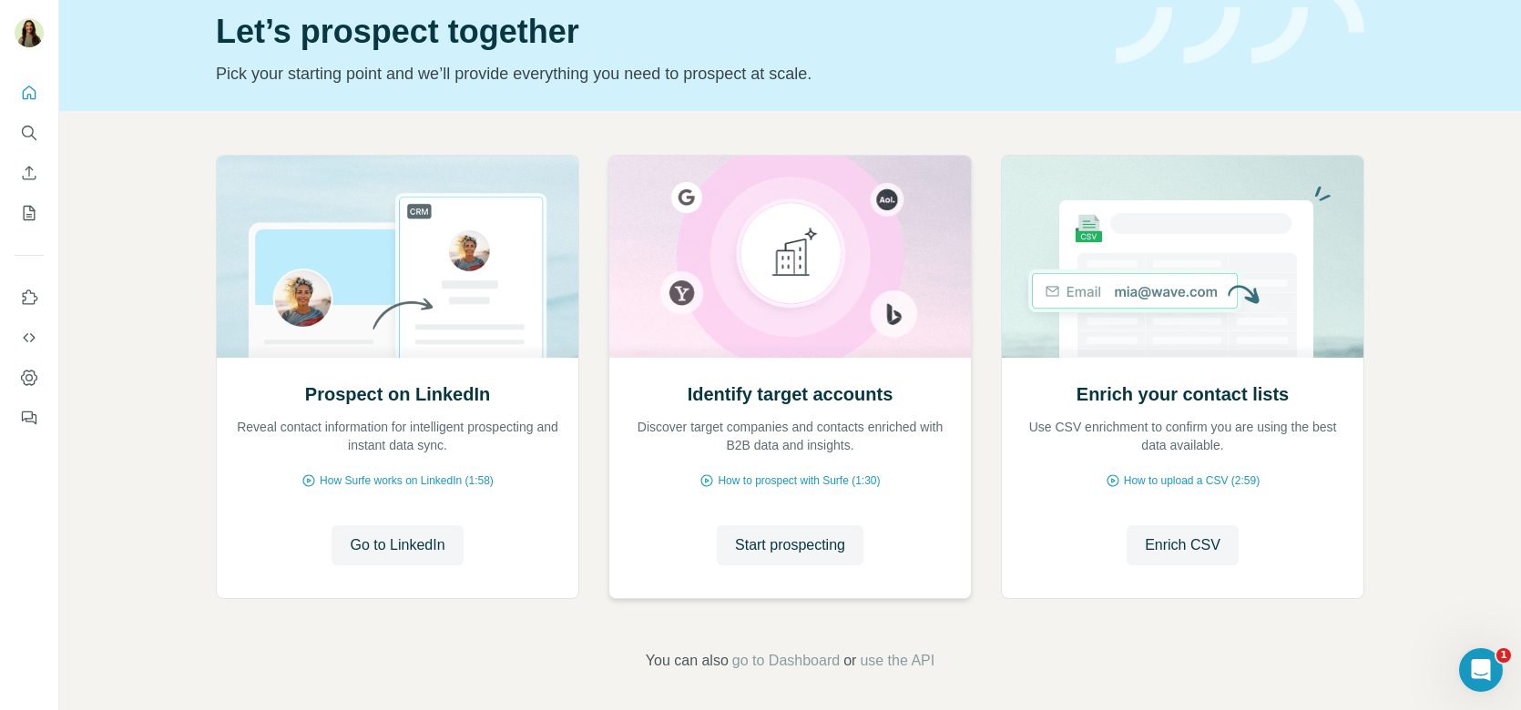
scroll to position [71, 0]
click at [759, 543] on span "Start prospecting" at bounding box center [790, 546] width 110 height 22
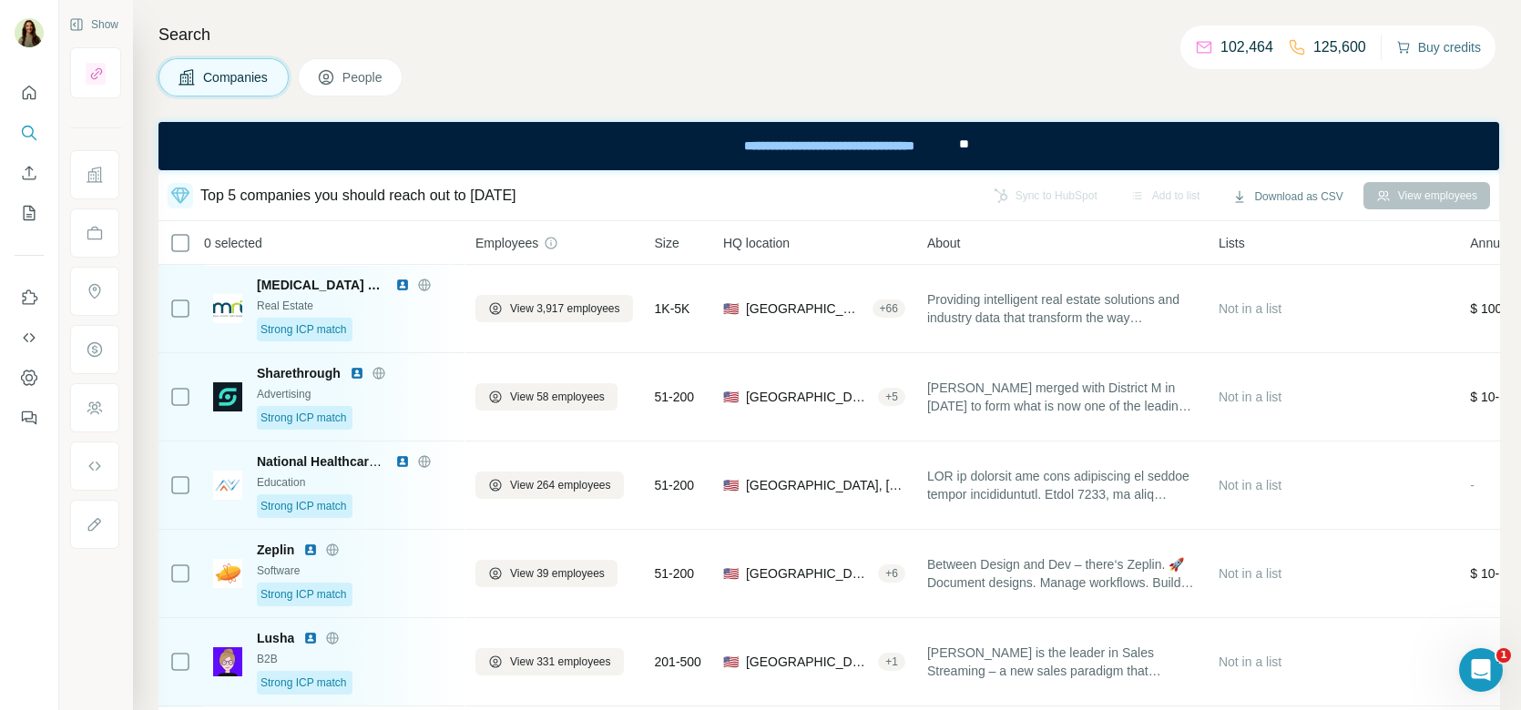
click at [1434, 47] on button "Buy credits" at bounding box center [1438, 48] width 85 height 26
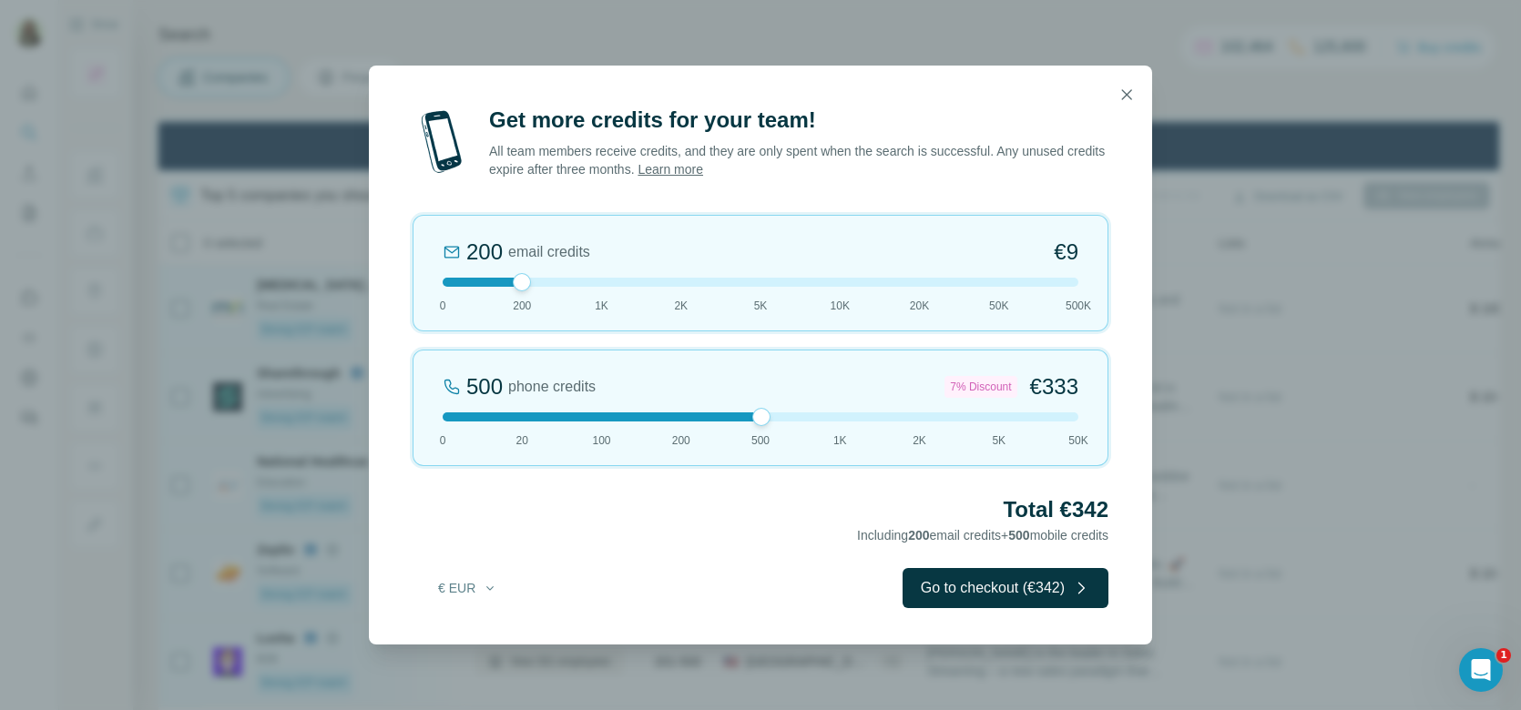
drag, startPoint x: 520, startPoint y: 413, endPoint x: 775, endPoint y: 414, distance: 255.0
click at [775, 414] on div at bounding box center [761, 417] width 636 height 9
drag, startPoint x: 759, startPoint y: 416, endPoint x: 911, endPoint y: 414, distance: 152.1
click at [911, 414] on div at bounding box center [920, 417] width 18 height 18
drag, startPoint x: 518, startPoint y: 284, endPoint x: 362, endPoint y: 282, distance: 156.7
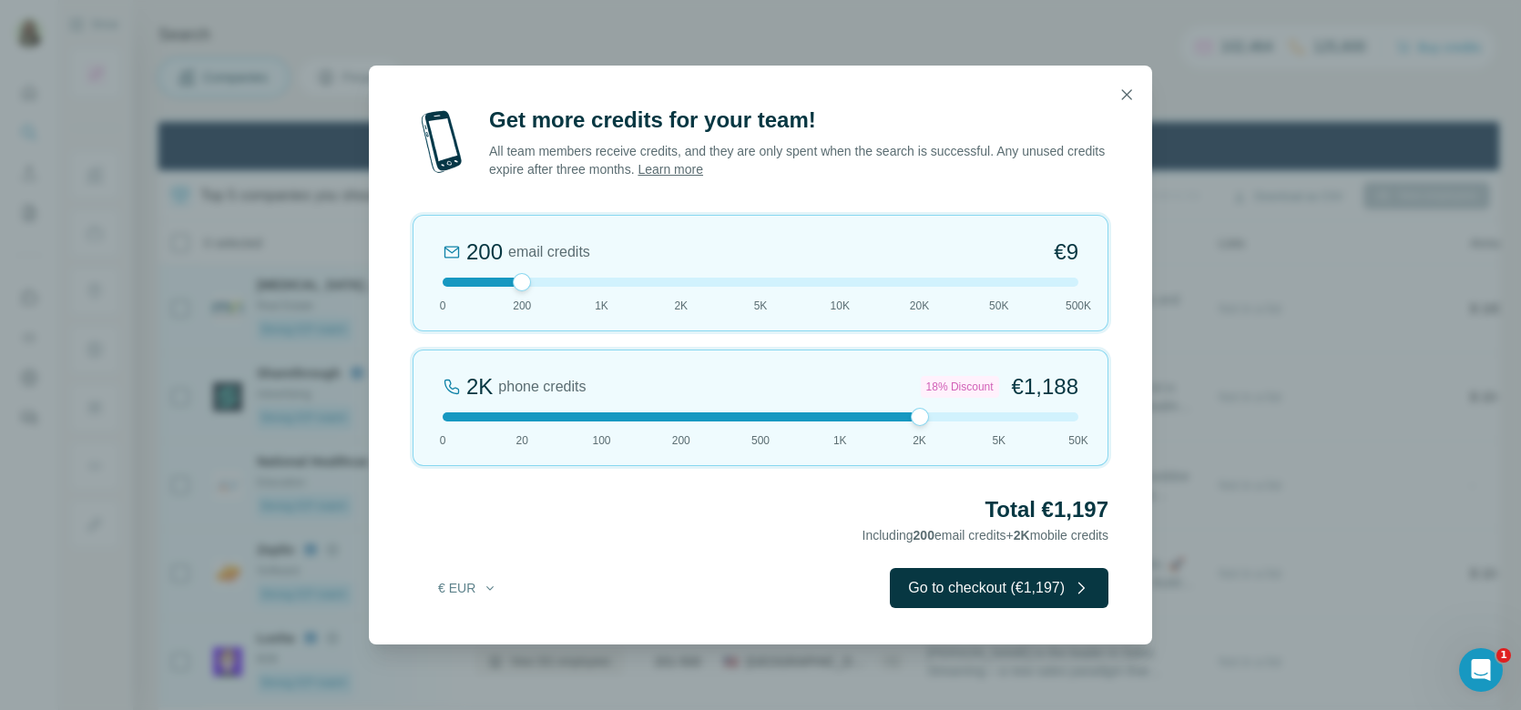
click at [362, 283] on div "Get more credits for your team! All team members receive credits, and they are …" at bounding box center [760, 355] width 1521 height 710
drag, startPoint x: 1058, startPoint y: 511, endPoint x: 1101, endPoint y: 511, distance: 42.8
click at [1102, 511] on h2 "Total €1,188" at bounding box center [761, 510] width 696 height 29
click at [1120, 91] on icon "button" at bounding box center [1127, 95] width 18 height 18
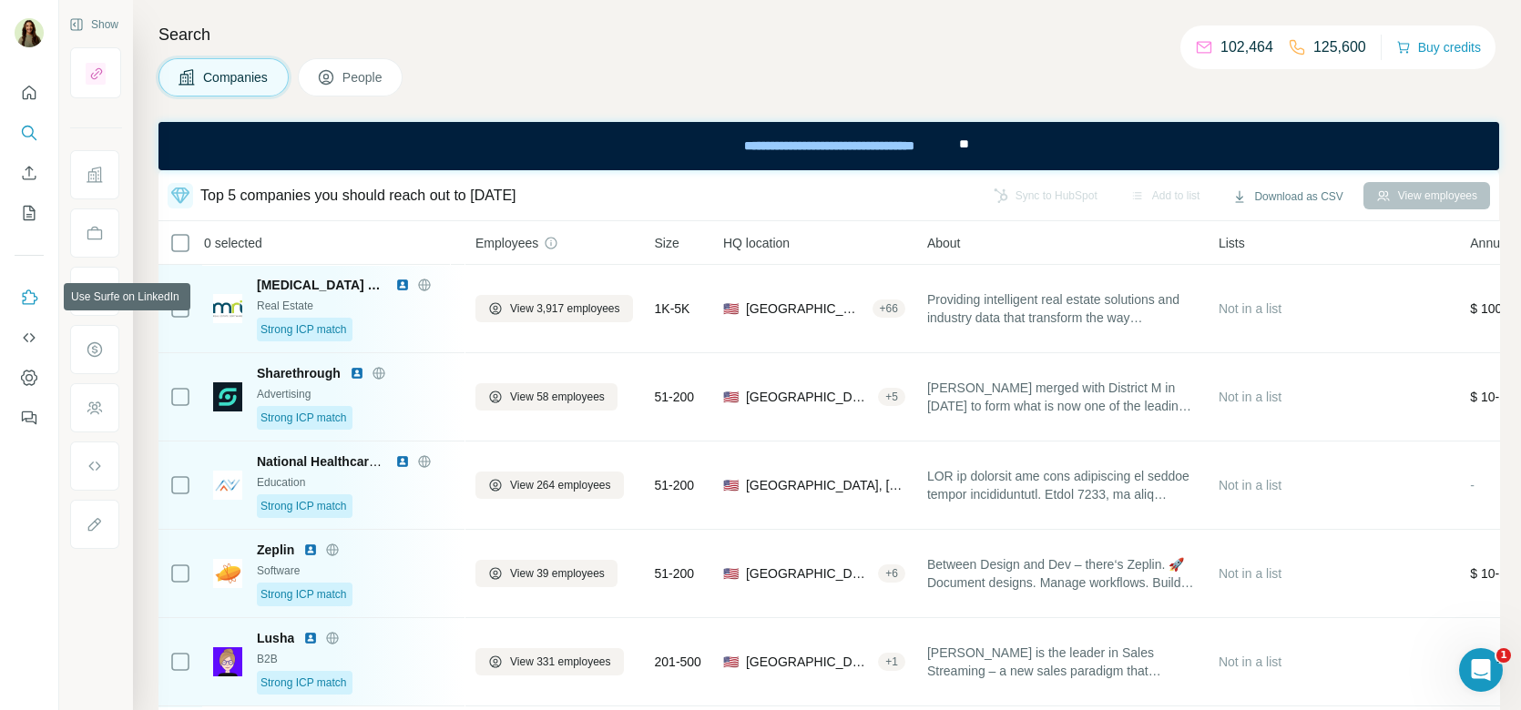
click at [23, 302] on icon "Use Surfe on LinkedIn" at bounding box center [30, 297] width 15 height 15
click at [27, 376] on icon "Dashboard" at bounding box center [29, 378] width 18 height 18
click at [22, 378] on icon "Dashboard" at bounding box center [29, 378] width 18 height 18
click at [27, 209] on icon "My lists" at bounding box center [29, 213] width 18 height 18
